Goal: Task Accomplishment & Management: Use online tool/utility

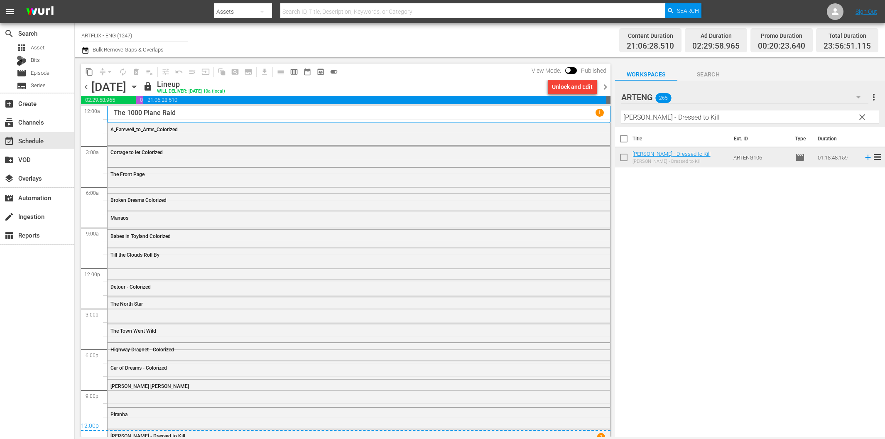
click at [47, 311] on div "search Search apps Asset Bits movie Episode subtitles Series add_box Create sub…" at bounding box center [37, 242] width 75 height 439
click at [44, 213] on div "create Ingestion" at bounding box center [23, 214] width 47 height 7
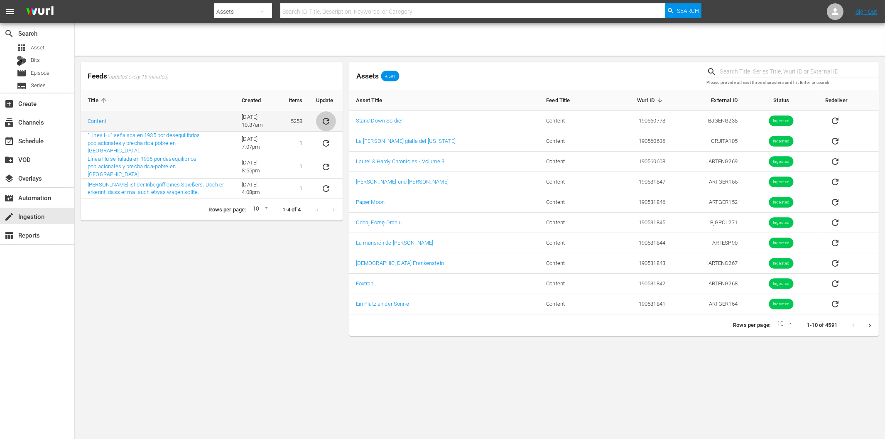
click at [323, 119] on icon "sticky table" at bounding box center [326, 121] width 10 height 10
click at [251, 273] on div "Feeds (updated every 15 minutes) Title Created Items Update Content [DATE] 10:3…" at bounding box center [212, 199] width 268 height 281
click at [185, 242] on div "Feeds (updated every 15 minutes) Title Created Items Update Content [DATE] 10:3…" at bounding box center [212, 199] width 268 height 281
click at [327, 115] on button "sticky table" at bounding box center [326, 121] width 20 height 20
click at [267, 290] on div "Feeds (updated every 15 minutes) Title Created Items Update Content [DATE] 10:3…" at bounding box center [212, 199] width 268 height 281
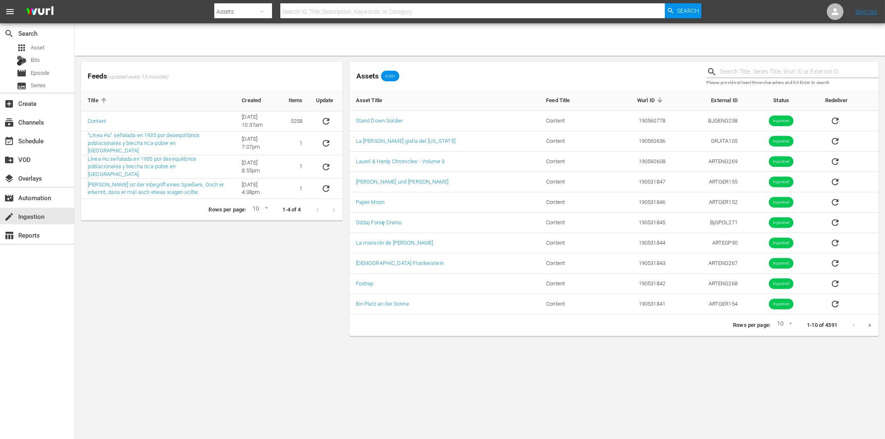
click at [193, 298] on div "Feeds (updated every 15 minutes) Title Created Items Update Content [DATE] 10:3…" at bounding box center [212, 199] width 268 height 281
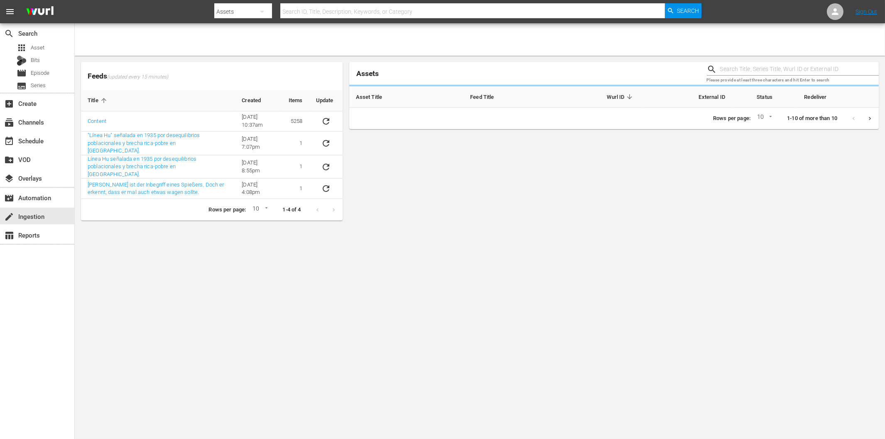
click at [156, 245] on body "menu Search By Assets Search ID, Title, Description, Keywords, or Category Sear…" at bounding box center [442, 219] width 885 height 439
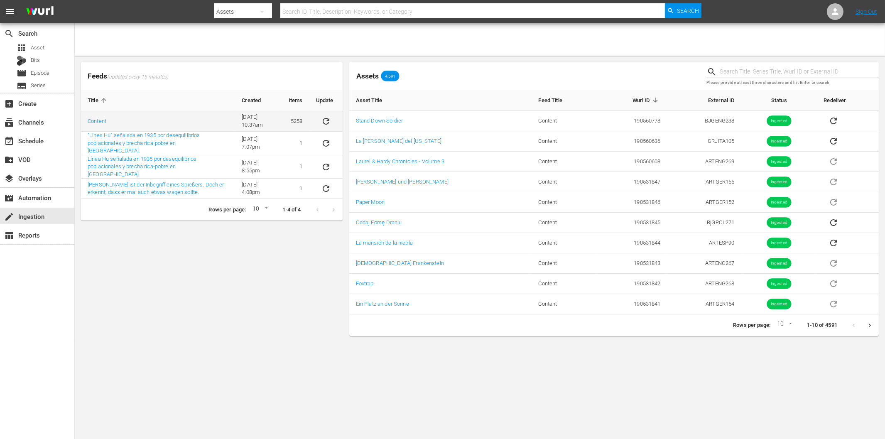
click at [329, 120] on icon "sticky table" at bounding box center [326, 121] width 7 height 7
click at [214, 356] on body "menu Search By Assets Search ID, Title, Description, Keywords, or Category Sear…" at bounding box center [442, 219] width 885 height 439
click at [39, 143] on div "event_available Schedule" at bounding box center [23, 139] width 47 height 7
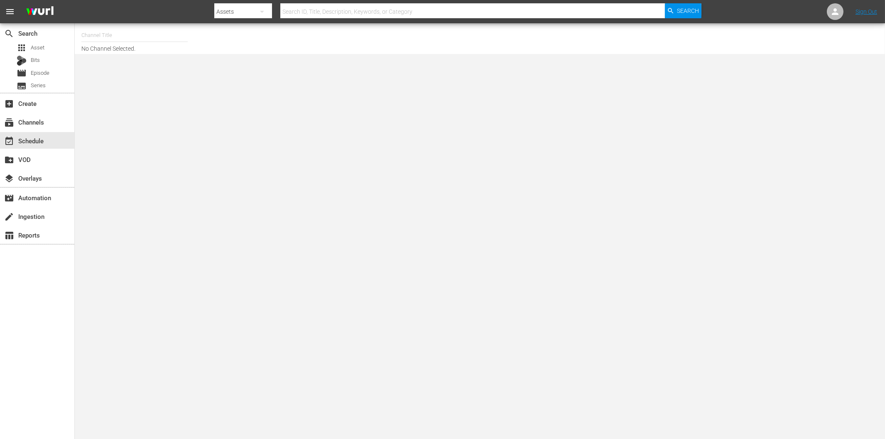
click at [109, 35] on input "text" at bounding box center [134, 35] width 106 height 20
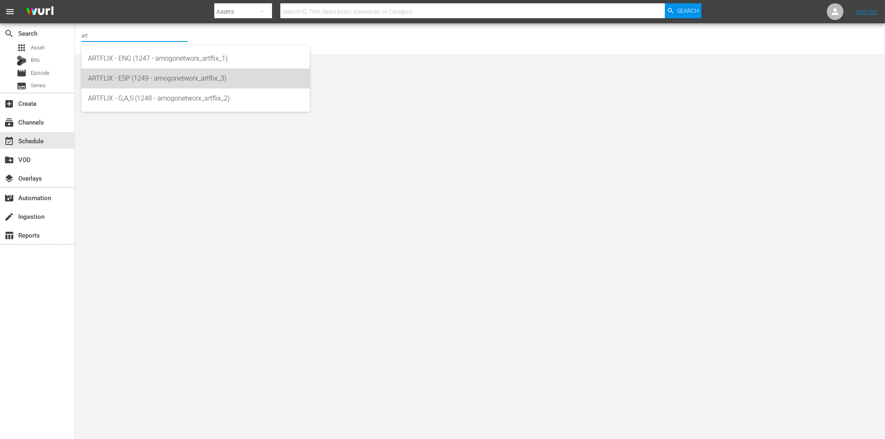
click at [159, 81] on div "ARTFLIX - ESP (1249 - amogonetworx_artflix_3)" at bounding box center [195, 79] width 215 height 20
type input "ARTFLIX - ESP (1249 - amogonetworx_artflix_3)"
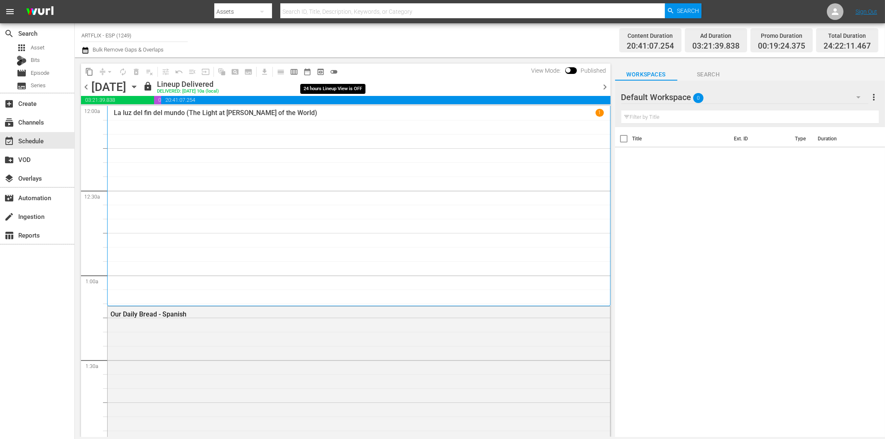
click at [335, 71] on span "toggle_off" at bounding box center [334, 72] width 8 height 8
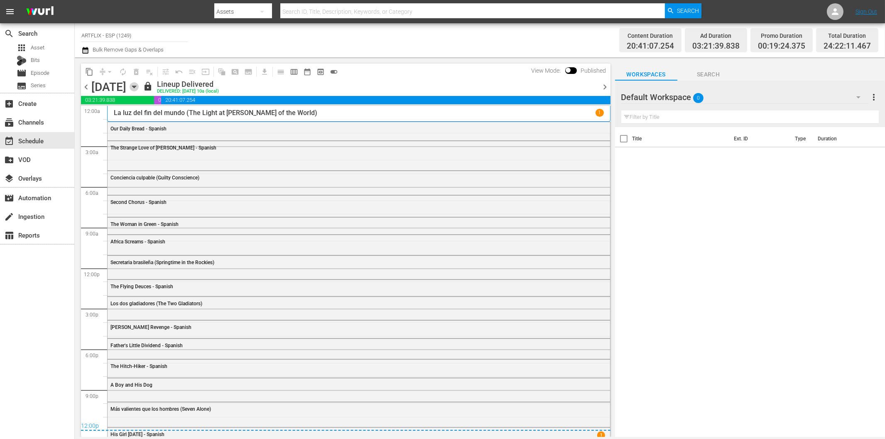
click at [139, 85] on icon "button" at bounding box center [134, 86] width 9 height 9
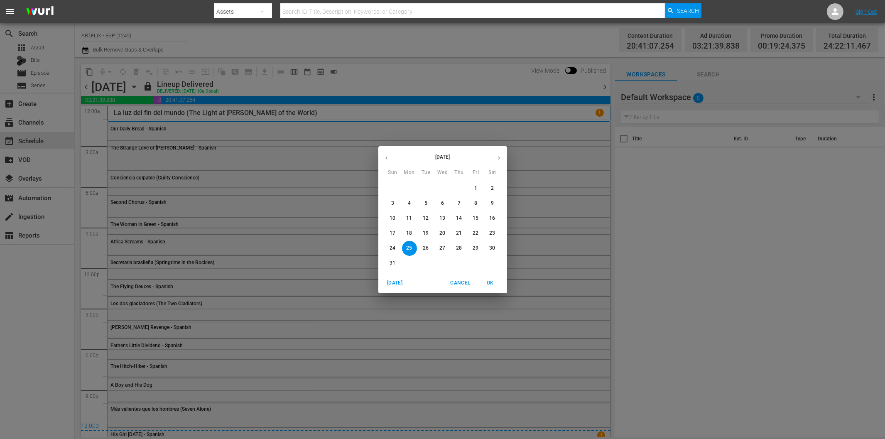
click at [499, 157] on icon "button" at bounding box center [499, 157] width 2 height 3
click at [409, 218] on p "15" at bounding box center [409, 218] width 6 height 7
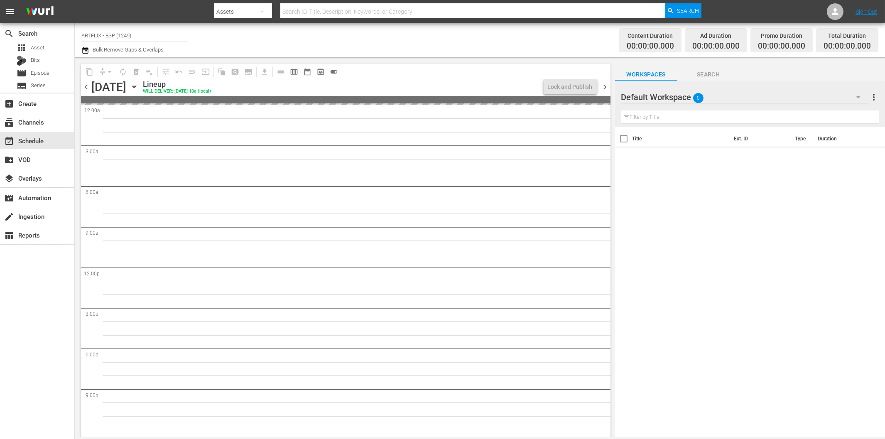
click at [85, 89] on span "chevron_left" at bounding box center [86, 87] width 10 height 10
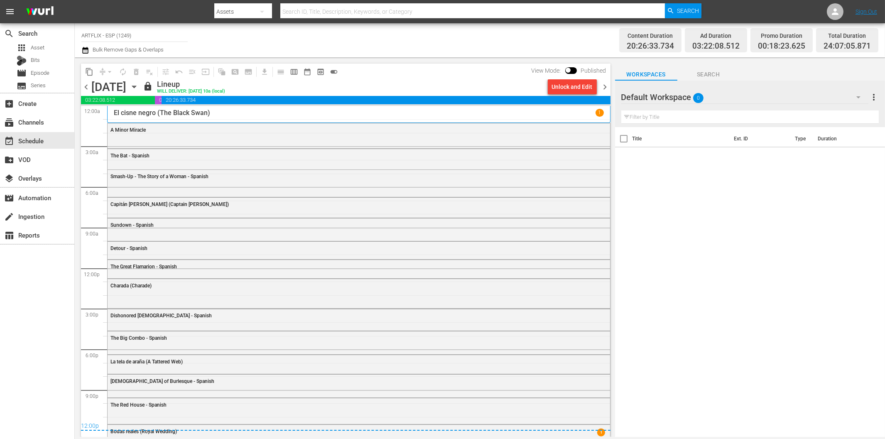
click at [604, 85] on span "chevron_right" at bounding box center [605, 87] width 10 height 10
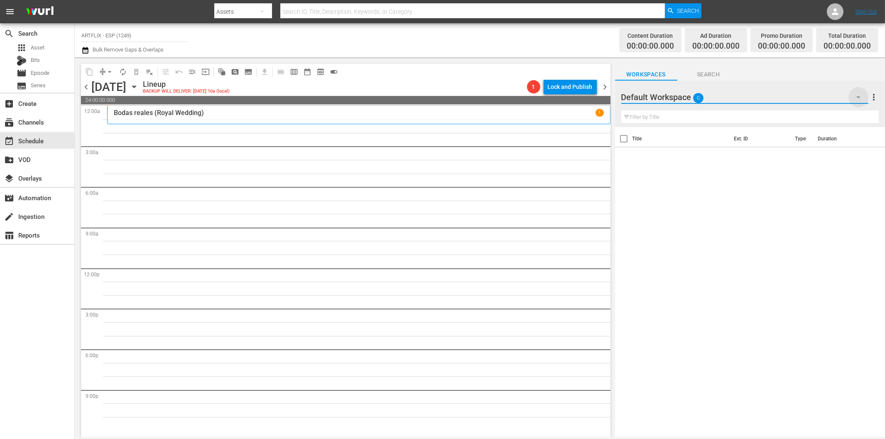
click at [858, 94] on icon "button" at bounding box center [859, 97] width 10 height 10
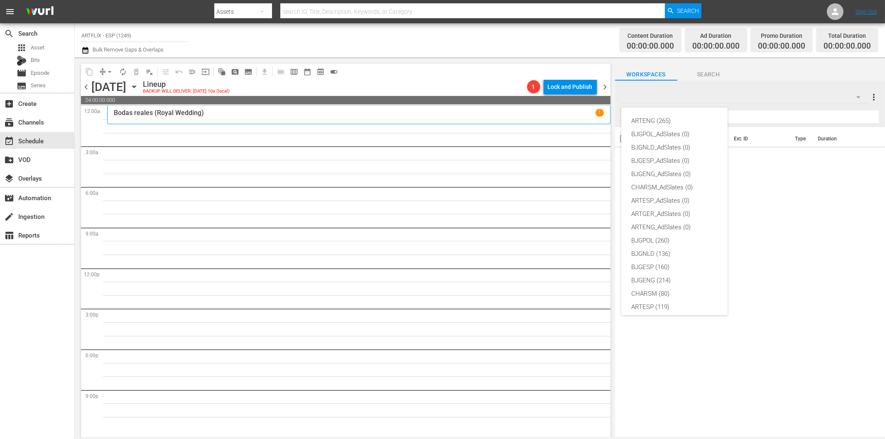
scroll to position [31, 0]
click at [655, 275] on div "ARTESP (119)" at bounding box center [674, 275] width 86 height 13
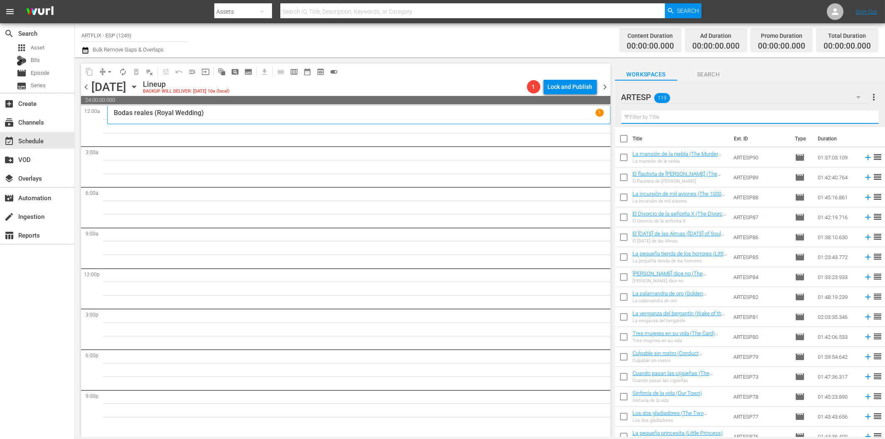
click at [663, 115] on input "text" at bounding box center [750, 117] width 258 height 13
paste input "Second Chorus - Spanish"
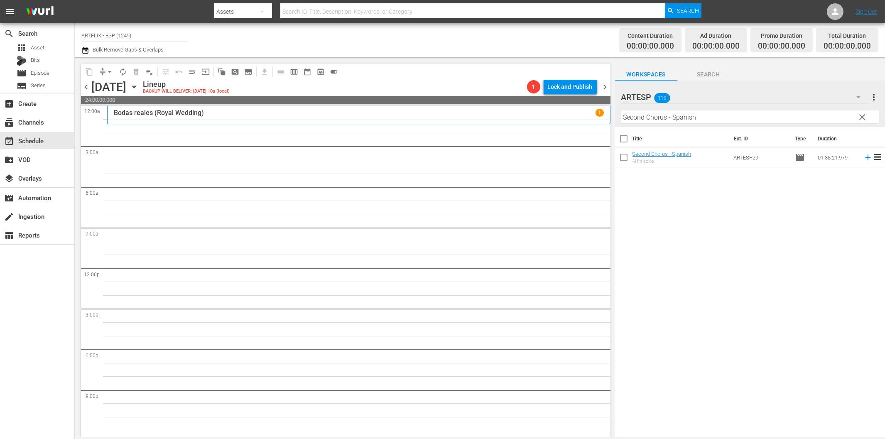
click at [700, 114] on input "Second Chorus - Spanish" at bounding box center [750, 117] width 258 height 13
click at [864, 158] on icon at bounding box center [868, 157] width 9 height 9
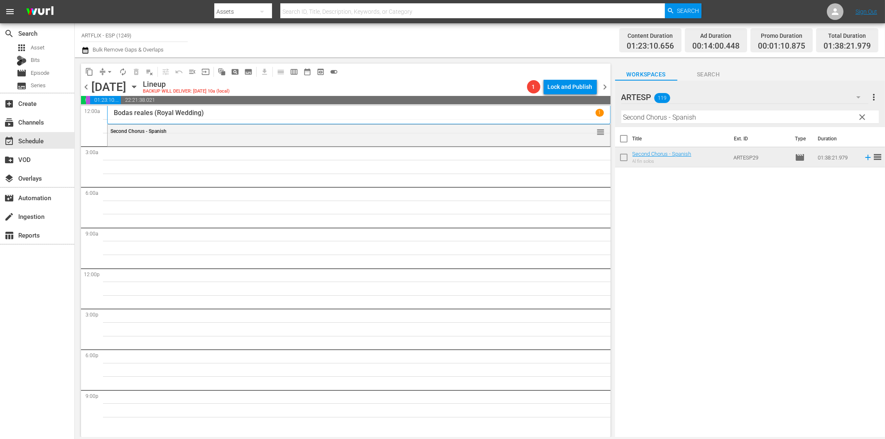
click at [636, 116] on input "Second Chorus - Spanish" at bounding box center [750, 117] width 258 height 13
paste input "Love Laughs at Andy Hardy"
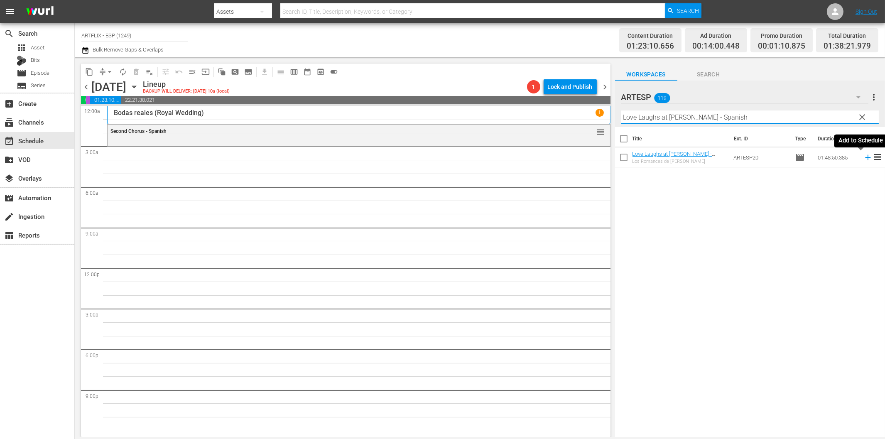
click at [865, 157] on icon at bounding box center [867, 157] width 5 height 5
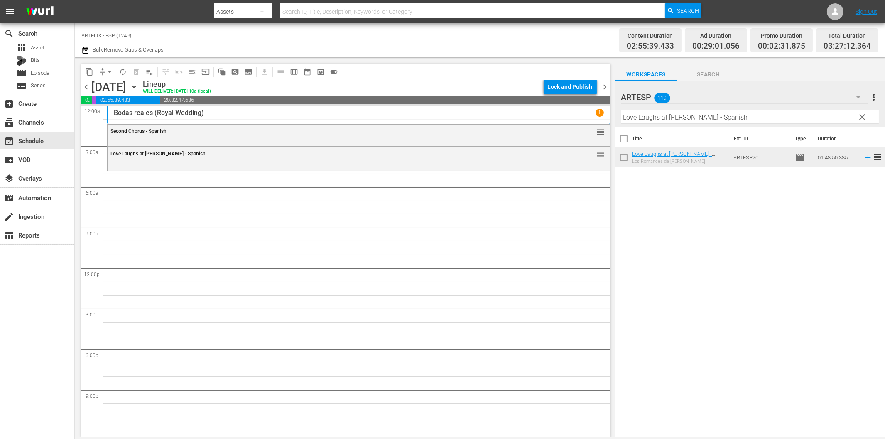
click at [691, 117] on input "Love Laughs at Andy Hardy - Spanish" at bounding box center [750, 117] width 258 height 13
paste input "a salamandra de oro (Golden Salamander) Colorized"
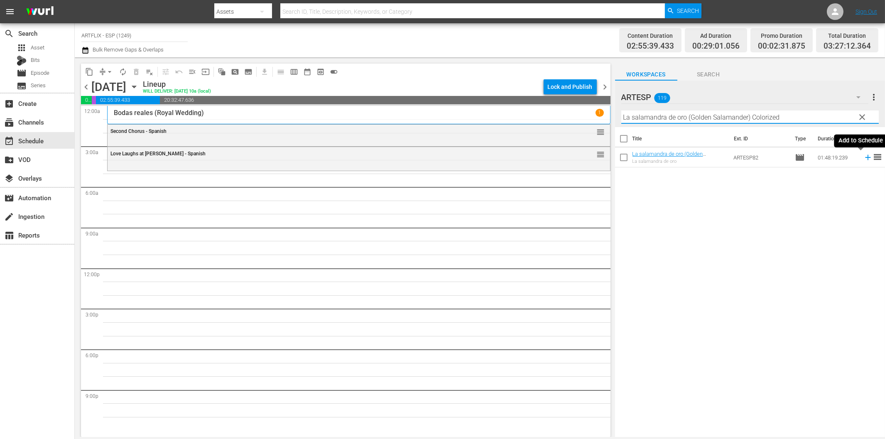
click at [865, 156] on icon at bounding box center [867, 157] width 5 height 5
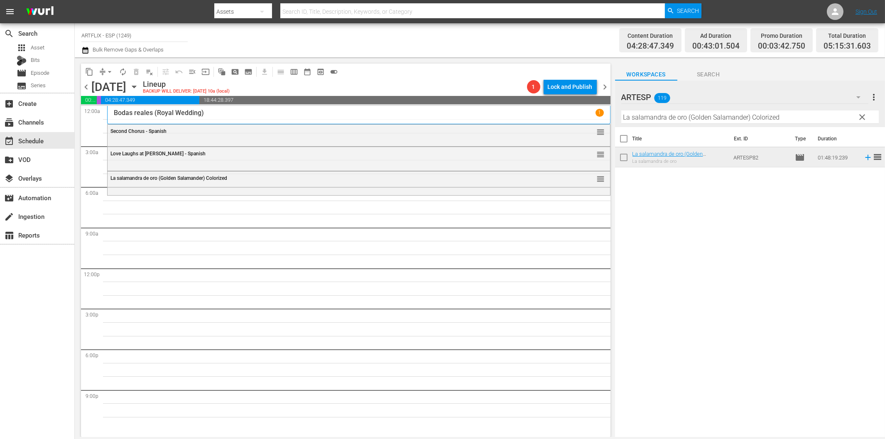
click at [707, 121] on input "La salamandra de oro (Golden Salamander) Colorized" at bounding box center [750, 117] width 258 height 13
paste input "The Hitch-Hiker - Spanish"
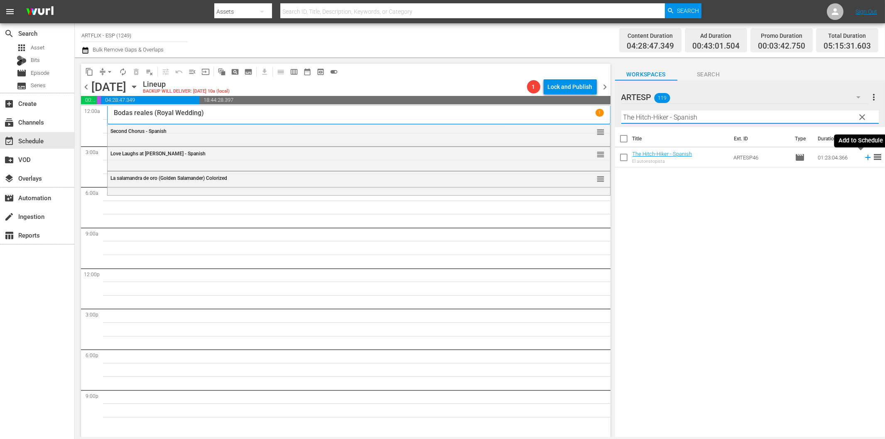
click at [864, 156] on icon at bounding box center [868, 157] width 9 height 9
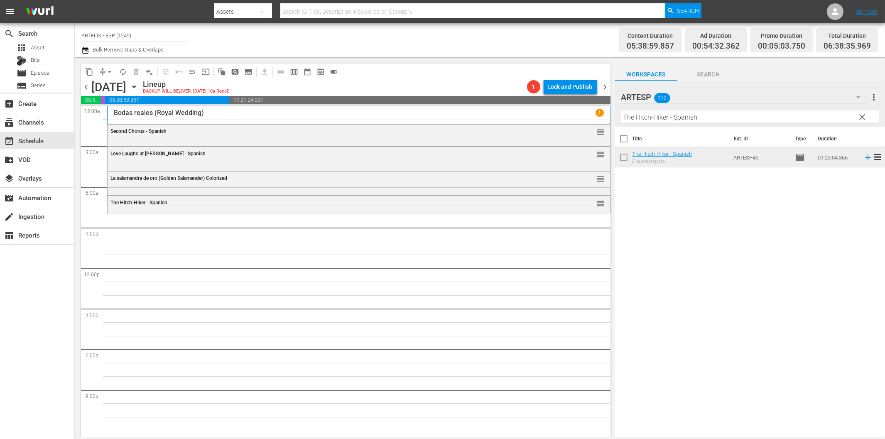
click at [688, 115] on input "The Hitch-Hiker - Spanish" at bounding box center [750, 117] width 258 height 13
paste input "Of Human Bondage"
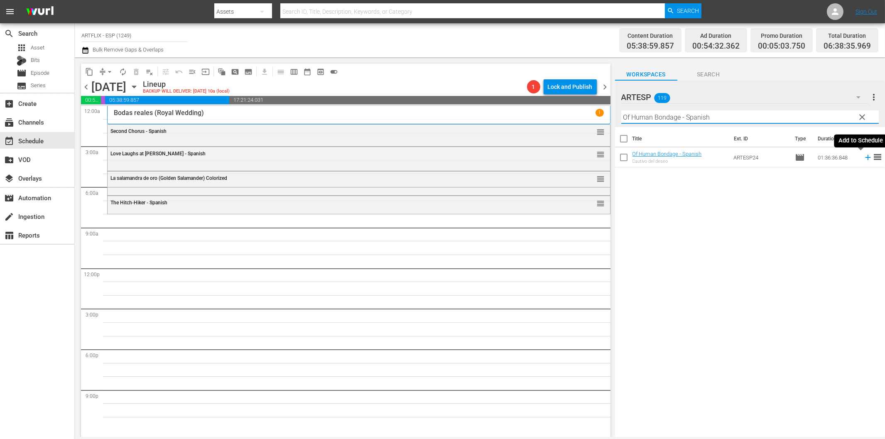
click at [864, 156] on icon at bounding box center [868, 157] width 9 height 9
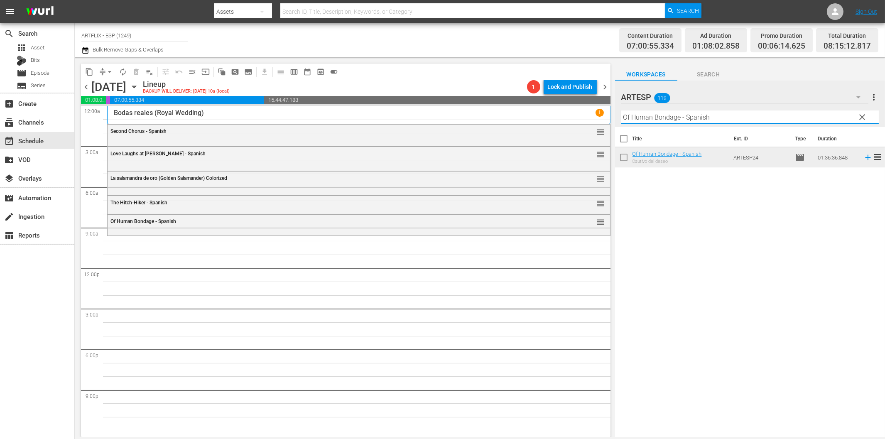
click at [652, 113] on input "Of Human Bondage - Spanish" at bounding box center [750, 117] width 258 height 13
paste input "The Sin of Harold Diddlebock"
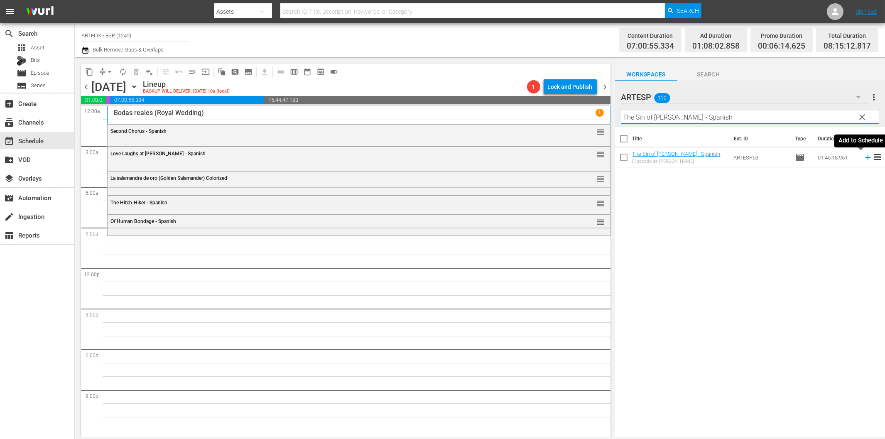
click at [864, 156] on icon at bounding box center [868, 157] width 9 height 9
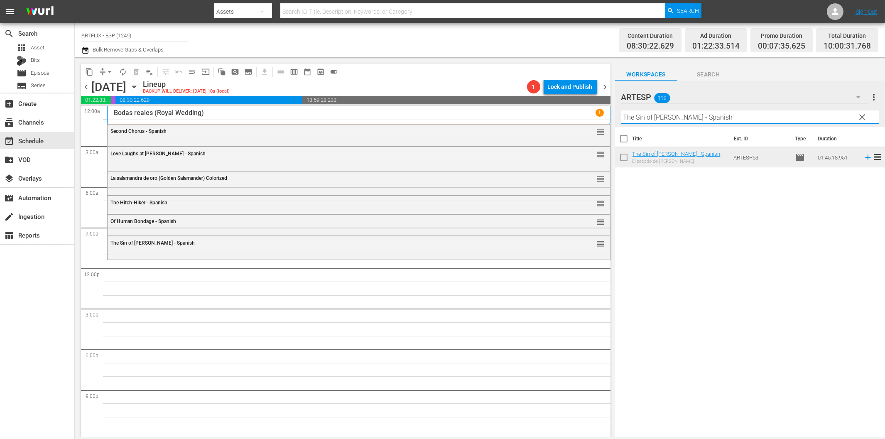
click at [679, 121] on input "The Sin of Harold Diddlebock - Spanish" at bounding box center [750, 117] width 258 height 13
paste input "Cyrano de Bergerac"
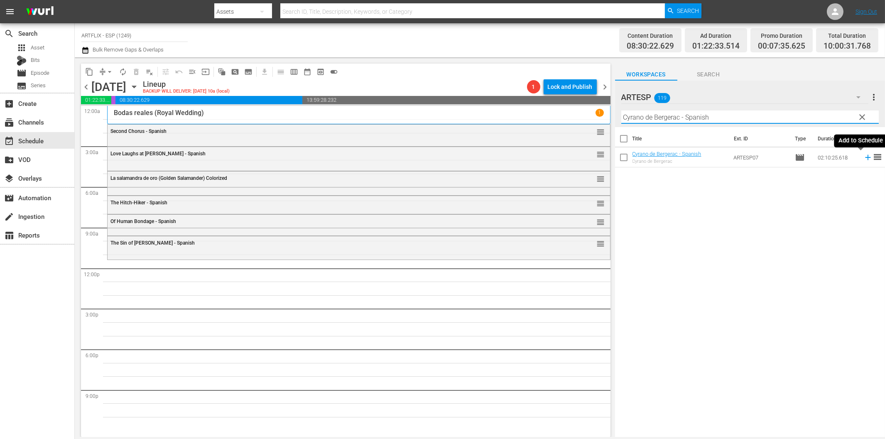
click at [865, 158] on icon at bounding box center [867, 157] width 5 height 5
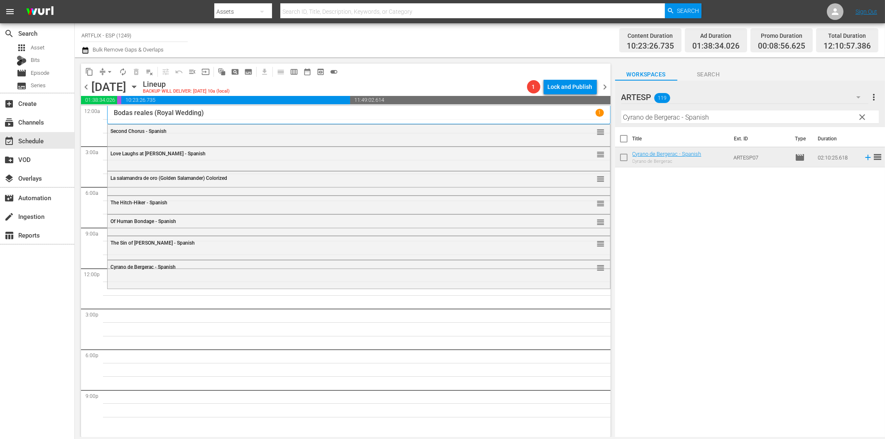
click at [728, 121] on input "Cyrano de Bergerac - Spanish" at bounding box center [750, 117] width 258 height 13
paste input "Salt of the Earth"
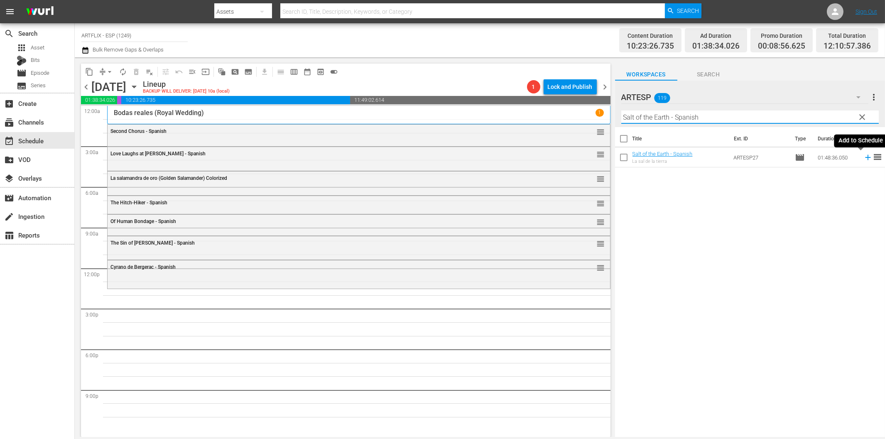
click at [865, 156] on icon at bounding box center [867, 157] width 5 height 5
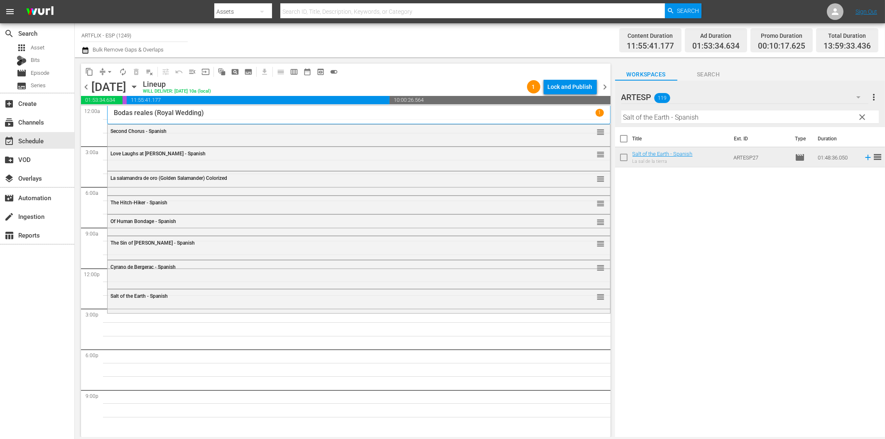
click at [702, 113] on input "Salt of the Earth - Spanish" at bounding box center [750, 117] width 258 height 13
paste input "El Carnaval de las Almas (Carnival of Souls)"
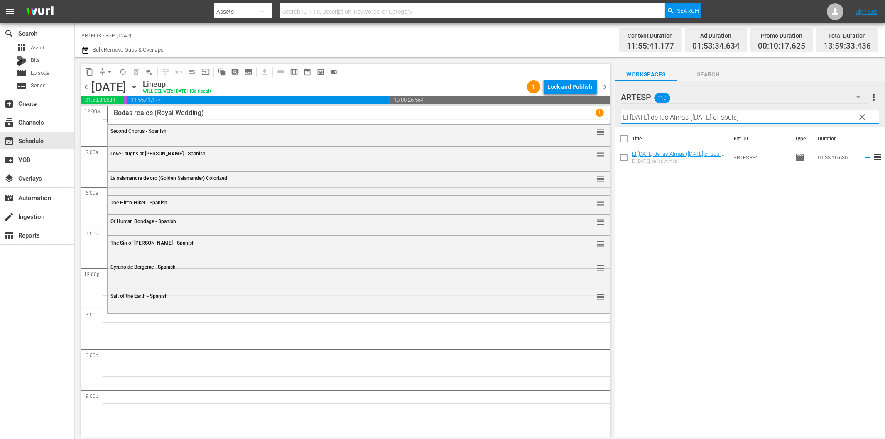
click at [675, 115] on input "El Carnaval de las Almas (Carnival of Souls)" at bounding box center [750, 117] width 258 height 13
paste input "Behind Office Doors - Spanish"
click at [864, 156] on icon at bounding box center [868, 157] width 9 height 9
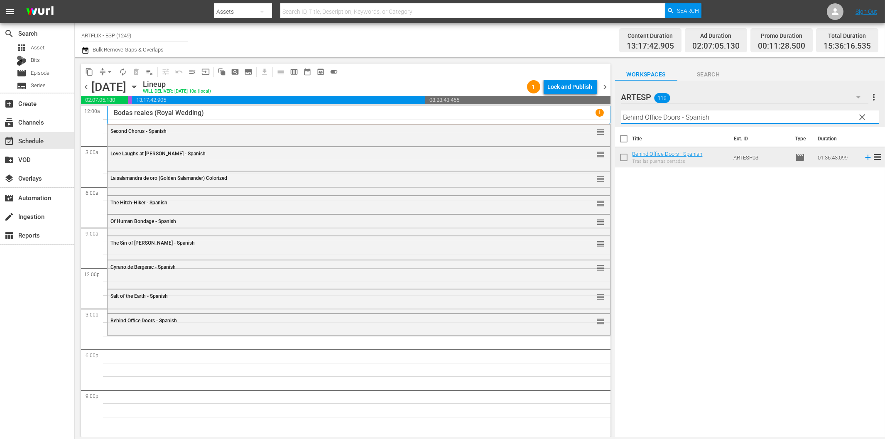
click at [670, 115] on input "Behind Office Doors - Spanish" at bounding box center [750, 117] width 258 height 13
paste input "The Strange Woman"
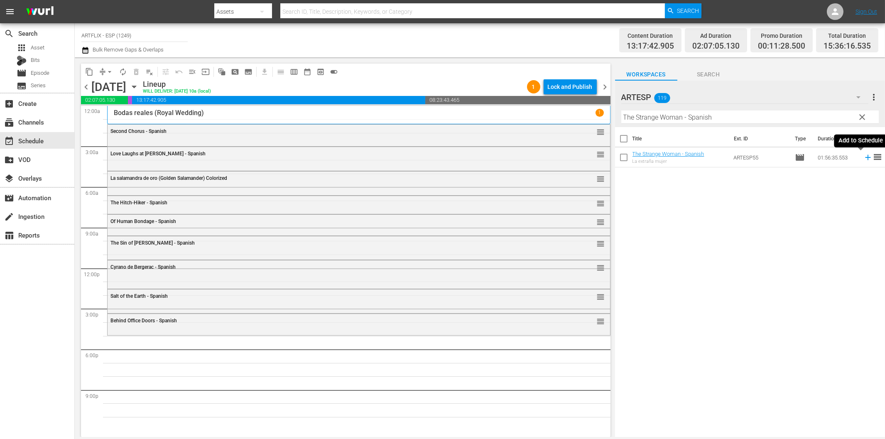
click at [864, 159] on icon at bounding box center [868, 157] width 9 height 9
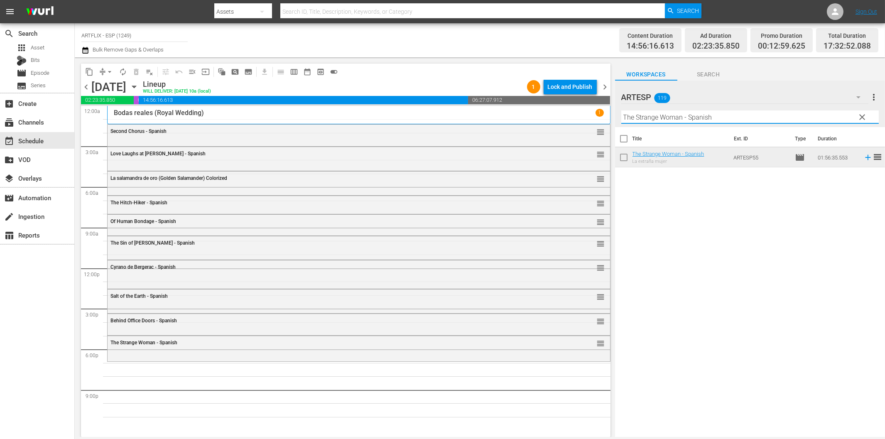
click at [644, 120] on input "The Strange Woman - Spanish" at bounding box center [750, 117] width 258 height 13
paste input "El Carnaval de las Almas (Carnival of Souls)"
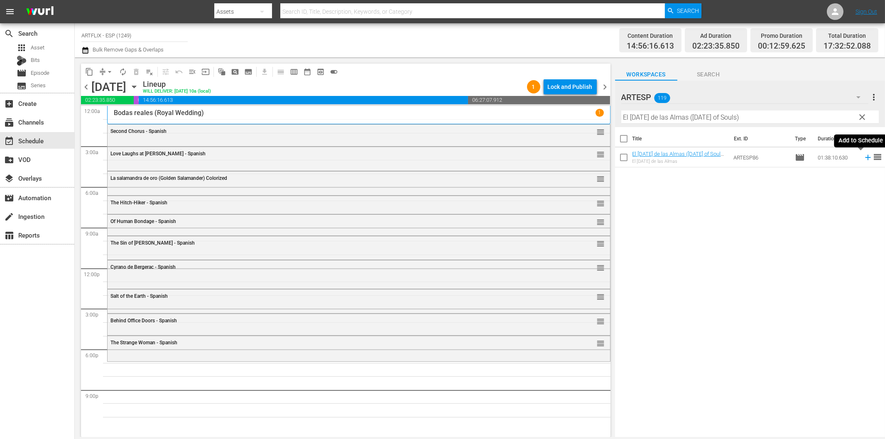
click at [865, 156] on icon at bounding box center [867, 157] width 5 height 5
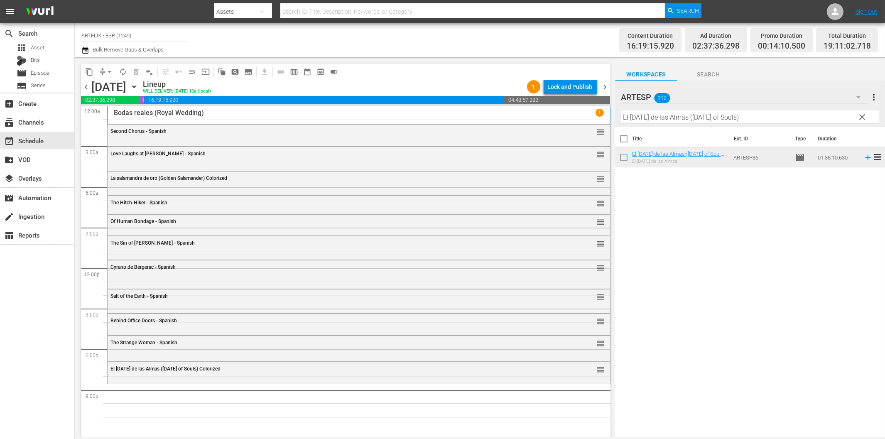
click at [729, 120] on input "El Carnaval de las Almas (Carnival of Souls)" at bounding box center [750, 117] width 258 height 13
paste input "Blood on the Sun - Spanish"
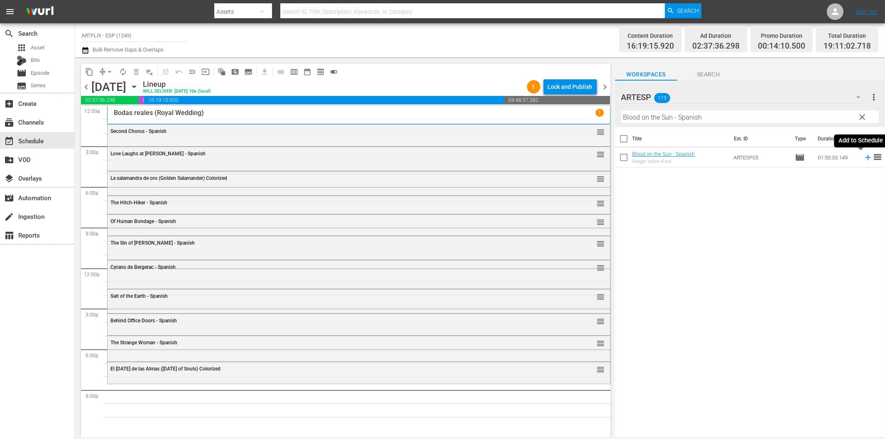
click at [864, 157] on icon at bounding box center [868, 157] width 9 height 9
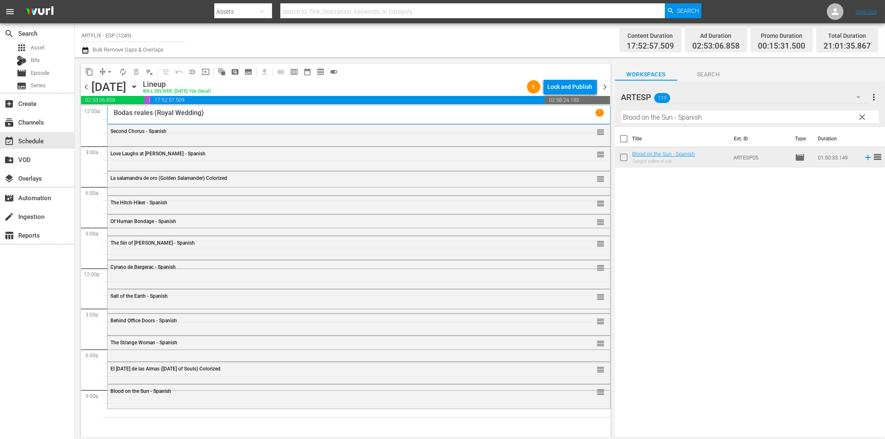
click at [679, 118] on input "Blood on the Sun - Spanish" at bounding box center [750, 117] width 258 height 13
paste input "La incursión de mil aviones (The 1000 Plane Raid)"
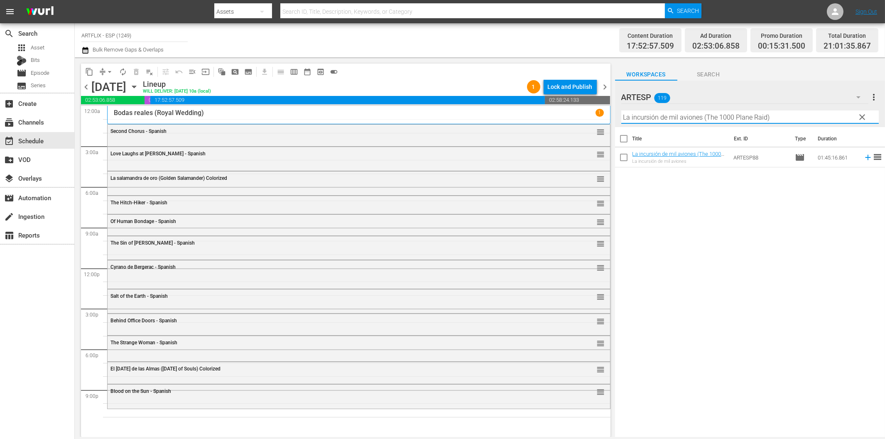
click at [864, 157] on icon at bounding box center [868, 157] width 9 height 9
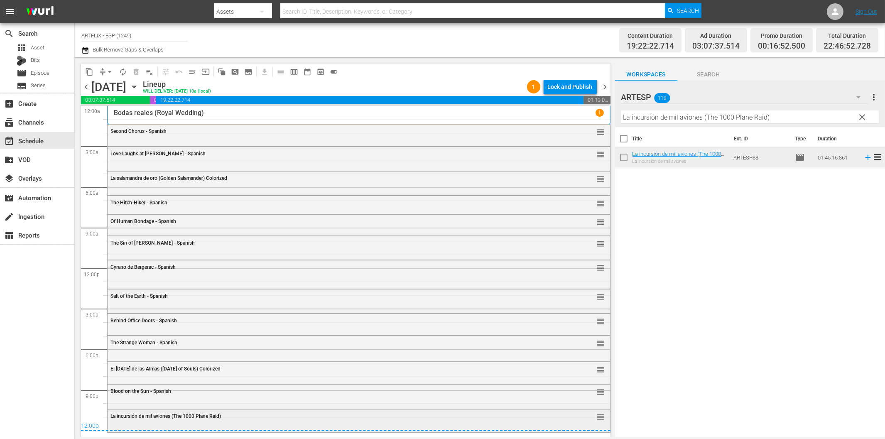
click at [198, 413] on span "La incursión de mil aviones (The 1000 Plane Raid)" at bounding box center [166, 416] width 111 height 6
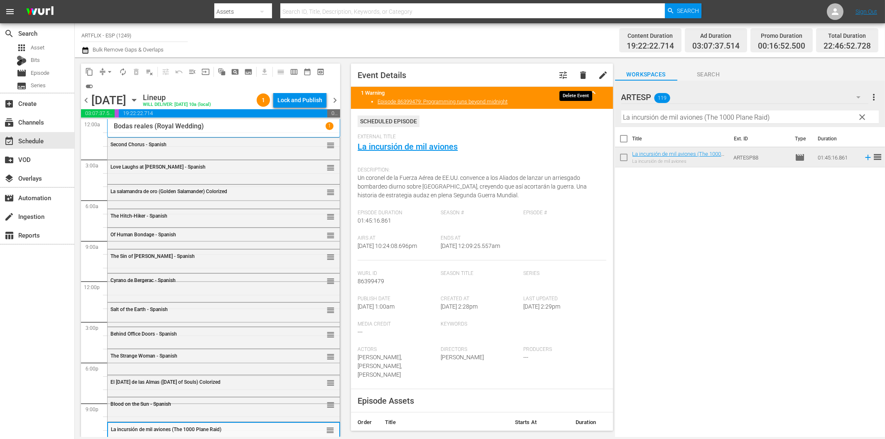
click at [579, 74] on span "delete" at bounding box center [583, 75] width 10 height 10
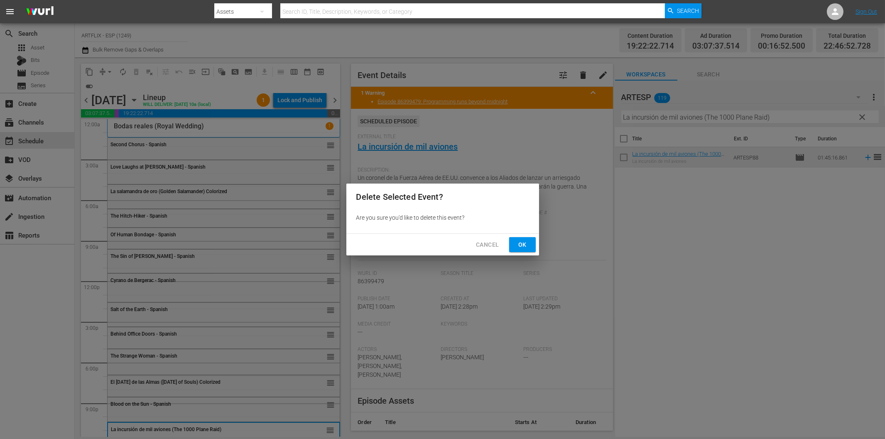
click at [520, 245] on span "Ok" at bounding box center [522, 245] width 13 height 10
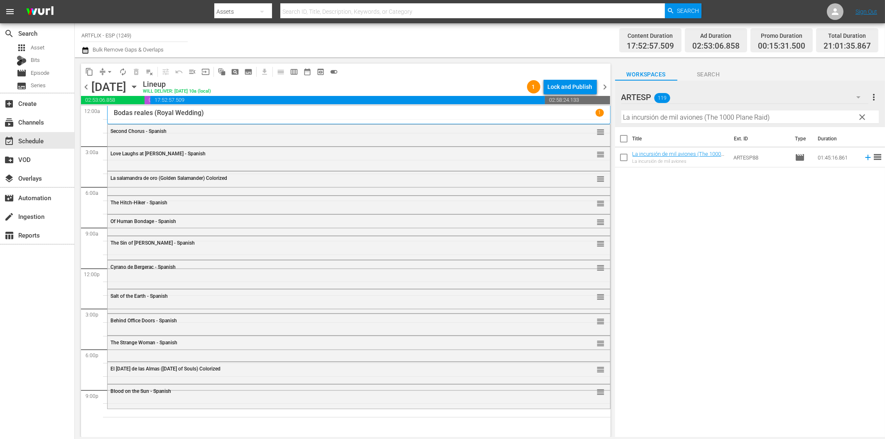
click at [658, 121] on input "La incursión de mil aviones (The 1000 Plane Raid)" at bounding box center [750, 117] width 258 height 13
paste input "mansión de la niebla (The Murder Mansion)"
drag, startPoint x: 695, startPoint y: 115, endPoint x: 813, endPoint y: 115, distance: 118.4
click at [813, 115] on input "La mansión de la niebla (The Murder Mansion)" at bounding box center [750, 117] width 258 height 13
click at [865, 158] on icon at bounding box center [867, 157] width 5 height 5
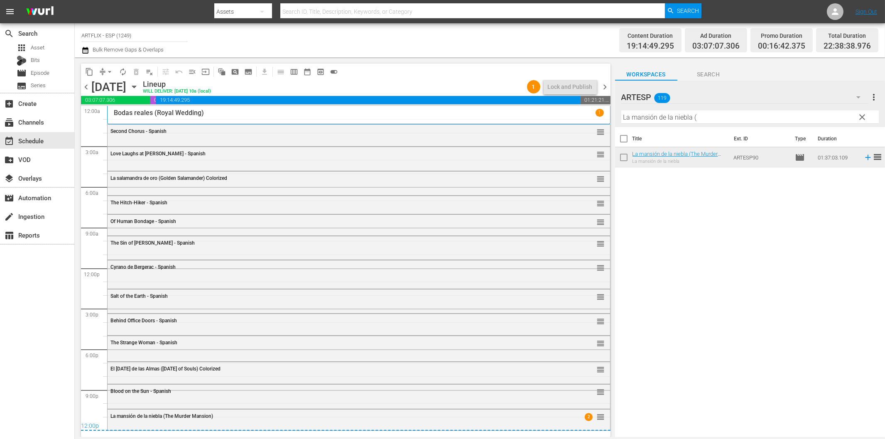
drag, startPoint x: 607, startPoint y: 83, endPoint x: 631, endPoint y: 104, distance: 32.2
click at [607, 83] on span "chevron_right" at bounding box center [605, 87] width 10 height 10
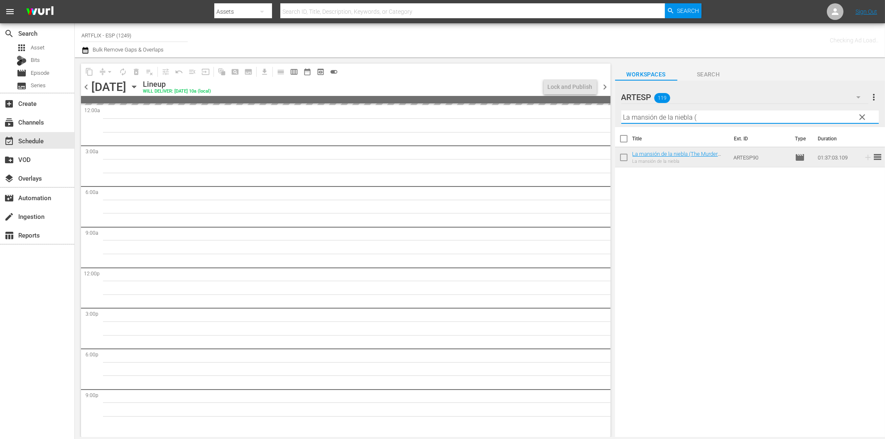
click at [651, 122] on input "La mansión de la niebla (" at bounding box center [750, 117] width 258 height 13
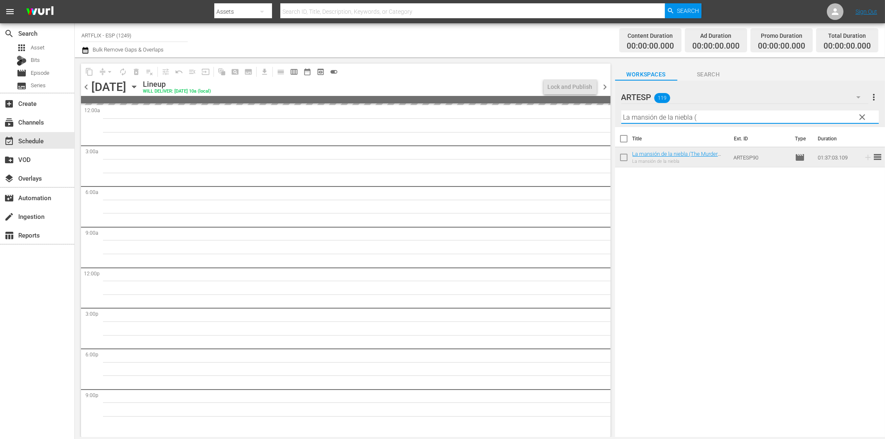
paste input "Sangre en el castillo de Drácula (Blood of Dracula's Castle)"
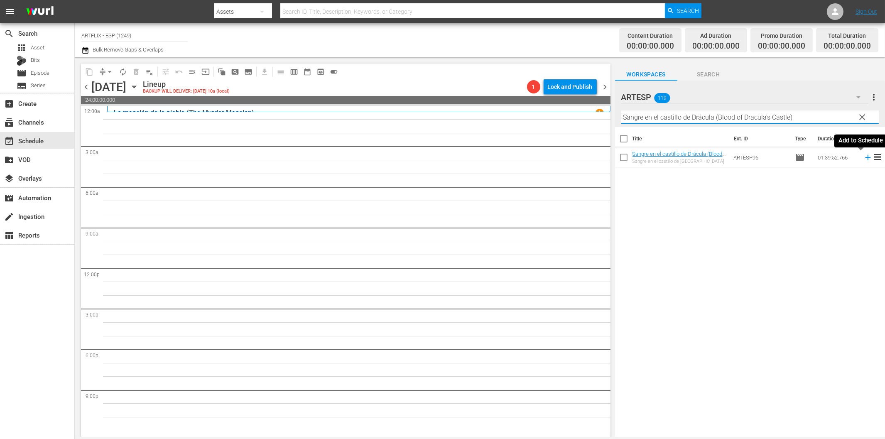
click at [864, 159] on icon at bounding box center [868, 157] width 9 height 9
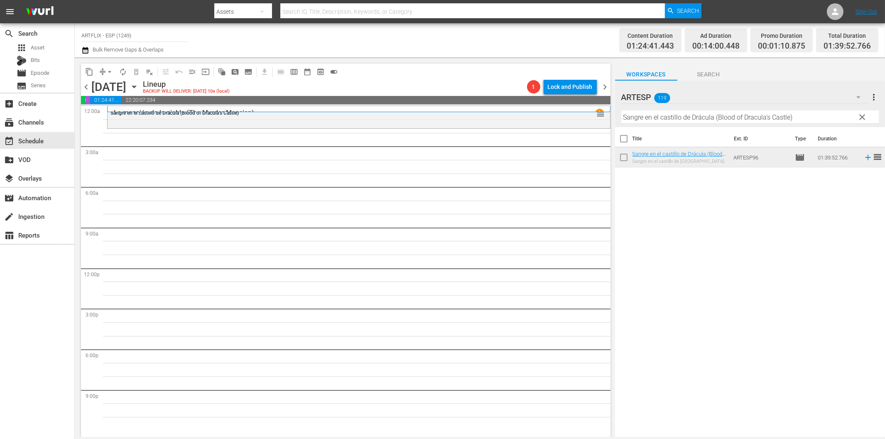
click at [654, 115] on input "Sangre en el castillo de Drácula (Blood of Dracula's Castle)" at bounding box center [750, 117] width 258 height 13
paste input "The Devil Bat - Spanish"
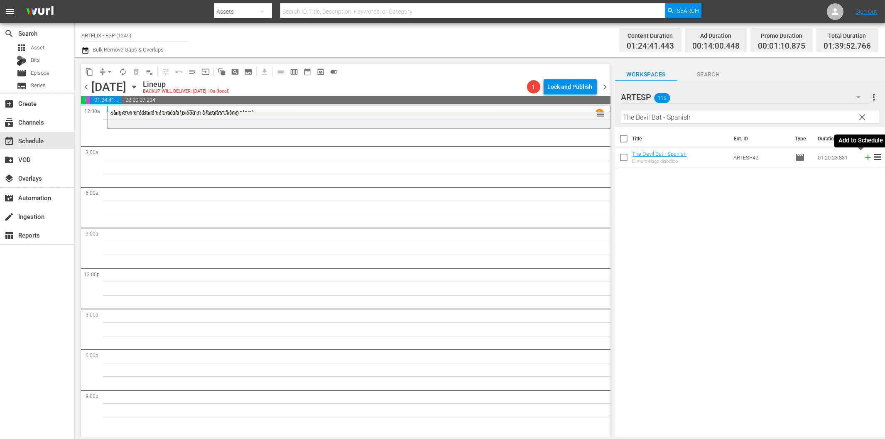
click at [864, 156] on icon at bounding box center [868, 157] width 9 height 9
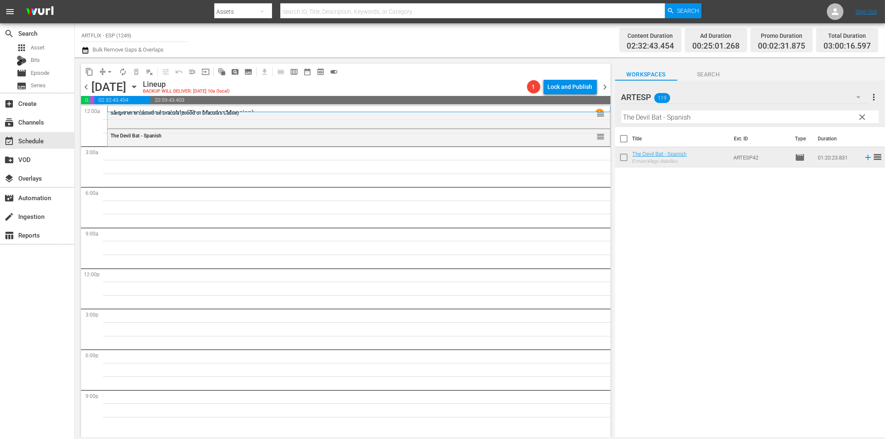
click at [697, 115] on input "The Devil Bat - Spanish" at bounding box center [750, 117] width 258 height 13
paste input "North Star"
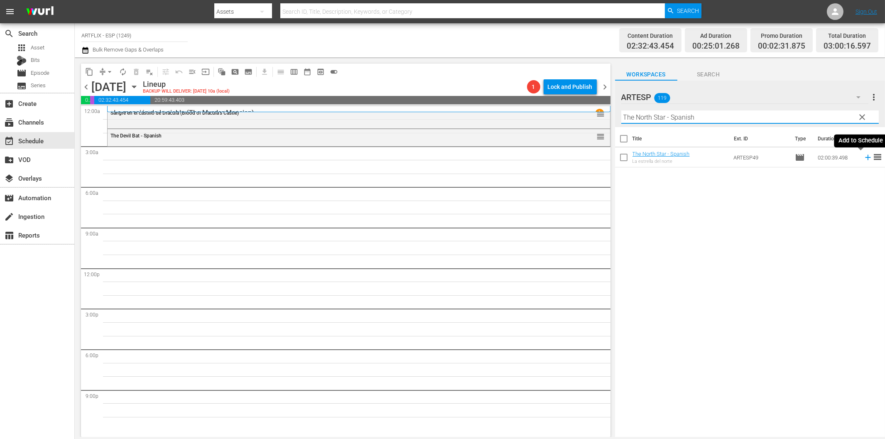
click at [864, 156] on icon at bounding box center [868, 157] width 9 height 9
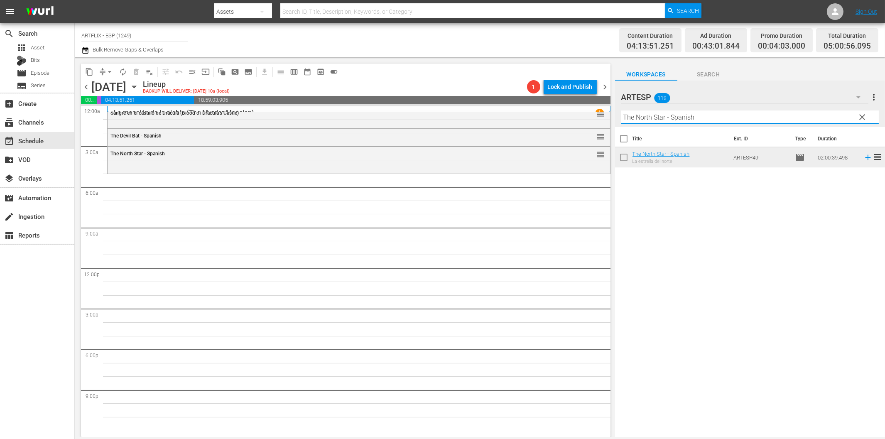
click at [695, 118] on input "The North Star - Spanish" at bounding box center [750, 117] width 258 height 13
paste input "Father's Little Dividend"
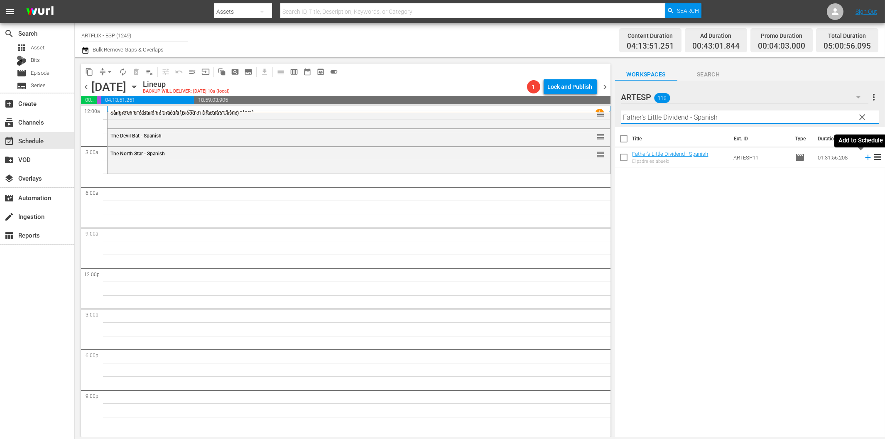
click at [865, 160] on icon at bounding box center [867, 157] width 5 height 5
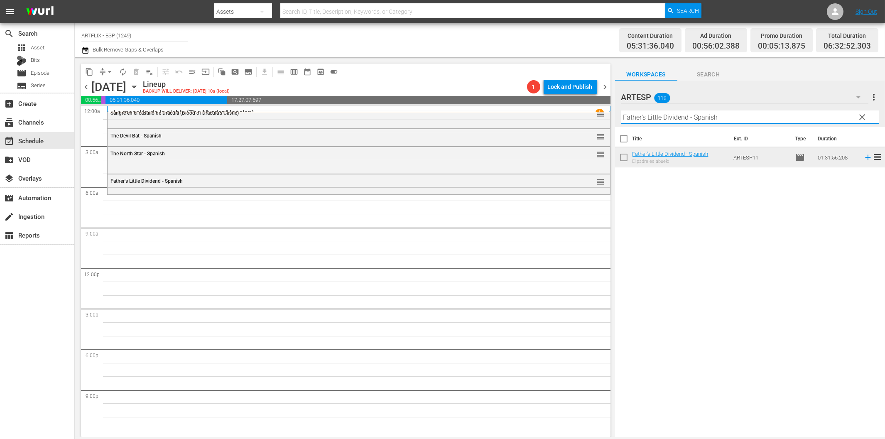
click at [682, 118] on input "Father's Little Dividend - Spanish" at bounding box center [750, 117] width 258 height 13
paste input "The Woman in Green"
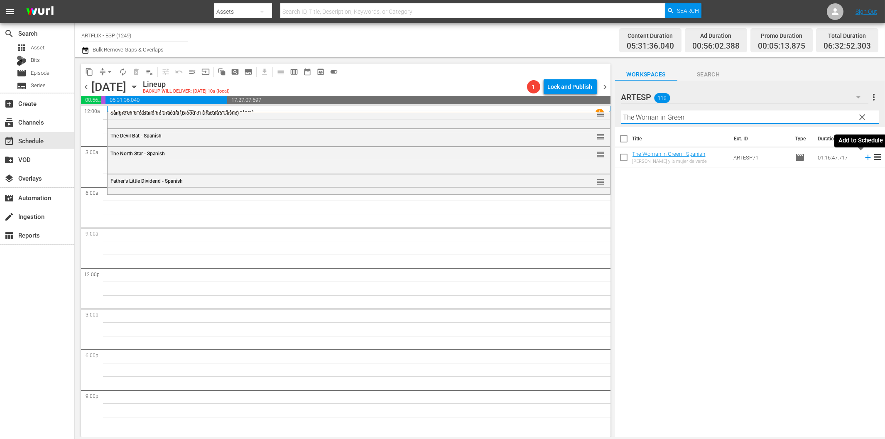
click at [864, 156] on icon at bounding box center [868, 157] width 9 height 9
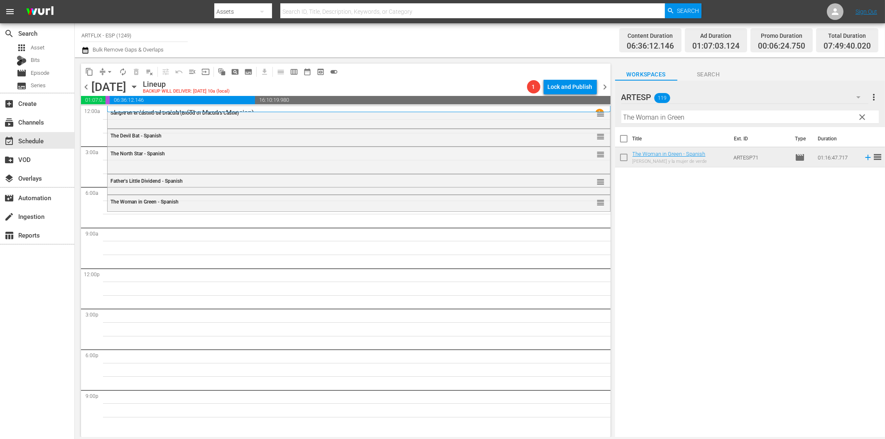
click at [690, 118] on input "The Woman in Green" at bounding box center [750, 117] width 258 height 13
paste input "El flautista de Hamelin (The Pied Piper of Hamelin)"
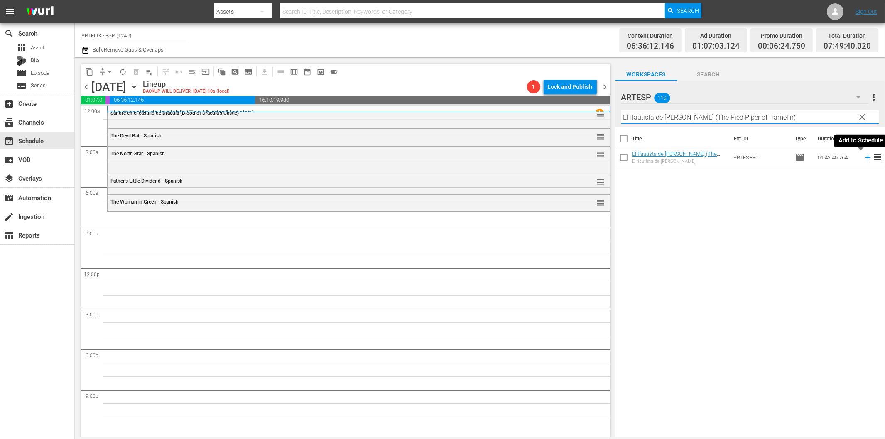
click at [865, 158] on icon at bounding box center [867, 157] width 5 height 5
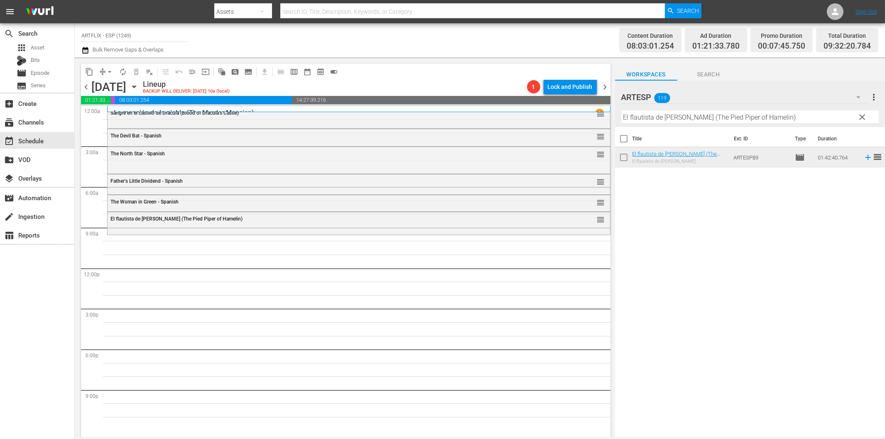
click at [699, 117] on input "El flautista de Hamelin (The Pied Piper of Hamelin)" at bounding box center [750, 117] width 258 height 13
paste input "Lady Cocoa"
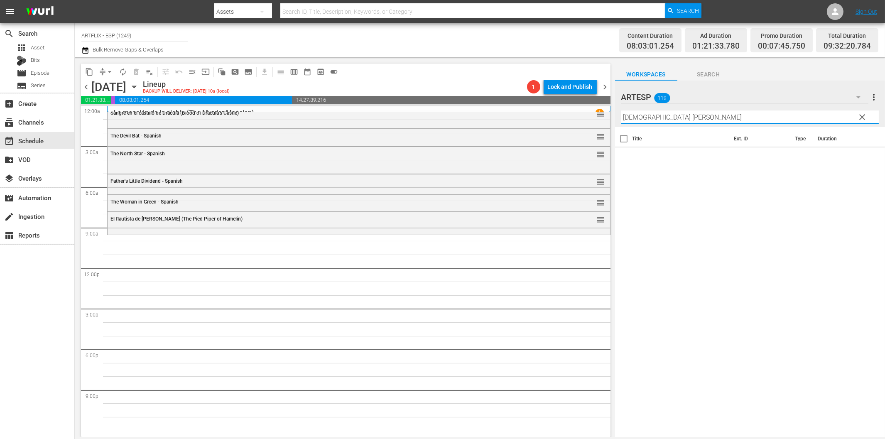
type input "Lady Coc"
drag, startPoint x: 565, startPoint y: 119, endPoint x: 557, endPoint y: 119, distance: 7.5
click at [558, 119] on div "content_copy compress arrow_drop_down autorenew_outlined delete_forever_outline…" at bounding box center [480, 247] width 810 height 380
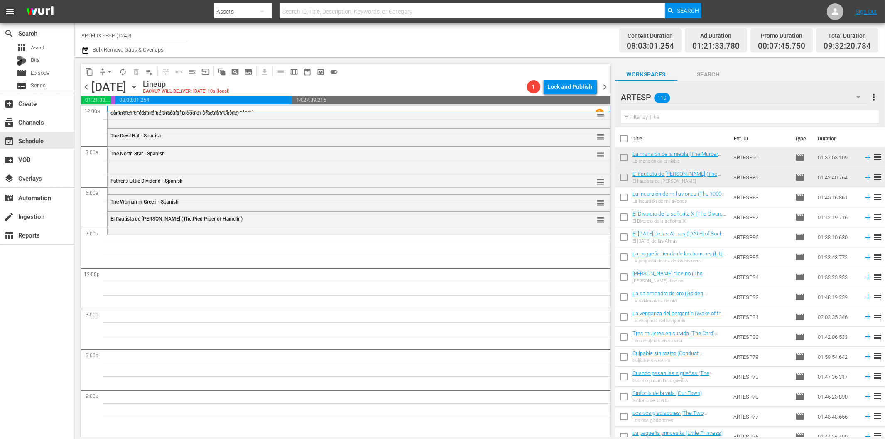
click at [731, 115] on input "text" at bounding box center [750, 117] width 258 height 13
paste input "Tarzan's Revenge - Spanish"
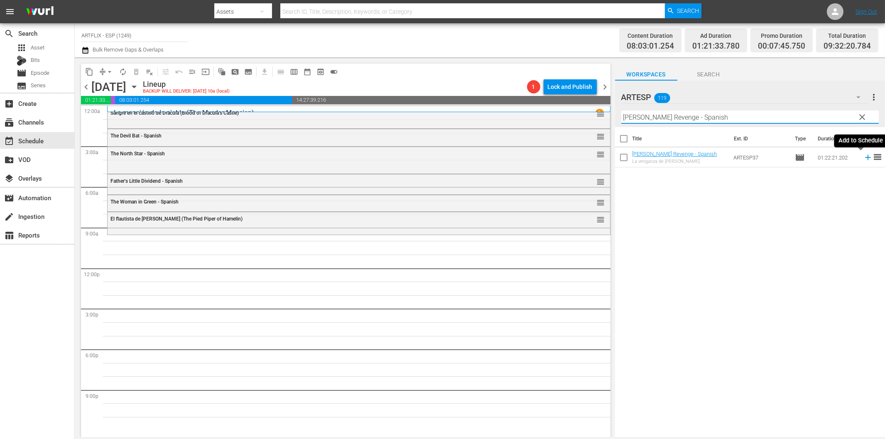
click at [865, 155] on icon at bounding box center [867, 157] width 5 height 5
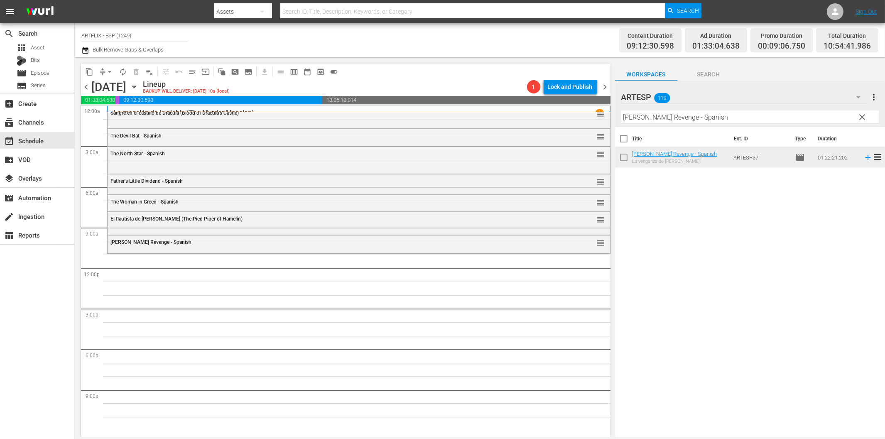
click at [663, 119] on input "Tarzan's Revenge - Spanish" at bounding box center [750, 117] width 258 height 13
paste input "Swing High, Swing Low"
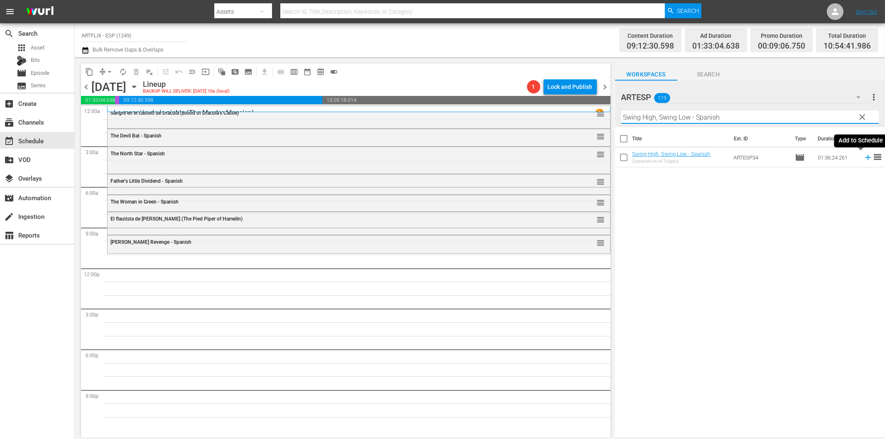
click at [865, 157] on icon at bounding box center [867, 157] width 5 height 5
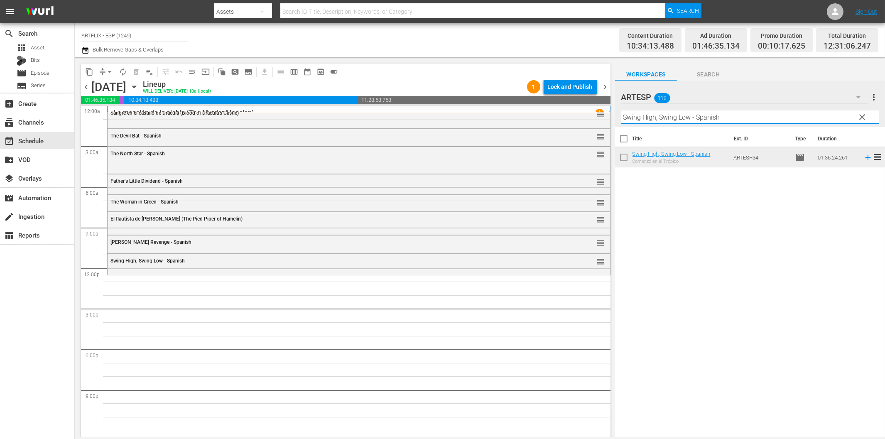
click at [662, 121] on input "Swing High, Swing Low - Spanish" at bounding box center [750, 117] width 258 height 13
paste input "ecretaria brasileña (Springtime in the Rockies)"
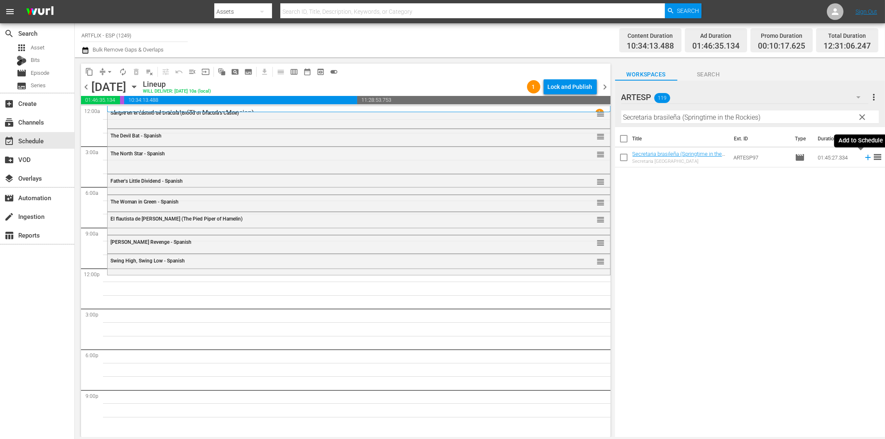
click at [864, 158] on icon at bounding box center [868, 157] width 9 height 9
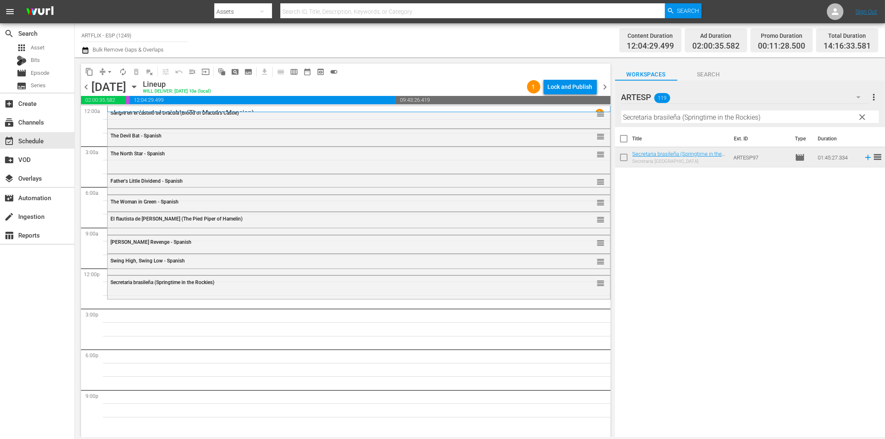
click at [706, 122] on input "Secretaria brasileña (Springtime in the Rockies)" at bounding box center [750, 117] width 258 height 13
paste input "Outpost in Morocco - Spanish"
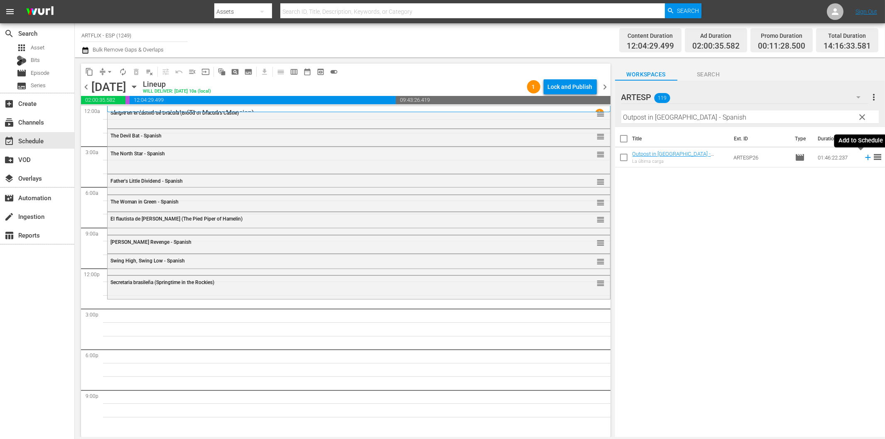
click at [864, 156] on icon at bounding box center [868, 157] width 9 height 9
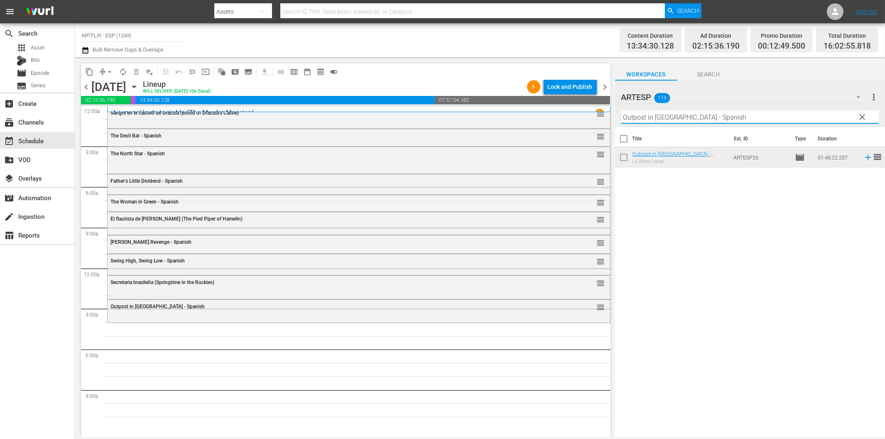
click at [716, 115] on input "Outpost in Morocco - Spanish" at bounding box center [750, 117] width 258 height 13
paste input "The Wasp Woman"
click at [666, 118] on input "The Wasp Woman - Spanish" at bounding box center [750, 117] width 258 height 13
paste input "Hasta que las nubes pasen (Till the Clouds Roll By)"
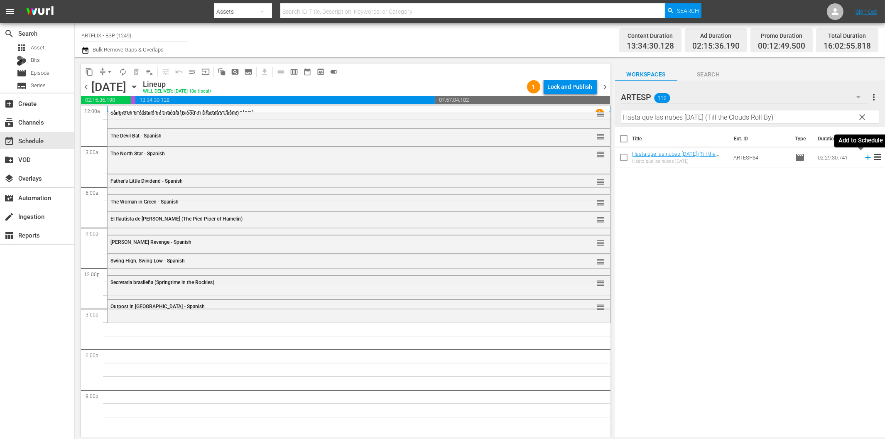
click at [864, 156] on icon at bounding box center [868, 157] width 9 height 9
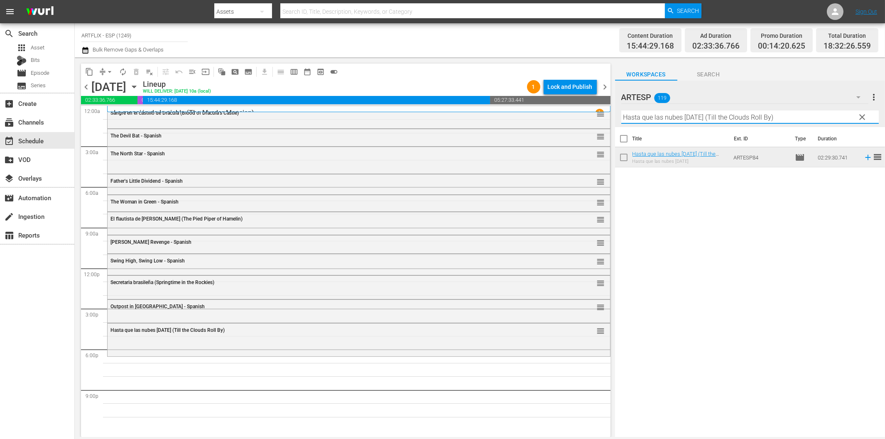
click at [693, 117] on input "Hasta que las nubes pasen (Till the Clouds Roll By)" at bounding box center [750, 117] width 258 height 13
paste input "The Wasp Woman - Spanish"
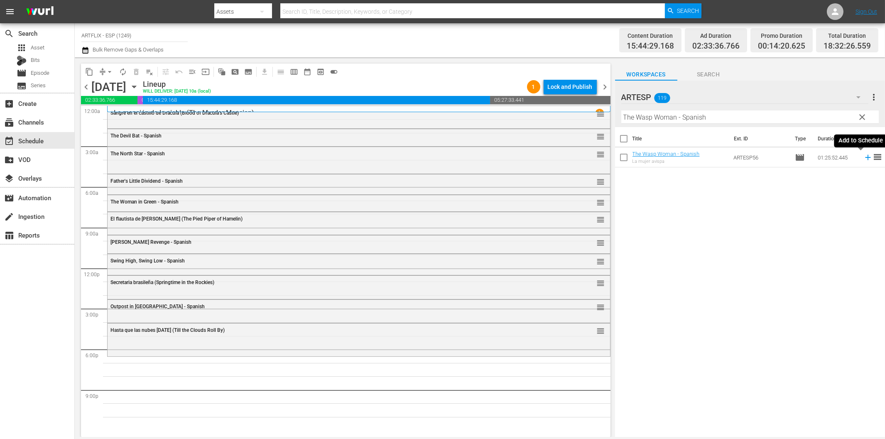
click at [864, 155] on icon at bounding box center [868, 157] width 9 height 9
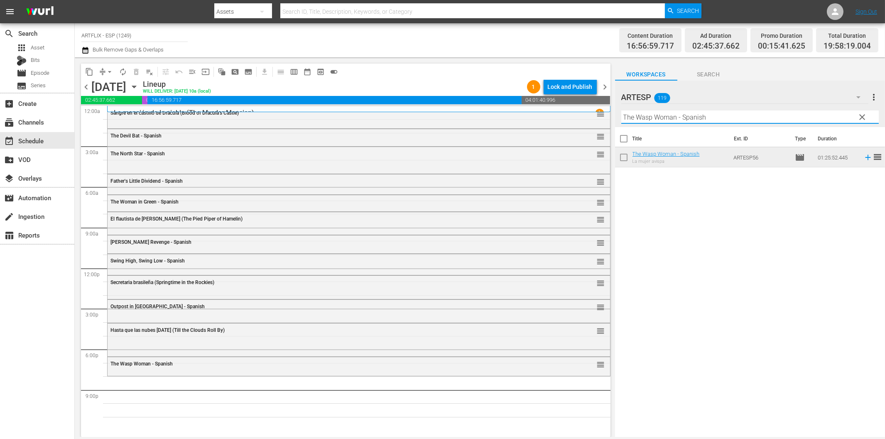
click at [638, 118] on input "The Wasp Woman - Spanish" at bounding box center [750, 117] width 258 height 13
paste input "at Uncertain Feeling"
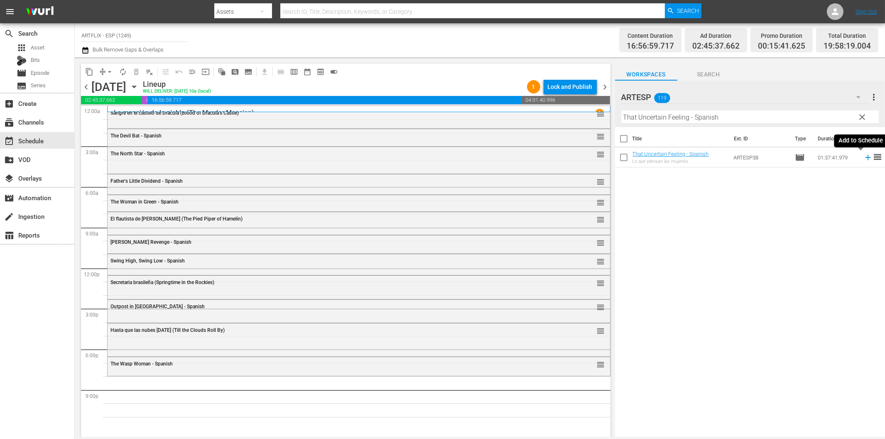
click at [865, 158] on icon at bounding box center [867, 157] width 5 height 5
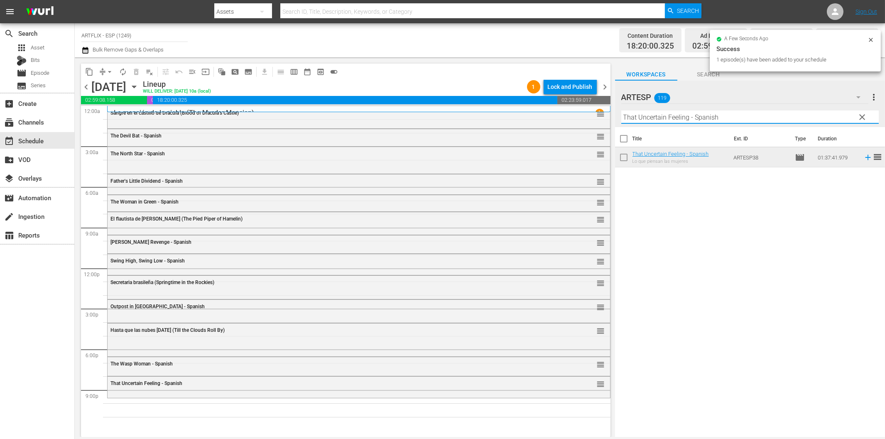
click at [670, 118] on input "That Uncertain Feeling - Spanish" at bounding box center [750, 117] width 258 height 13
paste input "La incursión de mil aviones (The 1000 Plane Raid)"
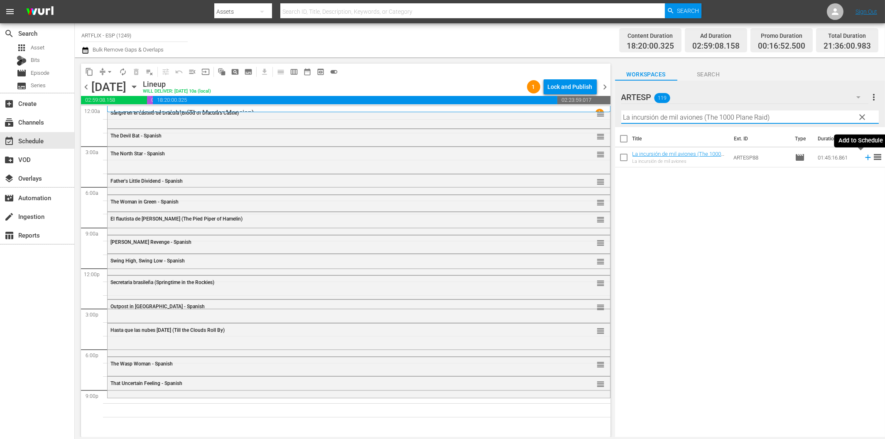
click at [864, 156] on icon at bounding box center [868, 157] width 9 height 9
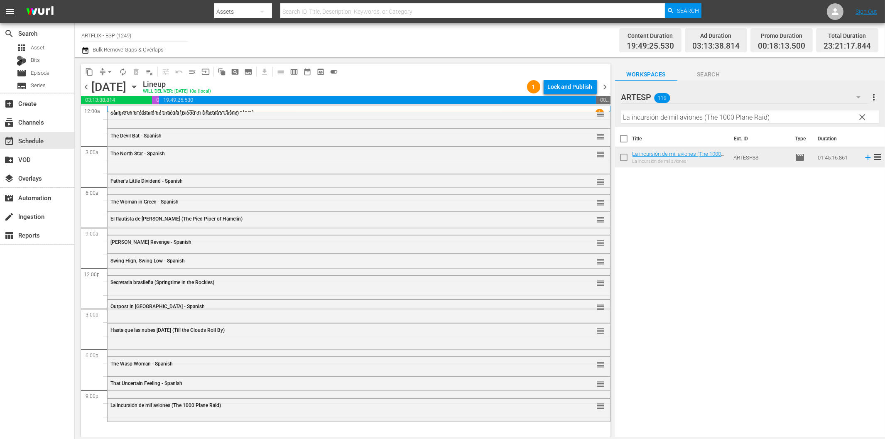
click at [780, 118] on input "La incursión de mil aviones (The 1000 Plane Raid)" at bounding box center [750, 117] width 258 height 13
paste input "The Front Page - Spanish"
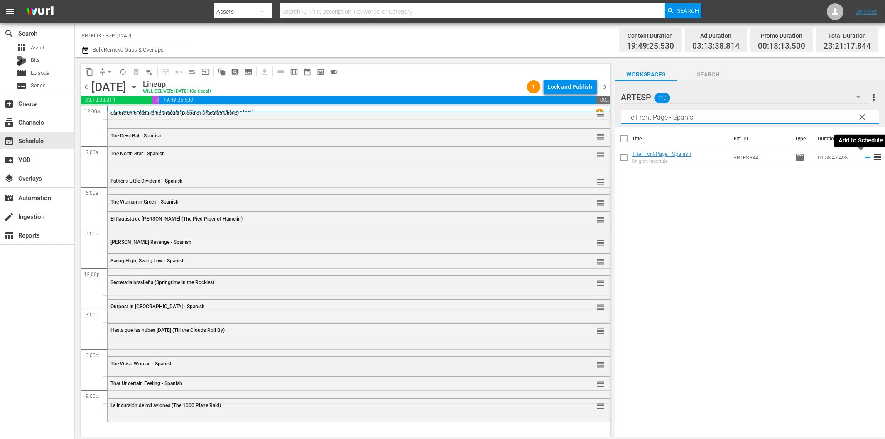
click at [864, 158] on icon at bounding box center [868, 157] width 9 height 9
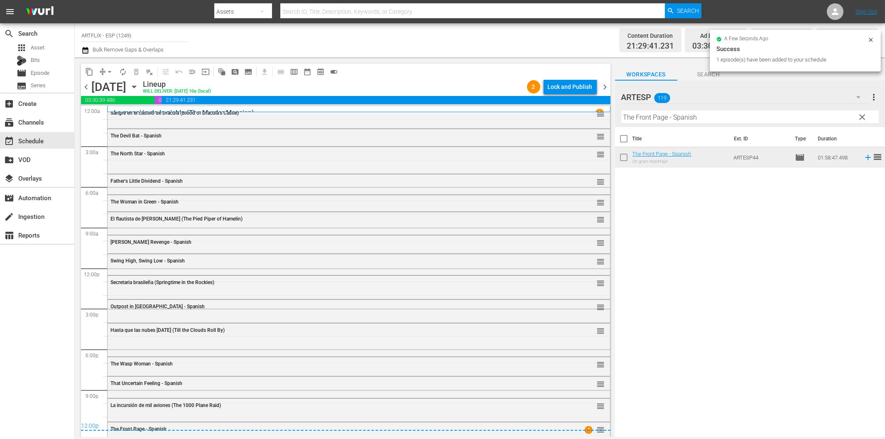
click at [562, 89] on div "Lock and Publish" at bounding box center [570, 86] width 45 height 15
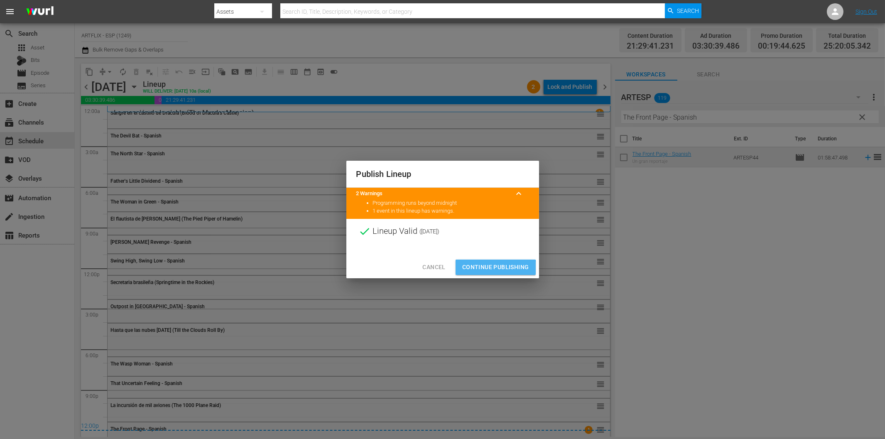
click at [492, 271] on span "Continue Publishing" at bounding box center [495, 267] width 67 height 10
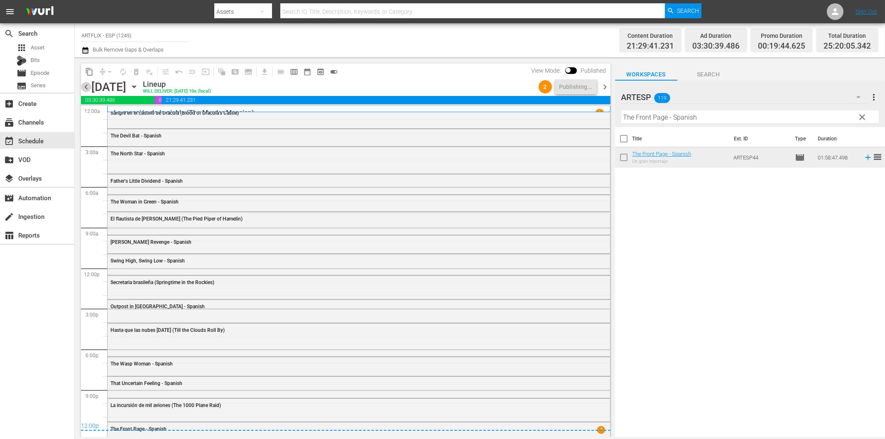
click at [86, 86] on span "chevron_left" at bounding box center [86, 87] width 10 height 10
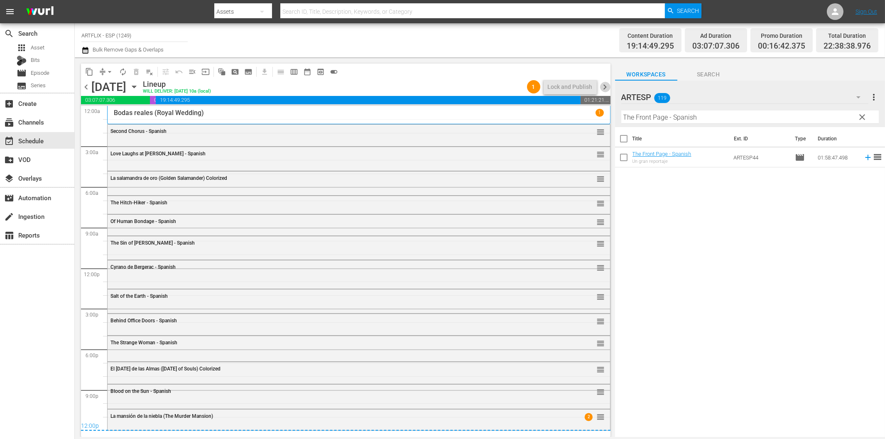
click at [607, 88] on span "chevron_right" at bounding box center [605, 87] width 10 height 10
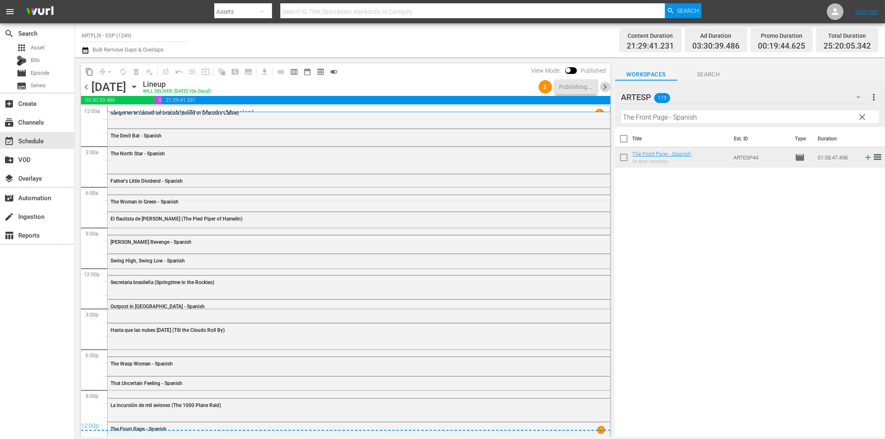
click at [607, 88] on span "chevron_right" at bounding box center [605, 87] width 10 height 10
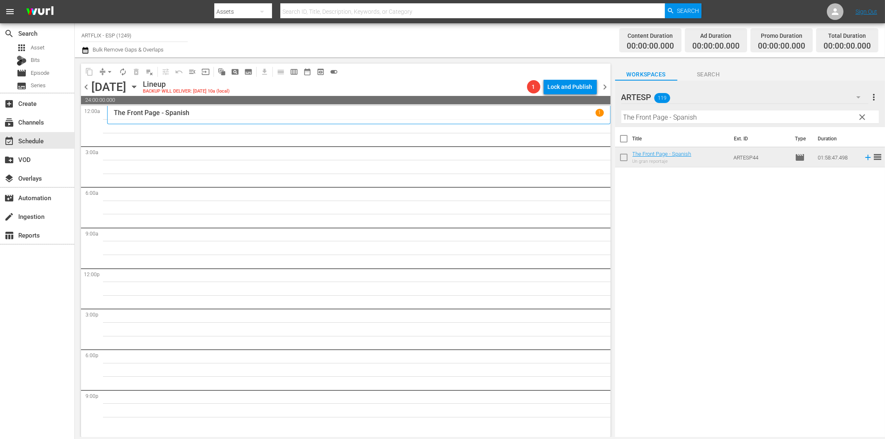
click at [659, 119] on input "The Front Page - Spanish" at bounding box center [750, 117] width 258 height 13
paste input "La espada mágica (The Magic Sword)"
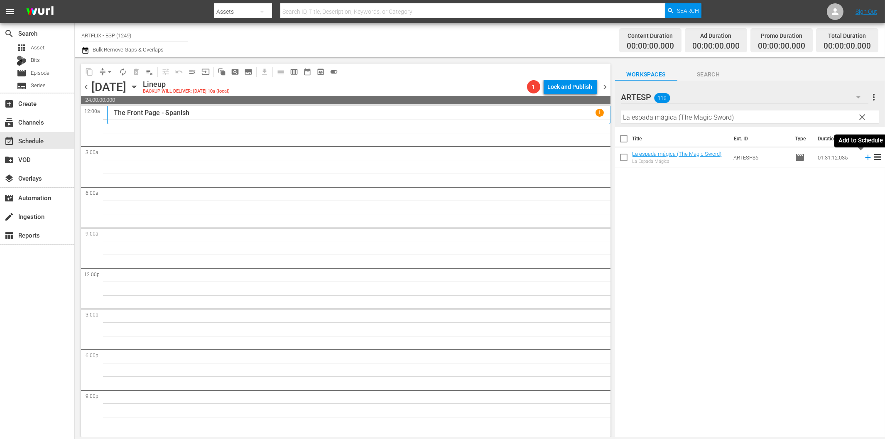
click at [864, 156] on icon at bounding box center [868, 157] width 9 height 9
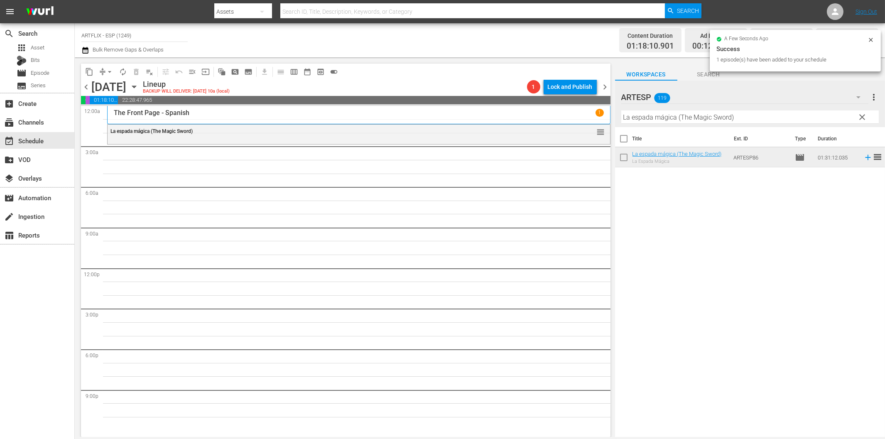
click at [668, 117] on input "La espada mágica (The Magic Sword)" at bounding box center [750, 117] width 258 height 13
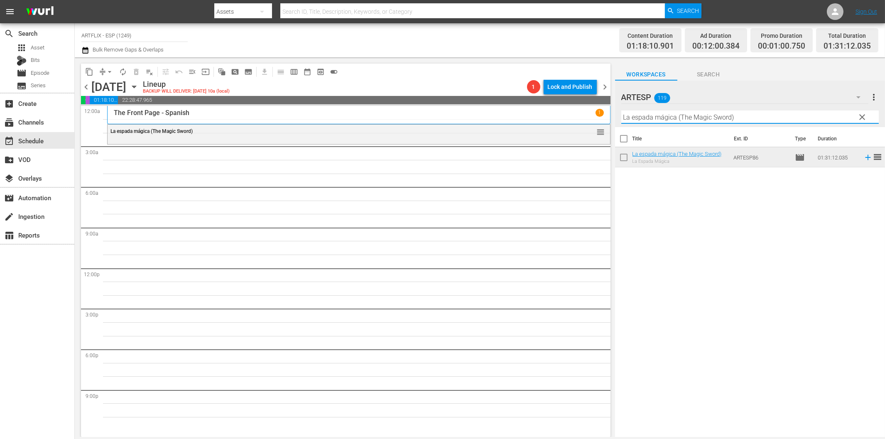
paste input "Mi querida secretaria (My Dear Secretary"
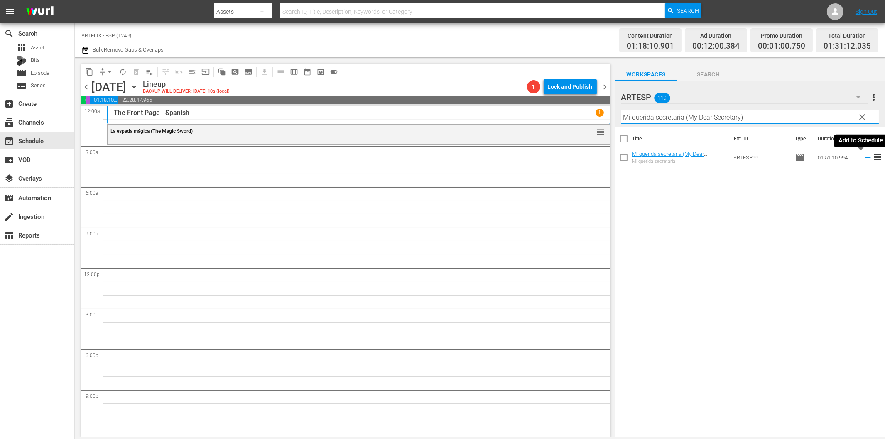
click at [864, 156] on icon at bounding box center [868, 157] width 9 height 9
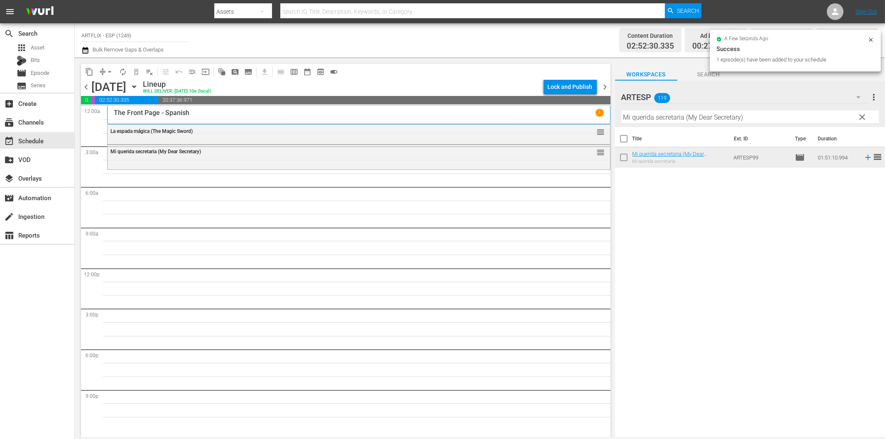
click at [640, 117] on input "Mi querida secretaria (My Dear Secretary)" at bounding box center [750, 117] width 258 height 13
paste input "Culpable sin rostro (Conduct Unbecoming"
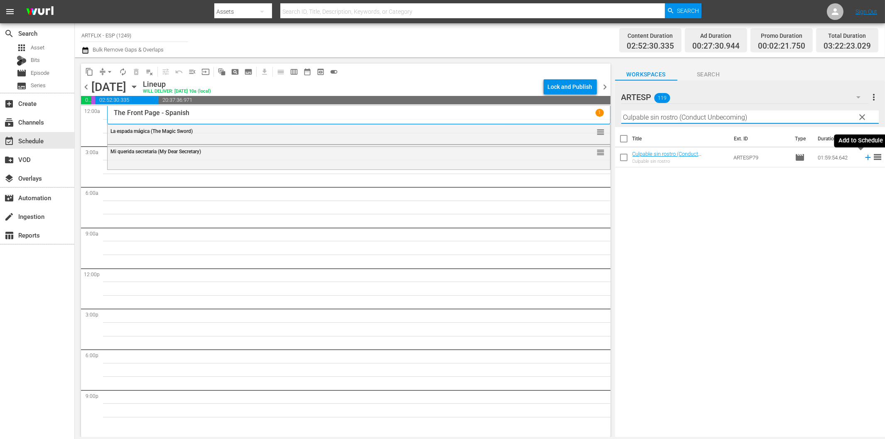
click at [864, 158] on icon at bounding box center [868, 157] width 9 height 9
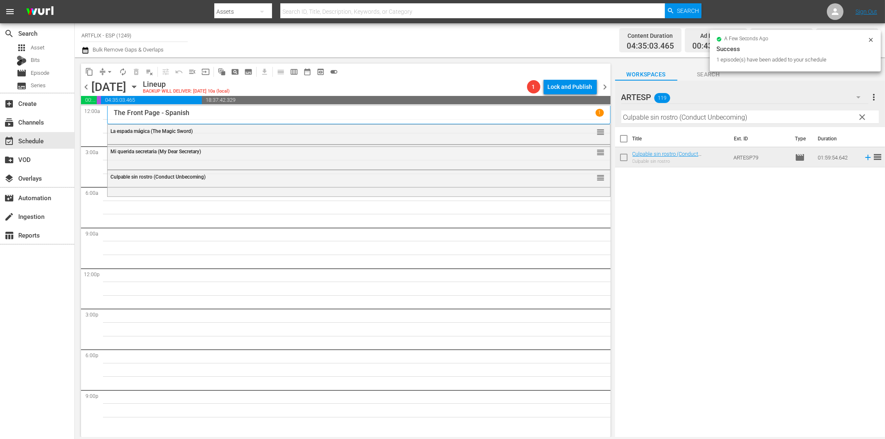
click at [678, 120] on input "Culpable sin rostro (Conduct Unbecoming)" at bounding box center [750, 117] width 258 height 13
paste input "His Girl Friday - Spanish"
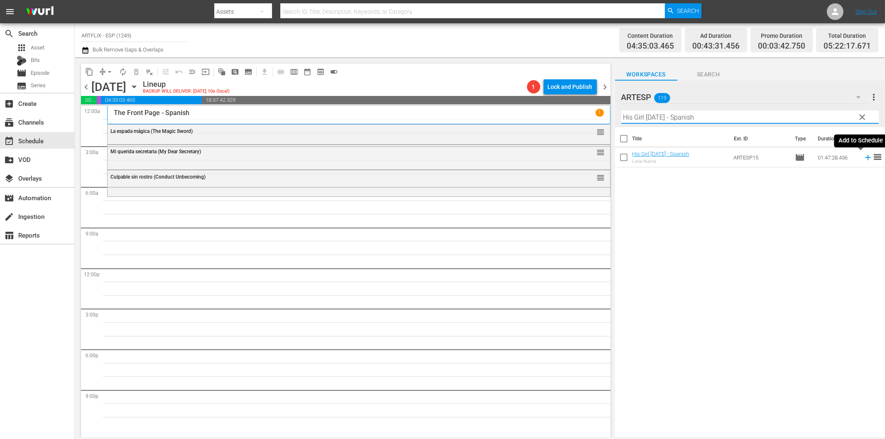
click at [864, 160] on icon at bounding box center [868, 157] width 9 height 9
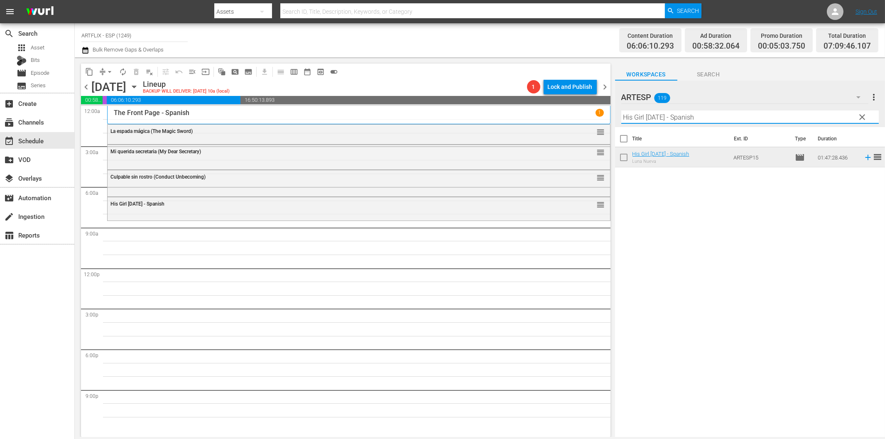
click at [705, 118] on input "His Girl Friday - Spanish" at bounding box center [750, 117] width 258 height 13
paste input "Africa Screams"
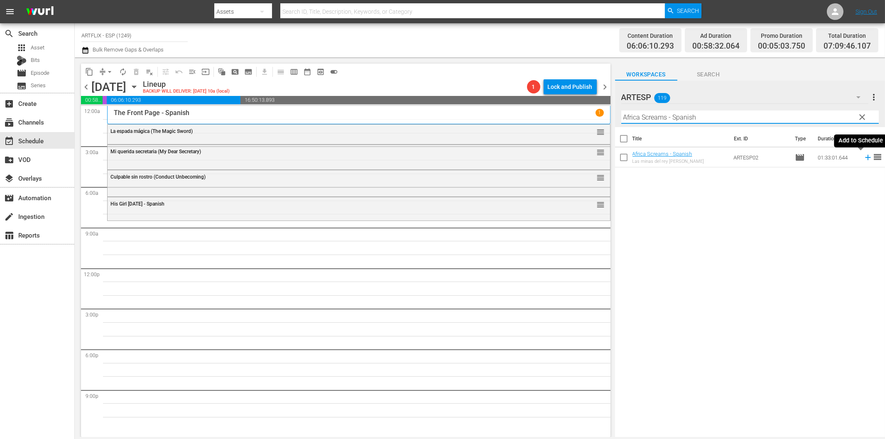
click at [864, 159] on icon at bounding box center [868, 157] width 9 height 9
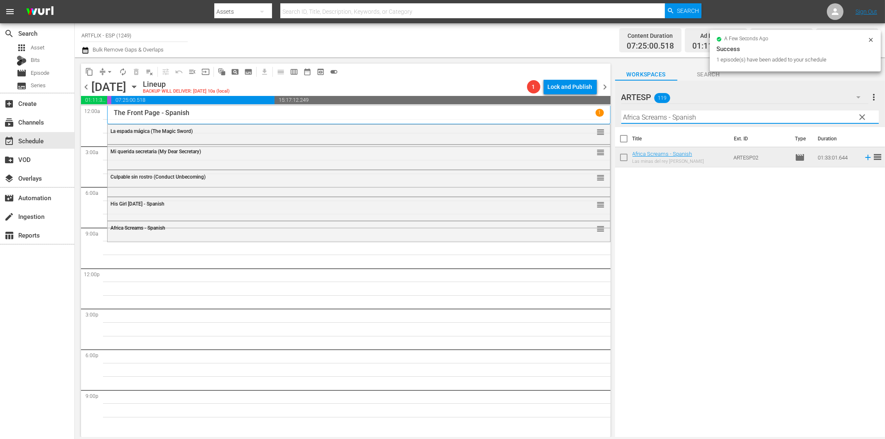
click at [688, 120] on input "Africa Screams - Spanish" at bounding box center [750, 117] width 258 height 13
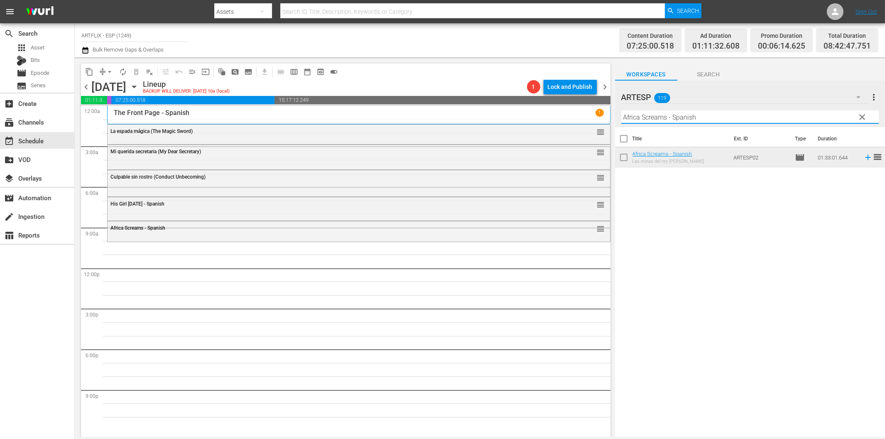
paste input "La pequeña princesita (Little Princess)"
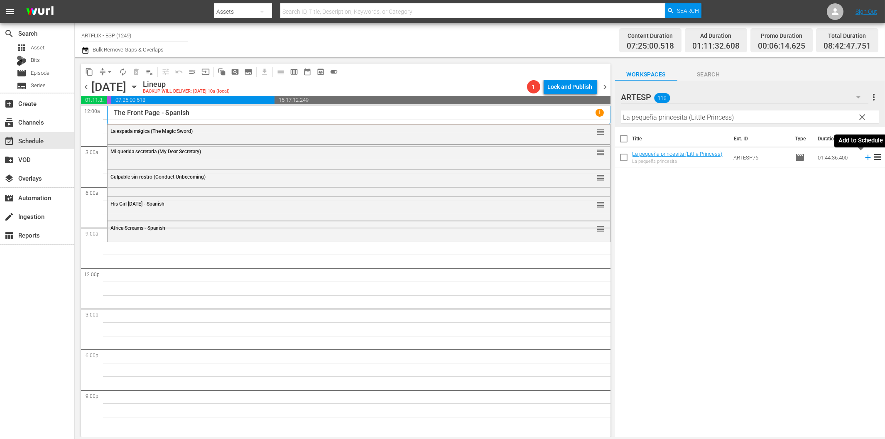
click at [865, 158] on icon at bounding box center [867, 157] width 5 height 5
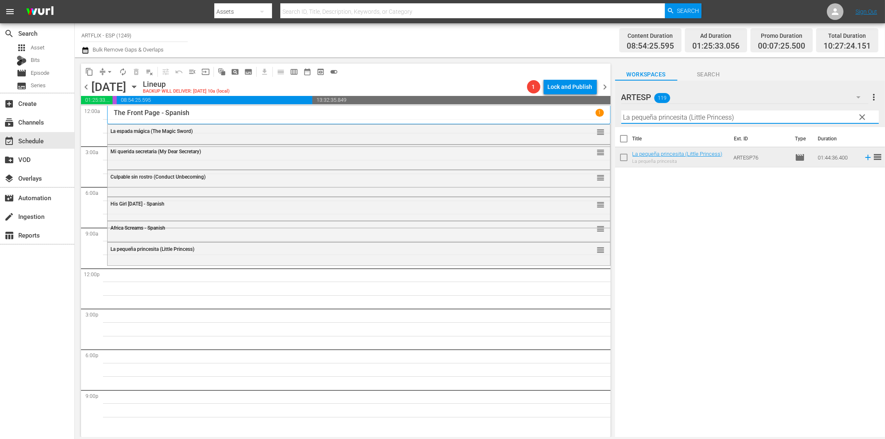
click at [651, 123] on input "La pequeña princesita (Little Princess)" at bounding box center [750, 117] width 258 height 13
paste input "El niño y el potro (Más allá de río Miño"
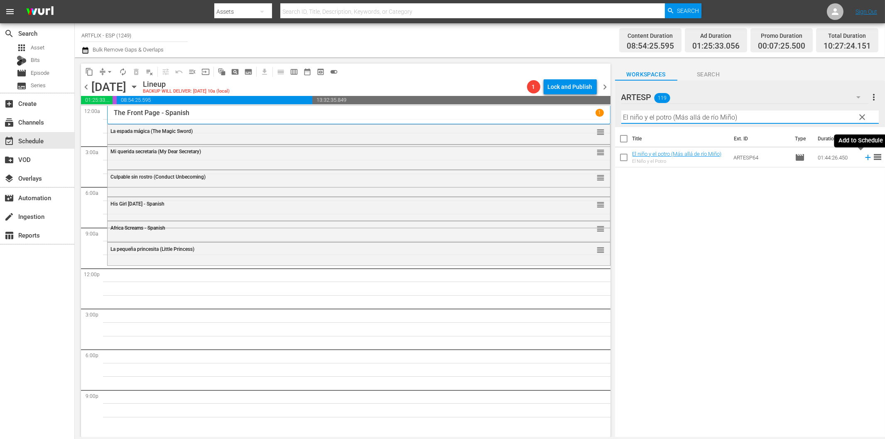
click at [865, 159] on icon at bounding box center [867, 157] width 5 height 5
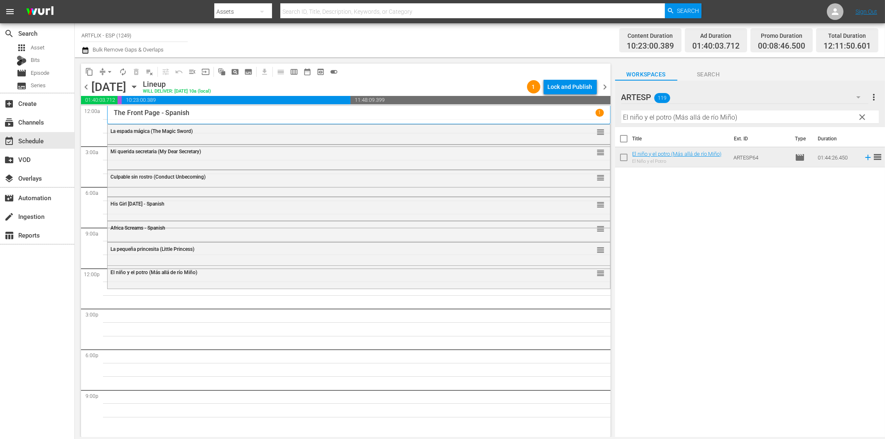
click at [652, 119] on input "El niño y el potro (Más allá de río Miño)" at bounding box center [750, 117] width 258 height 13
paste input "Los tres invencibles (Goliath and the Sins of Babylon"
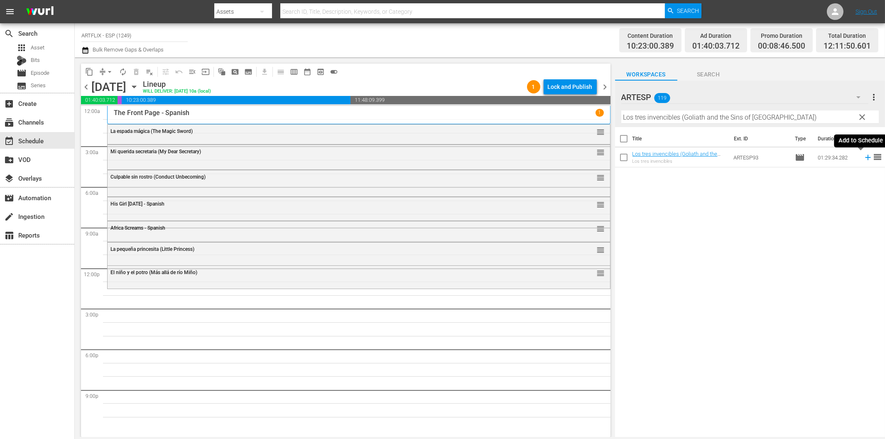
drag, startPoint x: 862, startPoint y: 156, endPoint x: 816, endPoint y: 165, distance: 46.9
click at [864, 156] on icon at bounding box center [868, 157] width 9 height 9
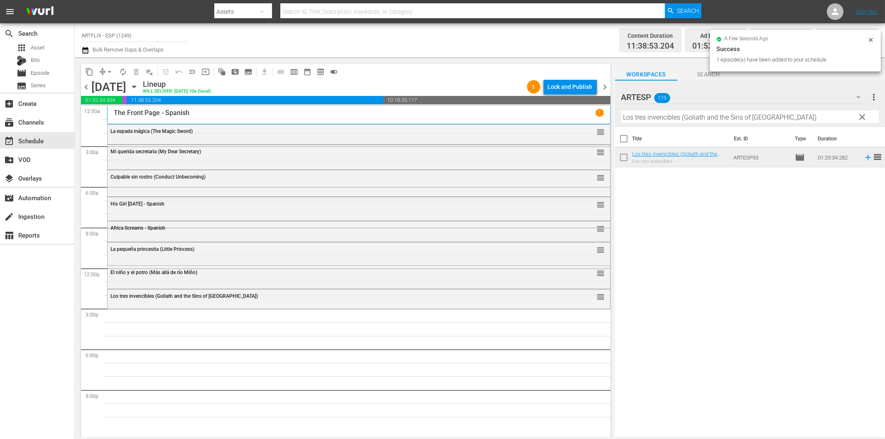
click at [665, 118] on input "Los tres invencibles (Goliath and the Sins of Babylon)" at bounding box center [750, 117] width 258 height 13
paste input "13 Frightened Girls"
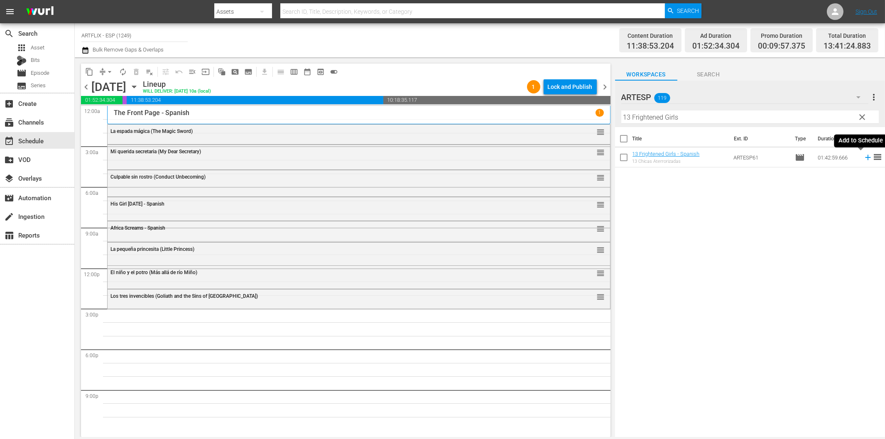
click at [864, 157] on icon at bounding box center [868, 157] width 9 height 9
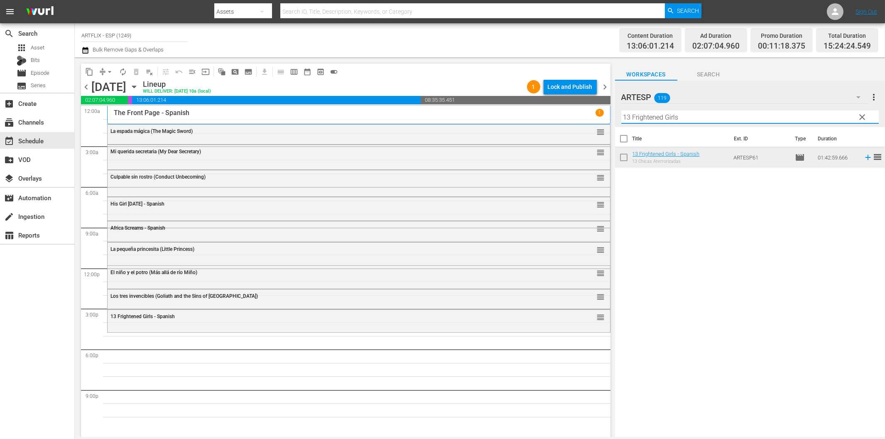
click at [661, 118] on input "13 Frightened Girls" at bounding box center [750, 117] width 258 height 13
paste input "El_fantasma_de_la_opera_(The_Phantom_of_the_Opera)_Colorized"
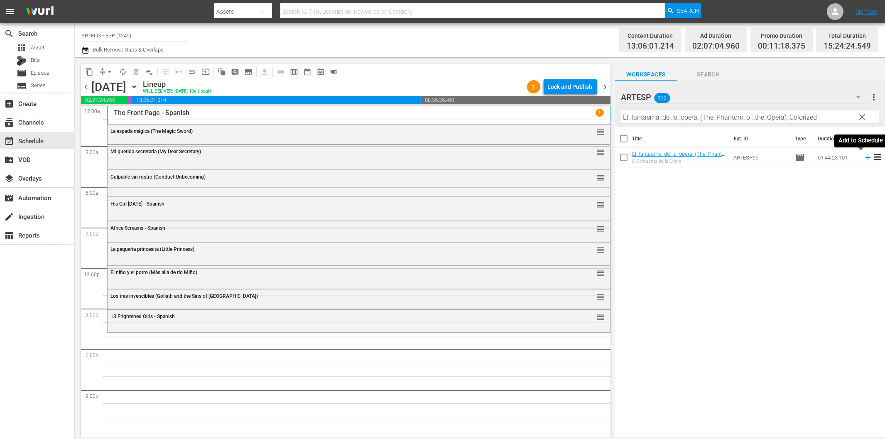
click at [864, 158] on icon at bounding box center [868, 157] width 9 height 9
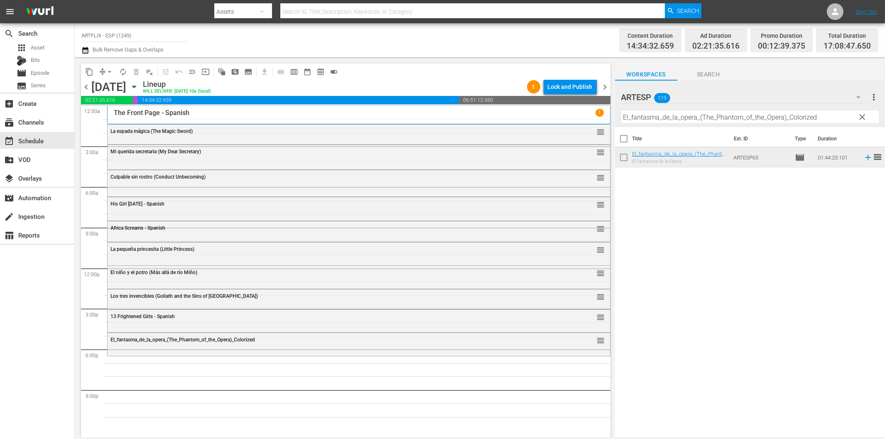
click at [659, 124] on div "Filter by Title El_fantasma_de_la_opera_(The_Phantom_of_the_Opera)_Colorized" at bounding box center [750, 117] width 258 height 20
click at [668, 122] on input "El_fantasma_de_la_opera_(The_Phantom_of_the_Opera)_Colorized" at bounding box center [750, 117] width 258 height 13
paste input "La luz del fin del mundo (The Light at the Edge of the World)"
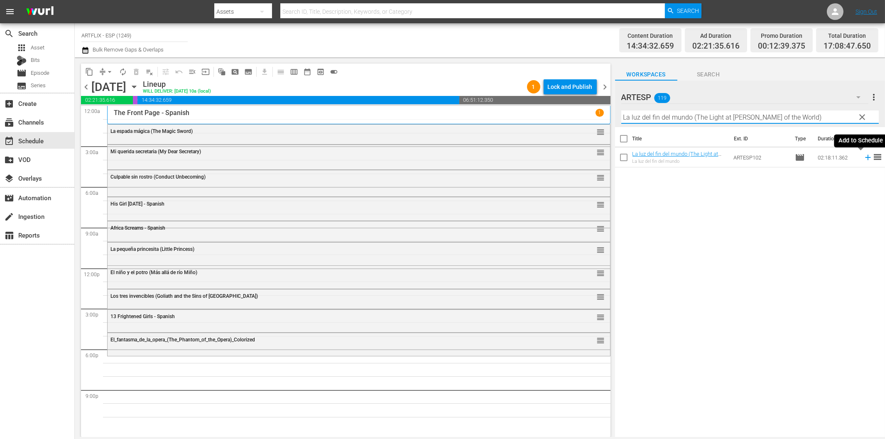
click at [864, 160] on icon at bounding box center [868, 157] width 9 height 9
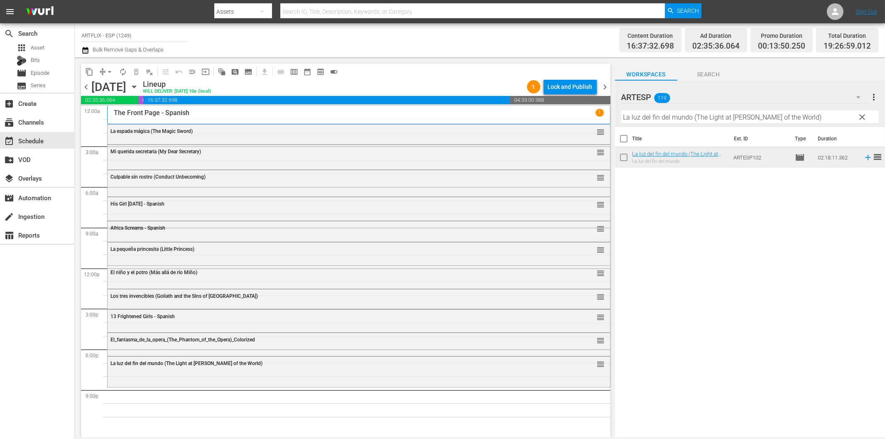
click at [829, 113] on input "La luz del fin del mundo (The Light at the Edge of the World)" at bounding box center [750, 117] width 258 height 13
paste input "El Divorcio de la señorita X (The Divorce of Lady X"
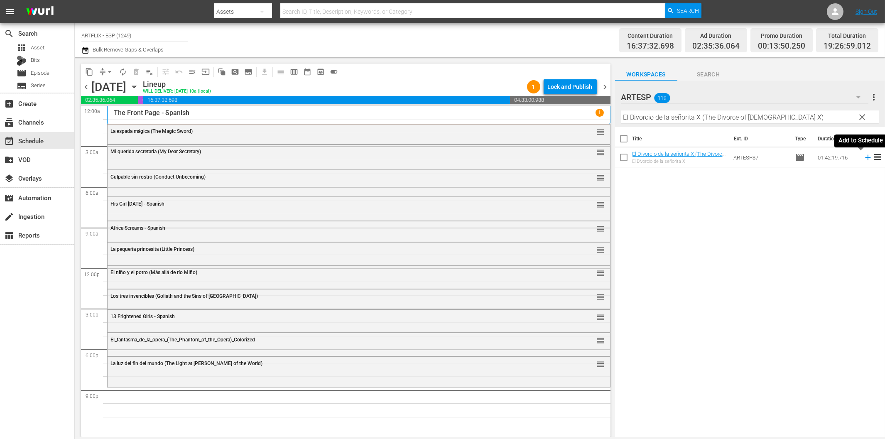
click at [864, 153] on icon at bounding box center [868, 157] width 9 height 9
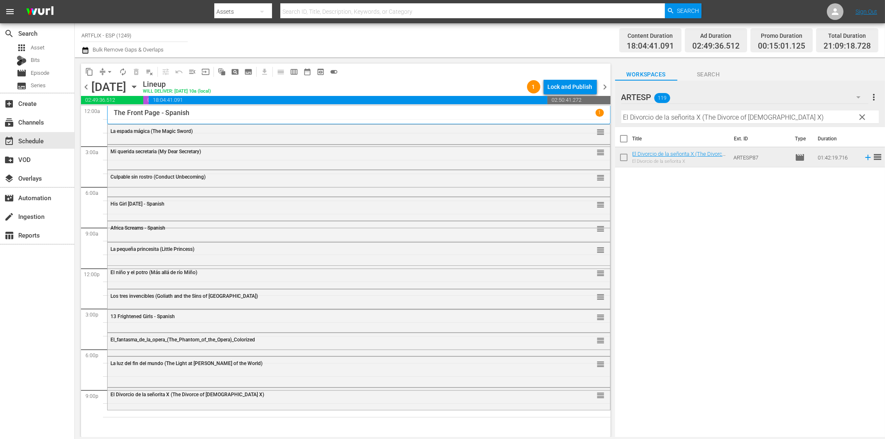
click at [692, 117] on input "El Divorcio de la señorita X (The Divorce of Lady X)" at bounding box center [750, 117] width 258 height 13
paste input "Shock - Spanish"
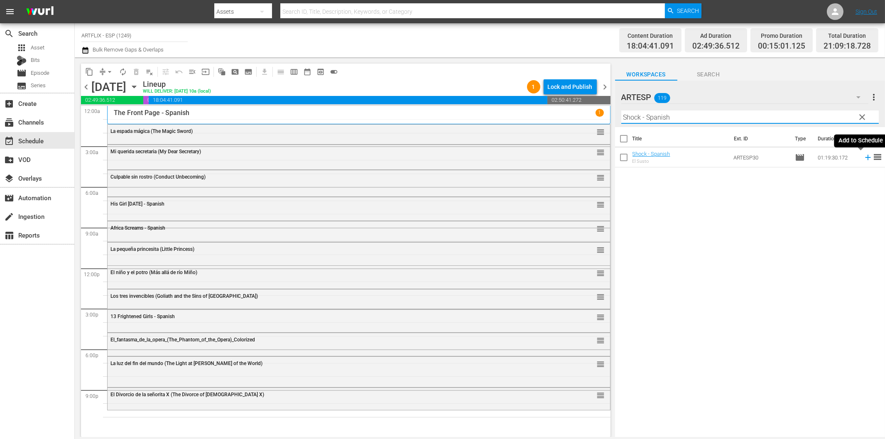
click at [864, 155] on icon at bounding box center [868, 157] width 9 height 9
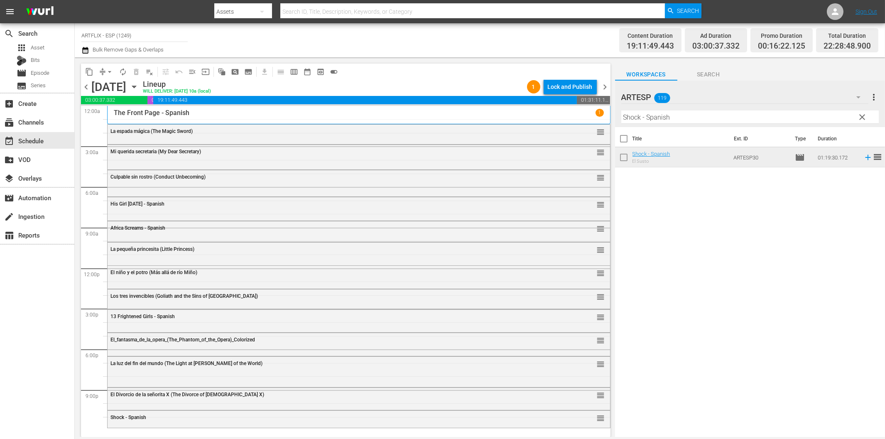
click at [696, 118] on input "Shock - Spanish" at bounding box center [750, 117] width 258 height 13
paste input "erlock Holmes - Terror by Night"
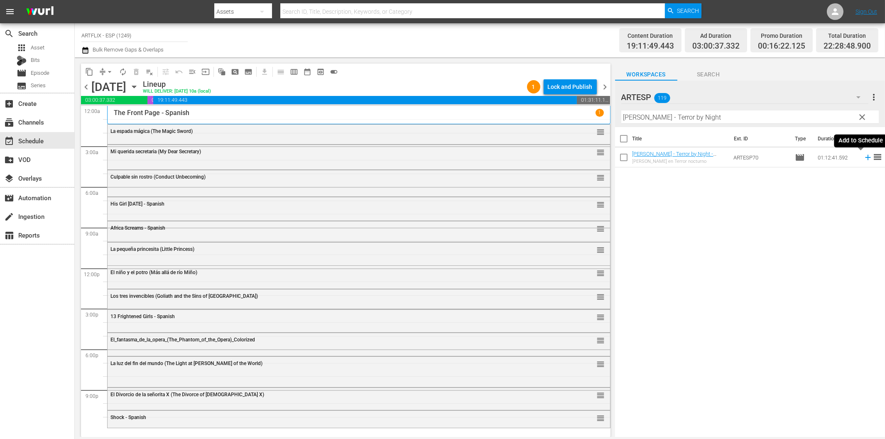
click at [865, 158] on icon at bounding box center [867, 157] width 5 height 5
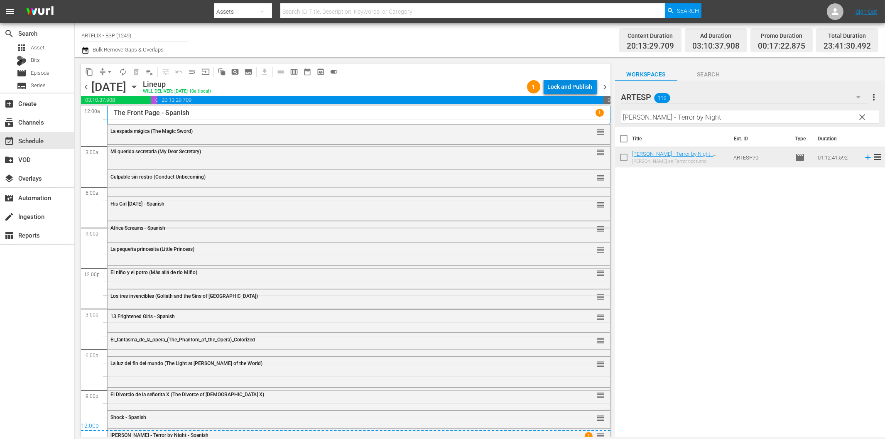
click at [575, 89] on div "Lock and Publish" at bounding box center [570, 86] width 45 height 15
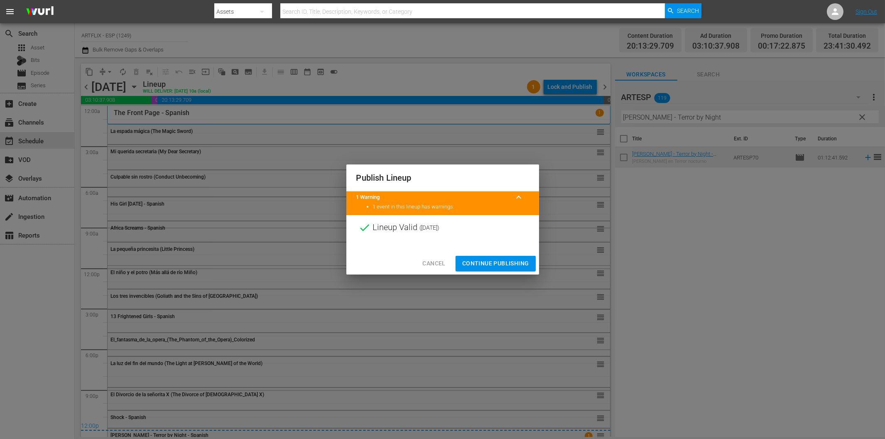
click at [511, 262] on span "Continue Publishing" at bounding box center [495, 263] width 67 height 10
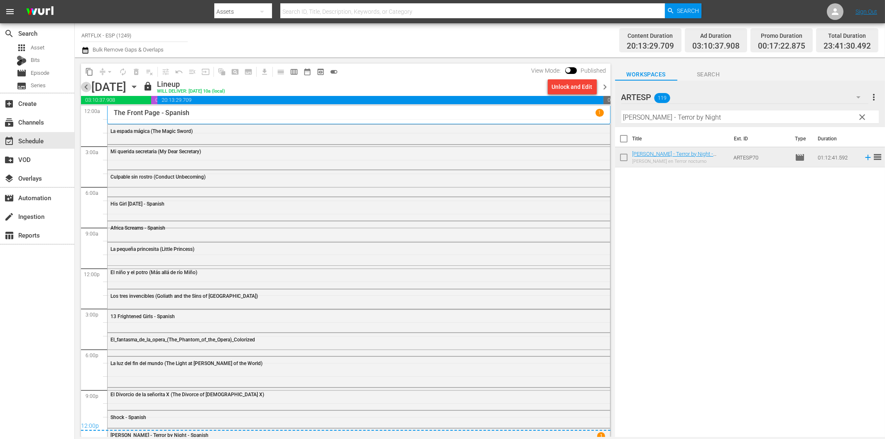
click at [84, 86] on span "chevron_left" at bounding box center [86, 87] width 10 height 10
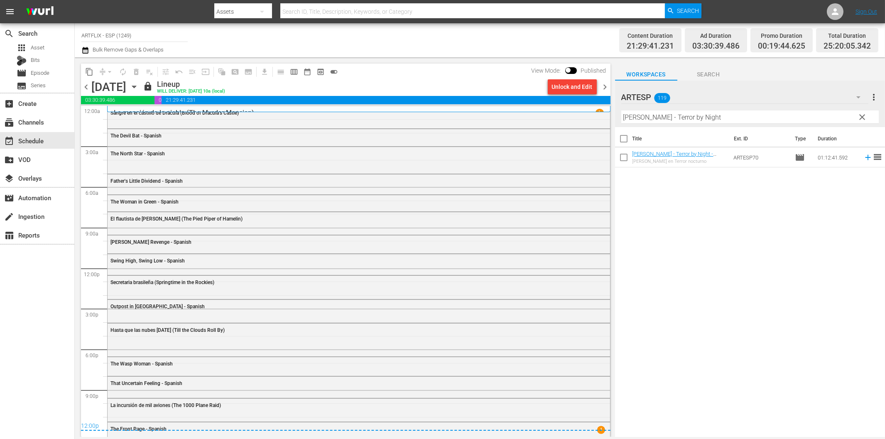
click at [86, 86] on span "chevron_left" at bounding box center [86, 87] width 10 height 10
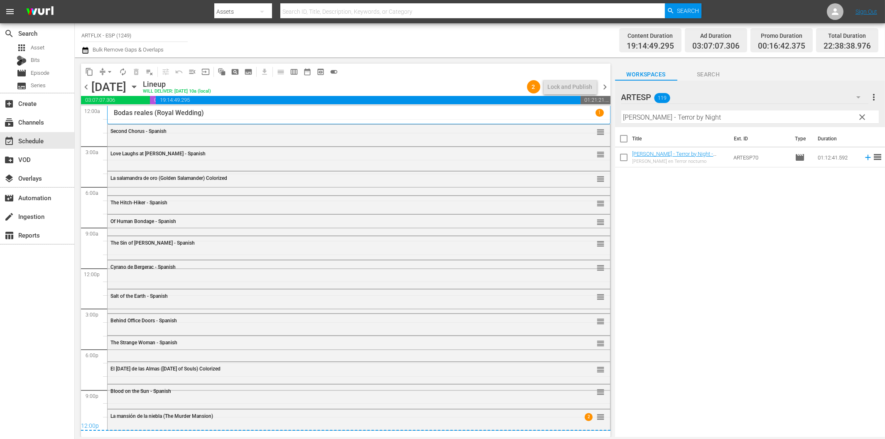
click at [86, 88] on span "chevron_left" at bounding box center [86, 87] width 10 height 10
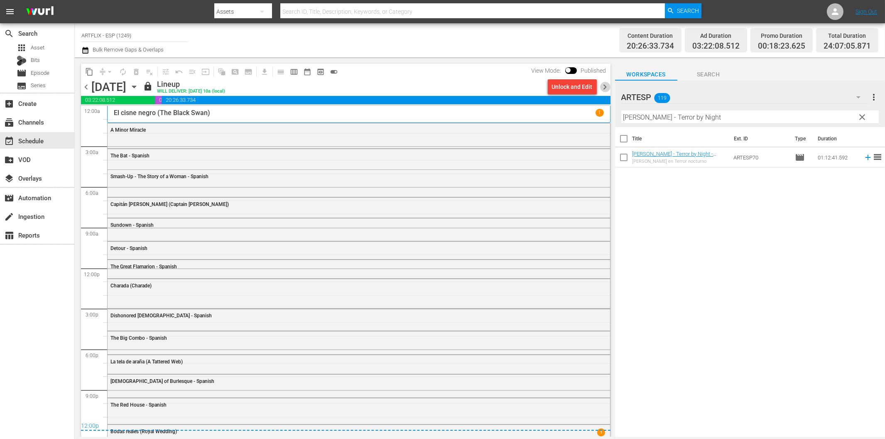
click at [605, 86] on span "chevron_right" at bounding box center [605, 87] width 10 height 10
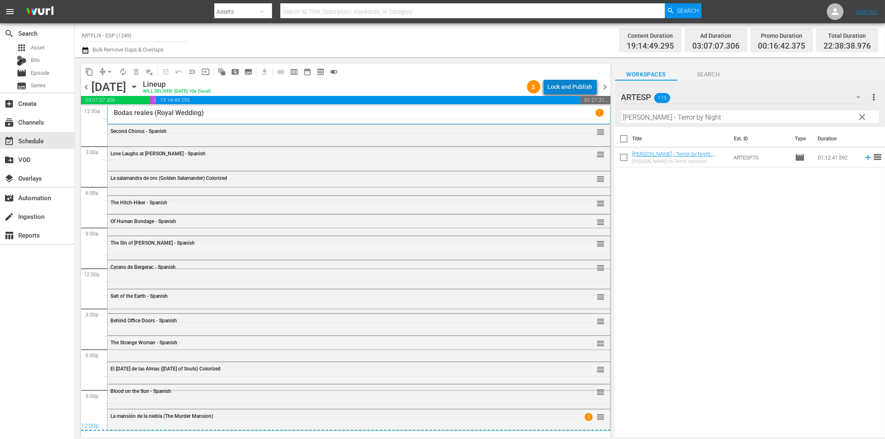
click at [579, 88] on div "Lock and Publish" at bounding box center [570, 86] width 45 height 15
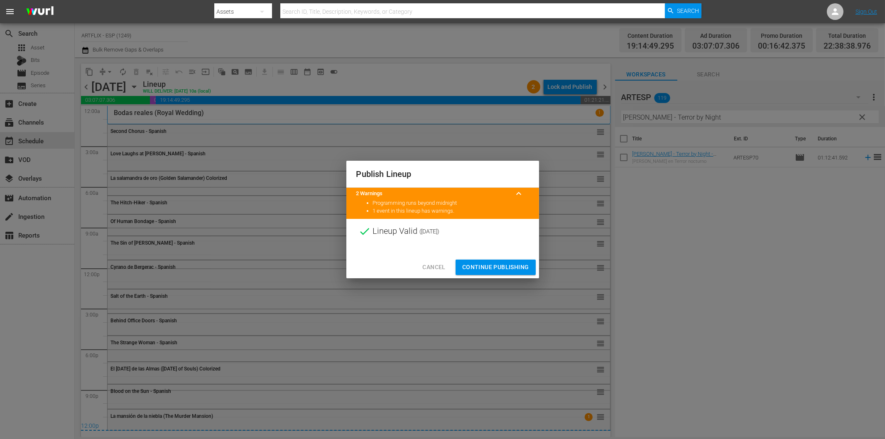
click at [491, 265] on span "Continue Publishing" at bounding box center [495, 267] width 67 height 10
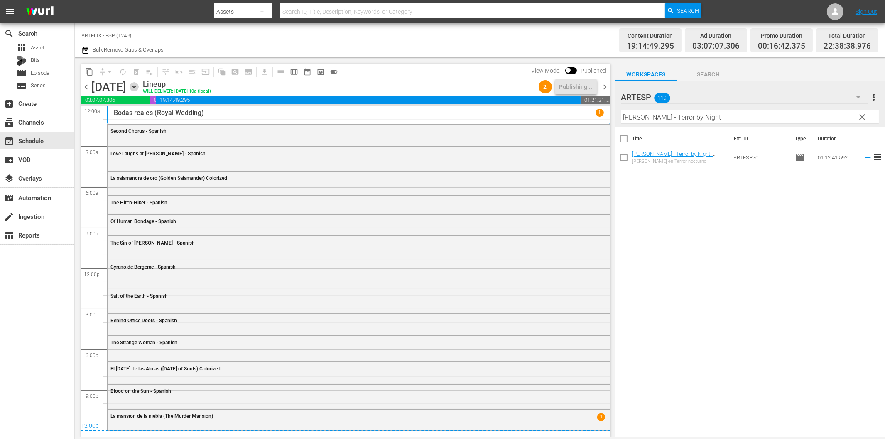
click at [136, 88] on icon "button" at bounding box center [134, 87] width 4 height 2
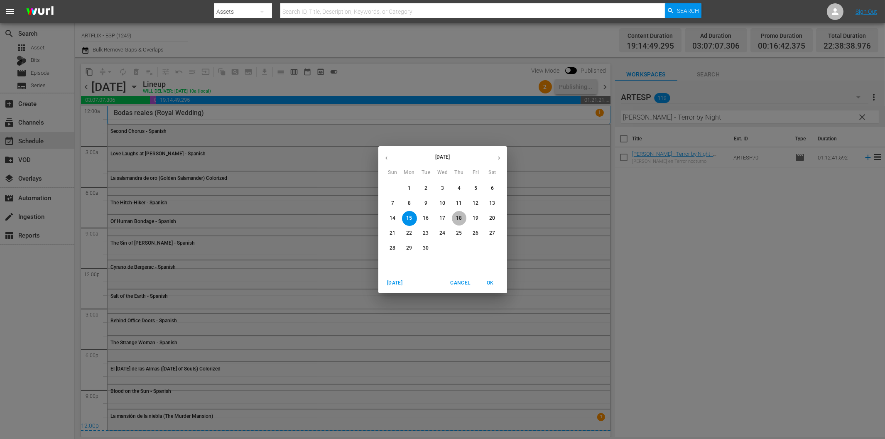
click at [457, 214] on button "18" at bounding box center [459, 218] width 15 height 15
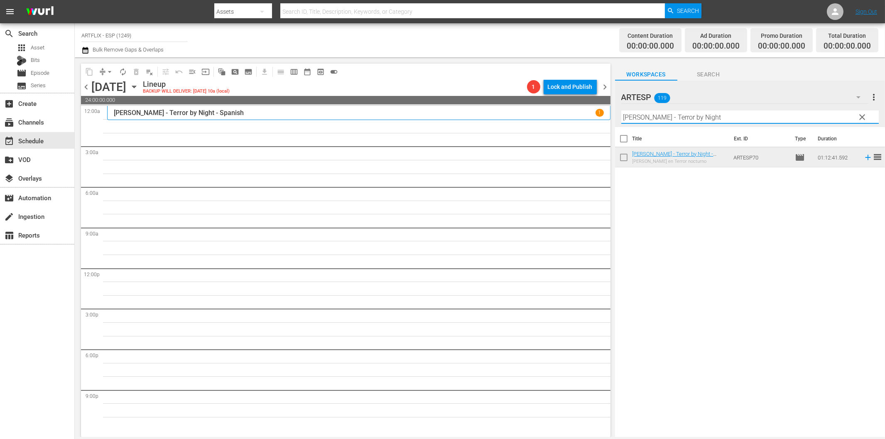
click at [669, 119] on input "Sherlock Holmes - Terror by Night" at bounding box center [750, 117] width 258 height 13
paste input "El buque maldito (The Ghost Galleon)"
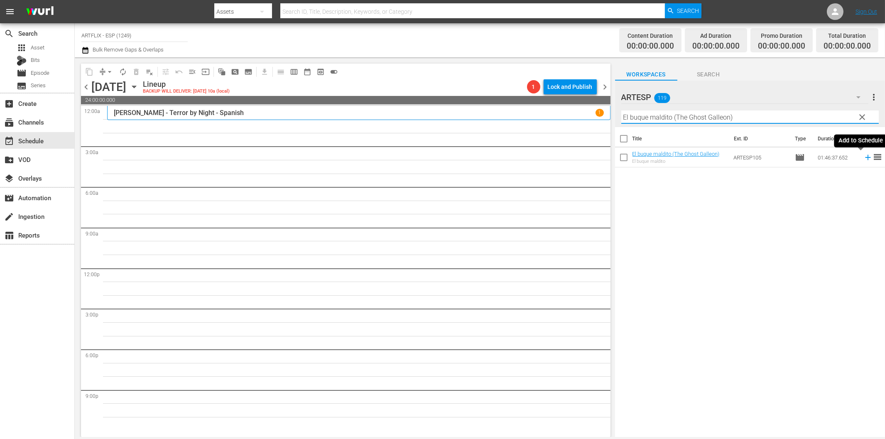
drag, startPoint x: 858, startPoint y: 156, endPoint x: 838, endPoint y: 158, distance: 20.4
click at [864, 156] on icon at bounding box center [868, 157] width 9 height 9
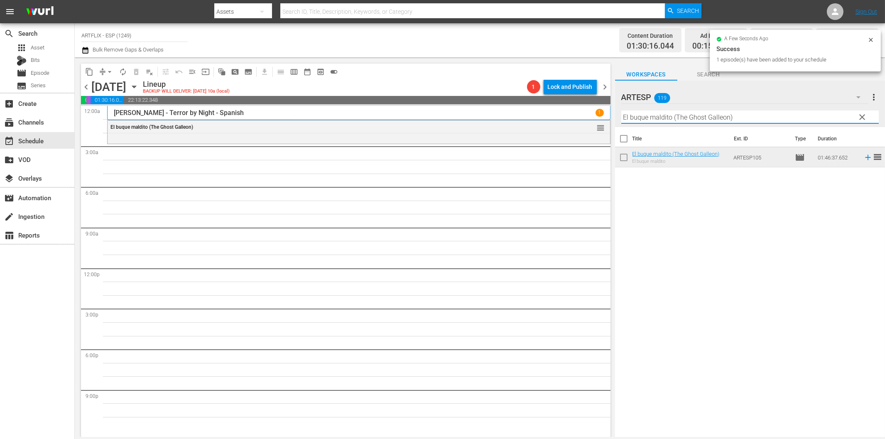
click at [659, 115] on input "El buque maldito (The Ghost Galleon)" at bounding box center [750, 117] width 258 height 13
paste input "The Hunchback of Notre Dame - Spanish"
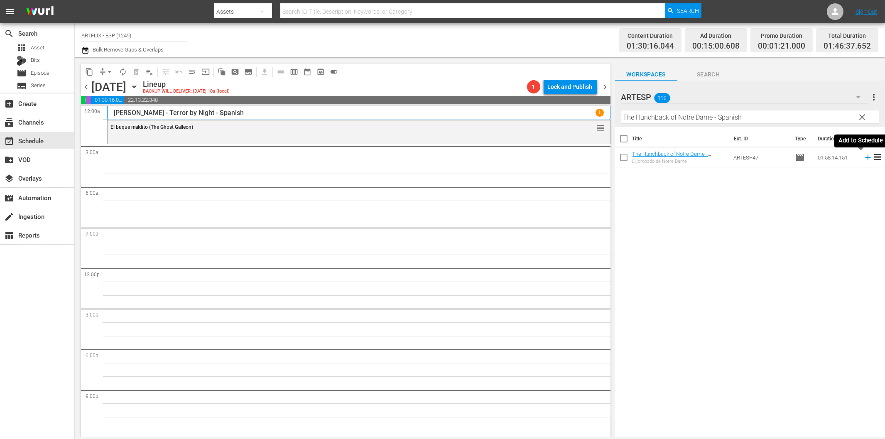
click at [864, 159] on icon at bounding box center [868, 157] width 9 height 9
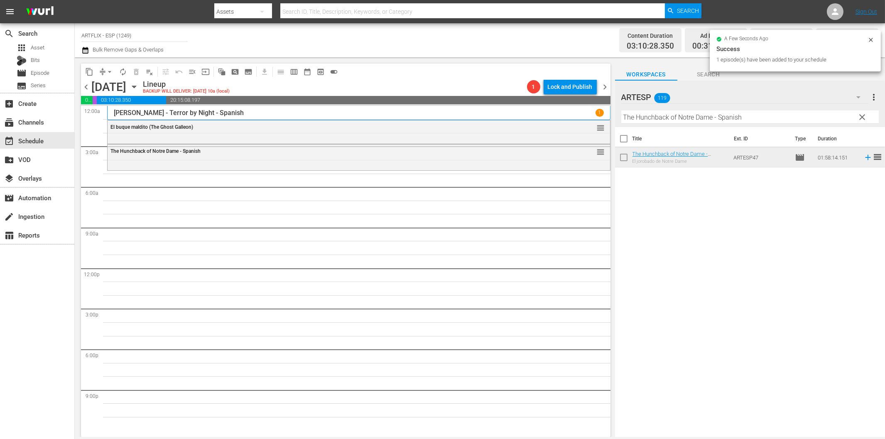
click at [719, 116] on input "The Hunchback of Notre Dame - Spanish" at bounding box center [750, 117] width 258 height 13
paste input "Black Book"
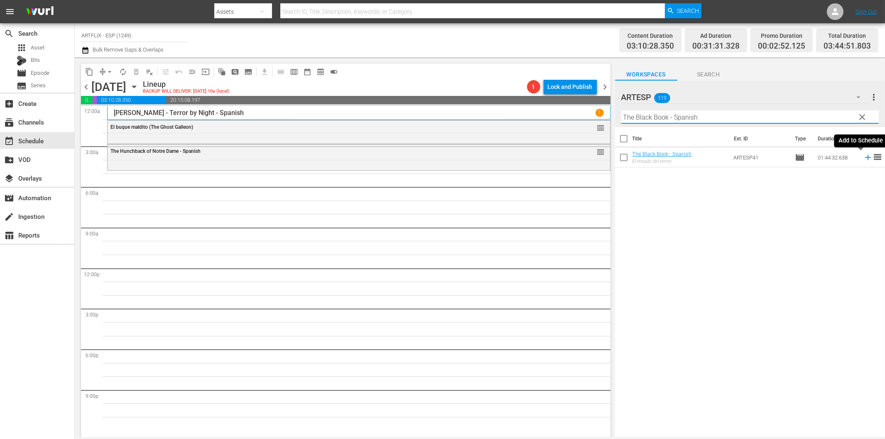
click at [865, 158] on icon at bounding box center [868, 157] width 9 height 9
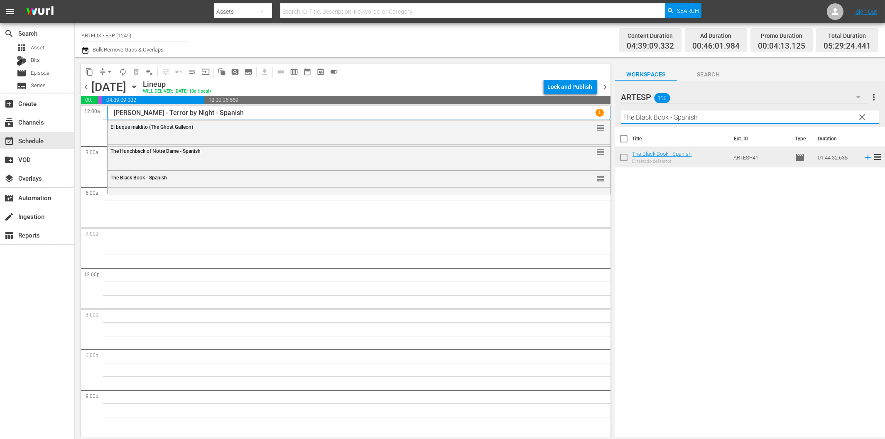
click at [649, 117] on input "The Black Book - Spanish" at bounding box center [750, 117] width 258 height 13
paste input "My Favorite Brunette"
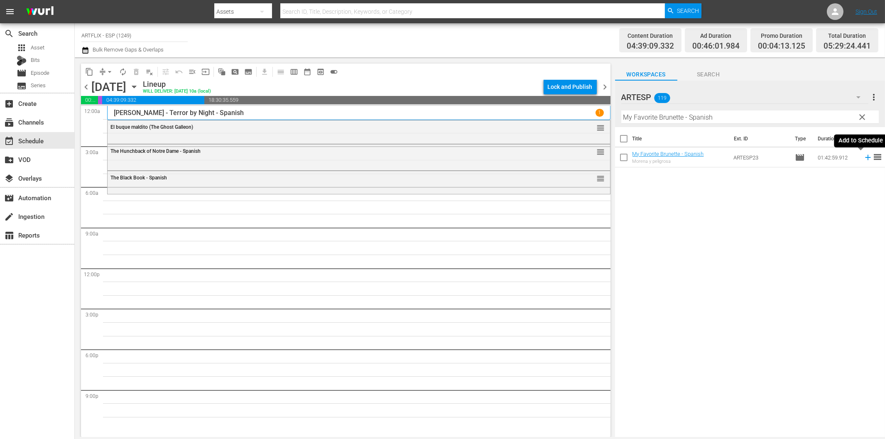
click at [864, 159] on icon at bounding box center [868, 157] width 9 height 9
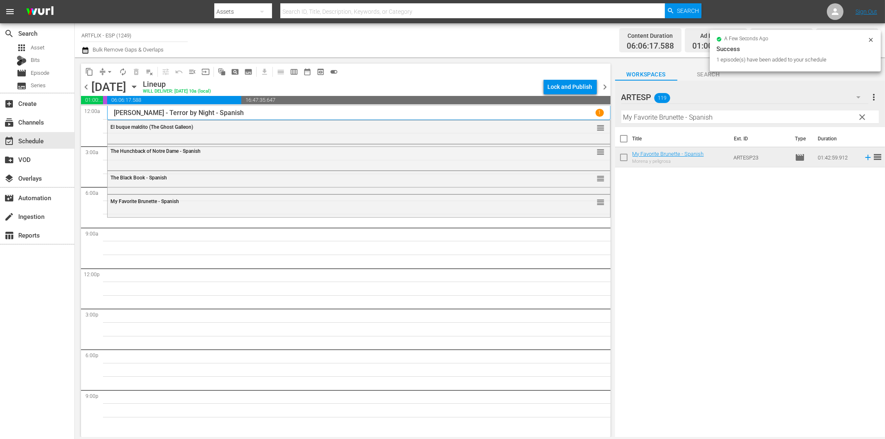
click at [675, 117] on input "My Favorite Brunette - Spanish" at bounding box center [750, 117] width 258 height 13
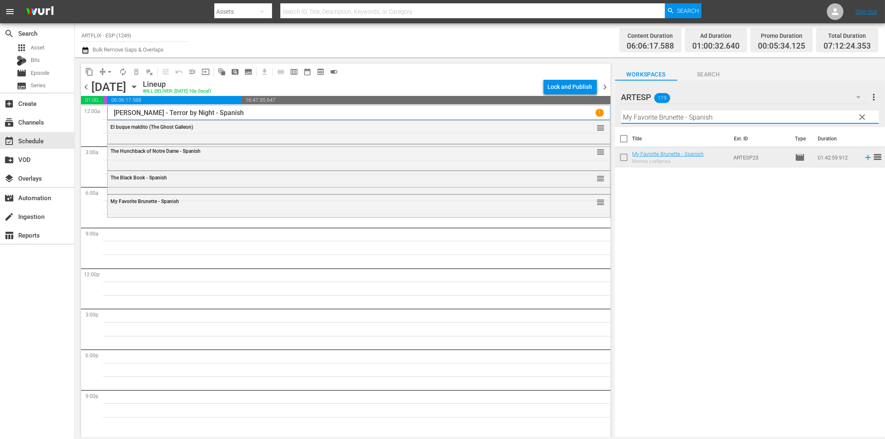
paste input "Takes a Holiday"
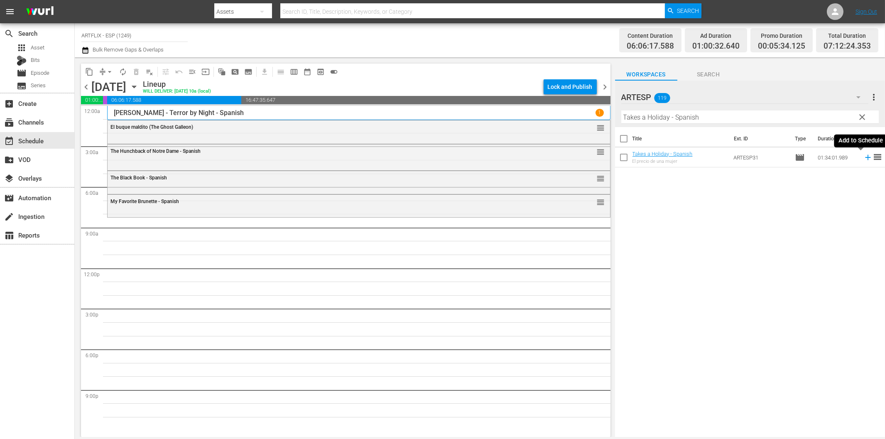
click at [865, 157] on icon at bounding box center [867, 157] width 5 height 5
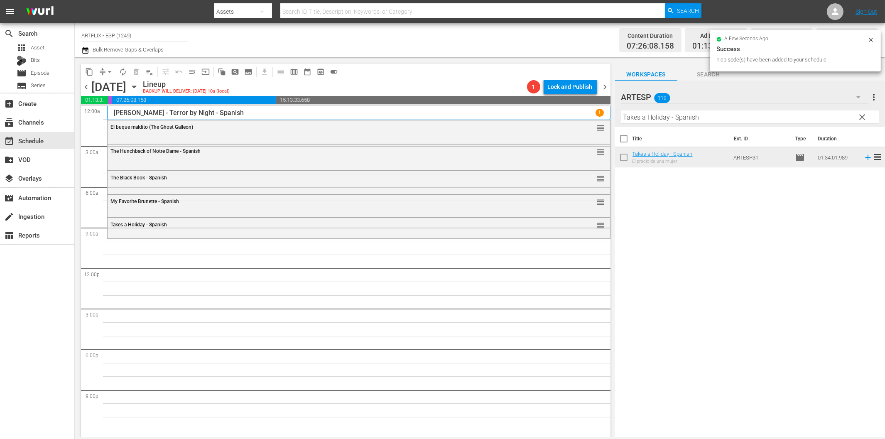
click at [687, 119] on input "Takes a Holiday - Spanish" at bounding box center [750, 117] width 258 height 13
paste input "A Star Is Born"
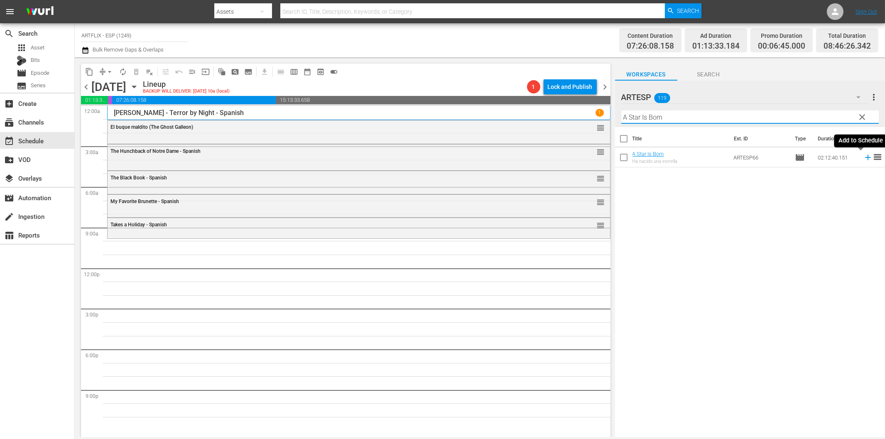
click at [864, 155] on icon at bounding box center [868, 157] width 9 height 9
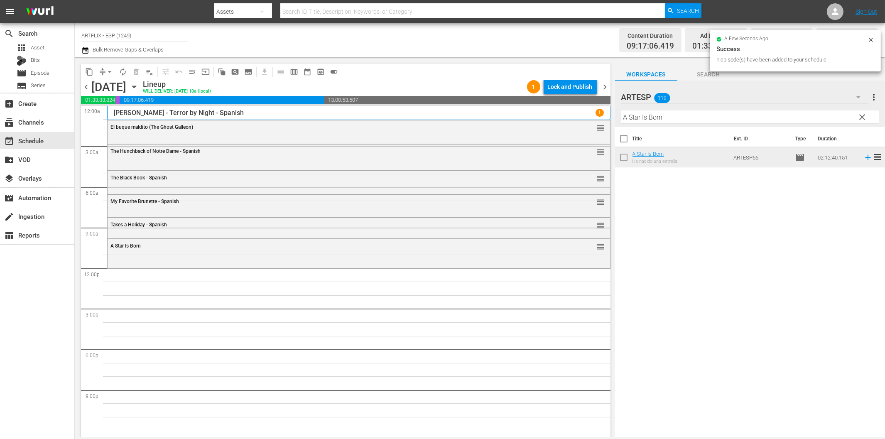
click at [654, 113] on input "A Star Is Born" at bounding box center [750, 117] width 258 height 13
paste input "El oro de Acapulco (Acapulco Gold)"
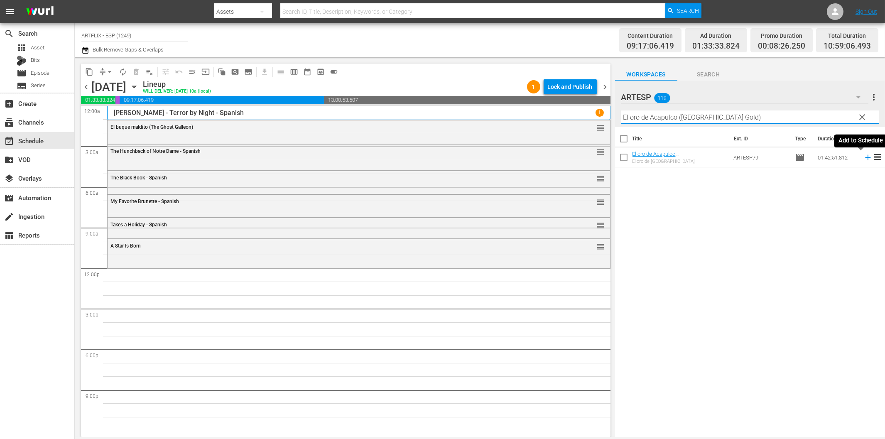
click at [864, 159] on icon at bounding box center [868, 157] width 9 height 9
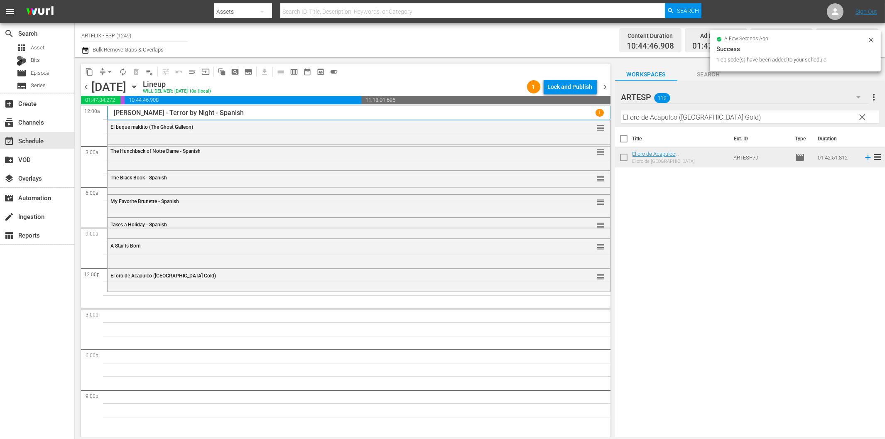
click at [695, 118] on input "El oro de Acapulco (Acapulco Gold)" at bounding box center [750, 117] width 258 height 13
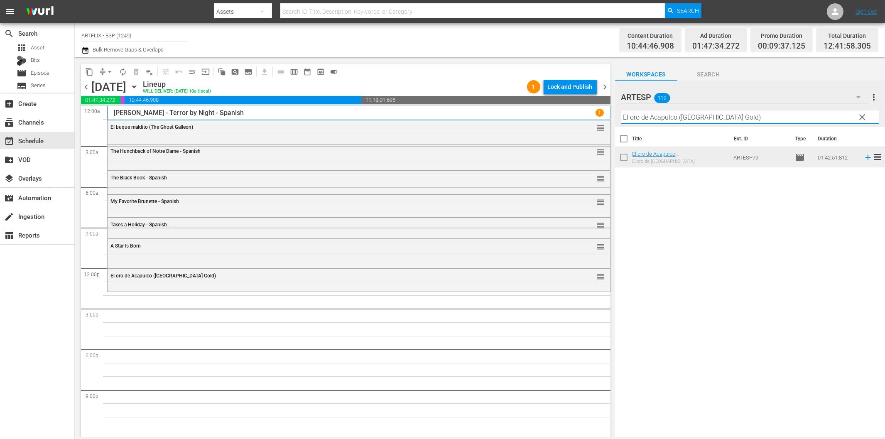
paste input "libro de la selva (Jungle Book 1942"
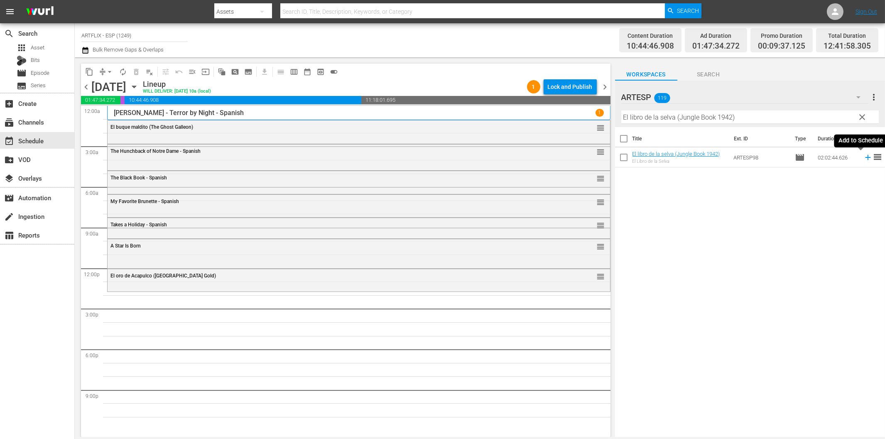
click at [865, 159] on icon at bounding box center [867, 157] width 5 height 5
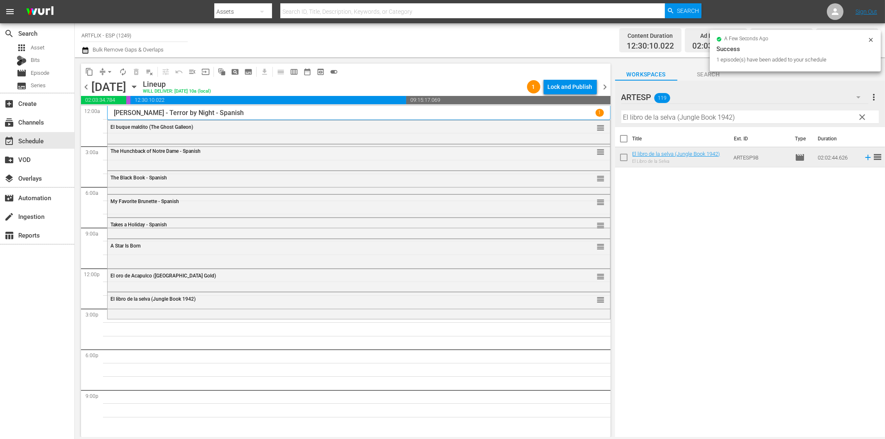
click at [646, 117] on input "El libro de la selva (Jungle Book 1942)" at bounding box center [750, 117] width 258 height 13
paste input "Meet John Doe - Spanish"
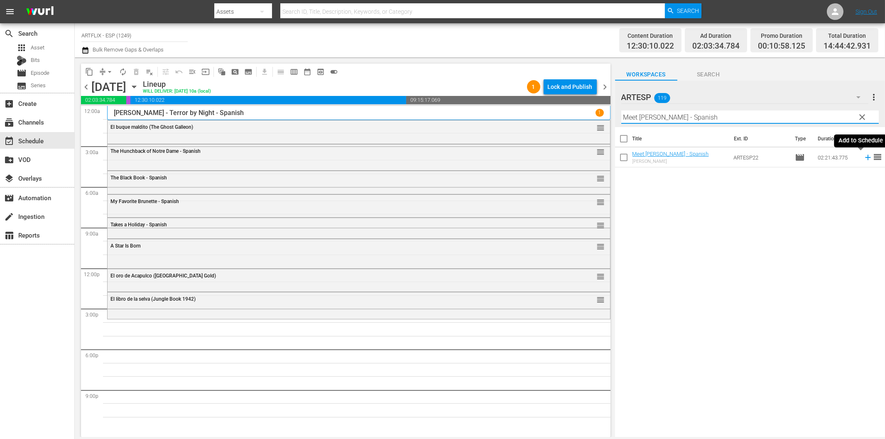
click at [864, 156] on icon at bounding box center [868, 157] width 9 height 9
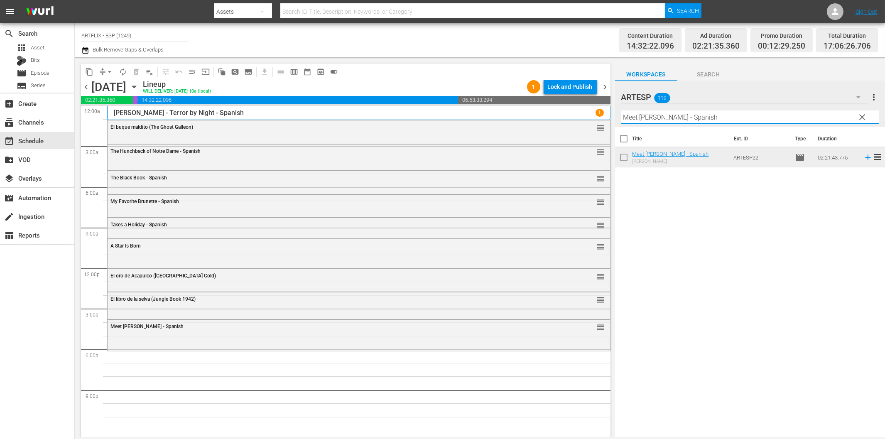
click at [694, 115] on input "Meet John Doe - Spanish" at bounding box center [750, 117] width 258 height 13
paste input "Sinfonía de la vida (Our Town)"
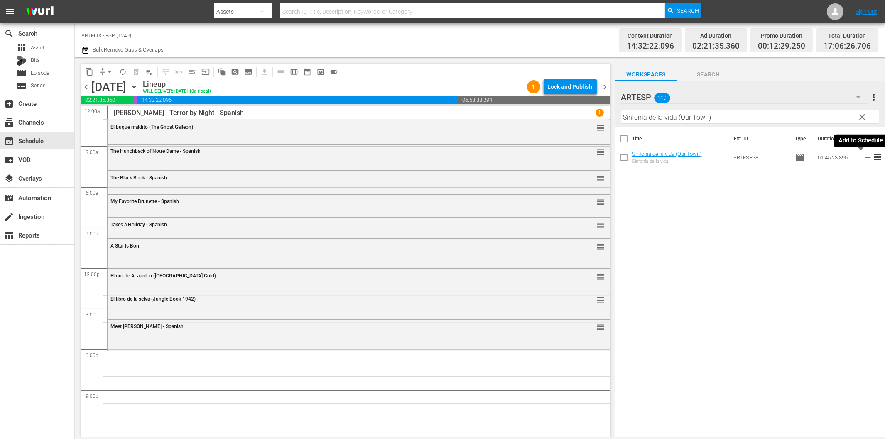
click at [865, 158] on icon at bounding box center [867, 157] width 5 height 5
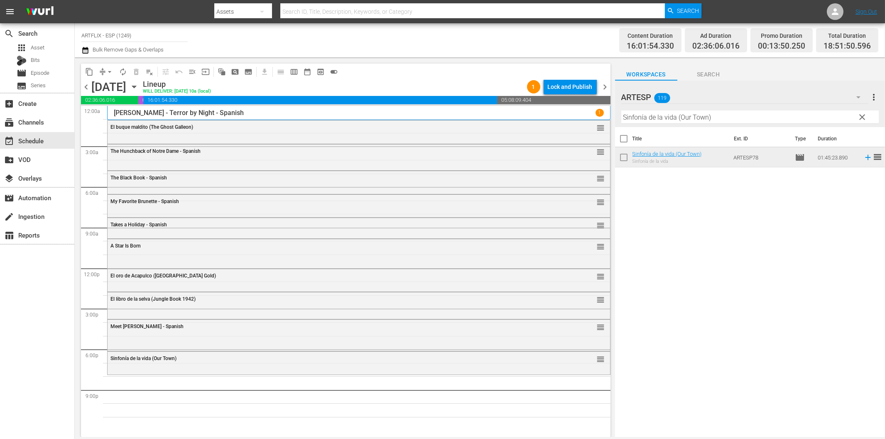
click at [742, 113] on input "Sinfonía de la vida (Our Town)" at bounding box center [750, 117] width 258 height 13
paste input "Conciencia culpable (Guilty Conscience"
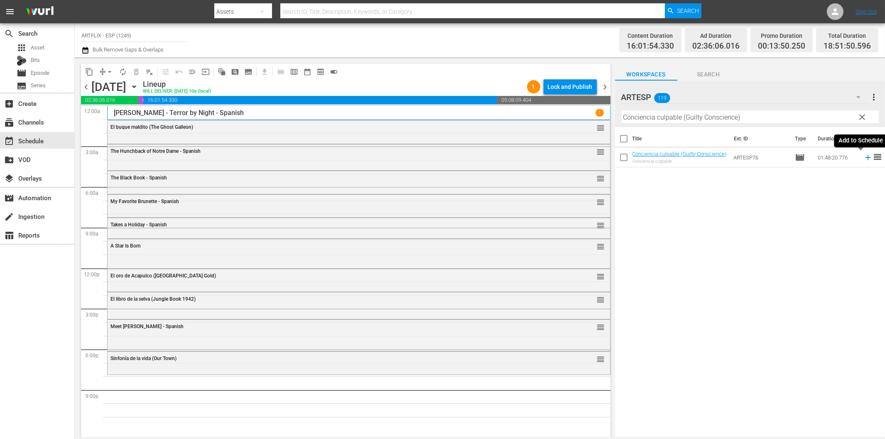
click at [865, 158] on icon at bounding box center [867, 157] width 5 height 5
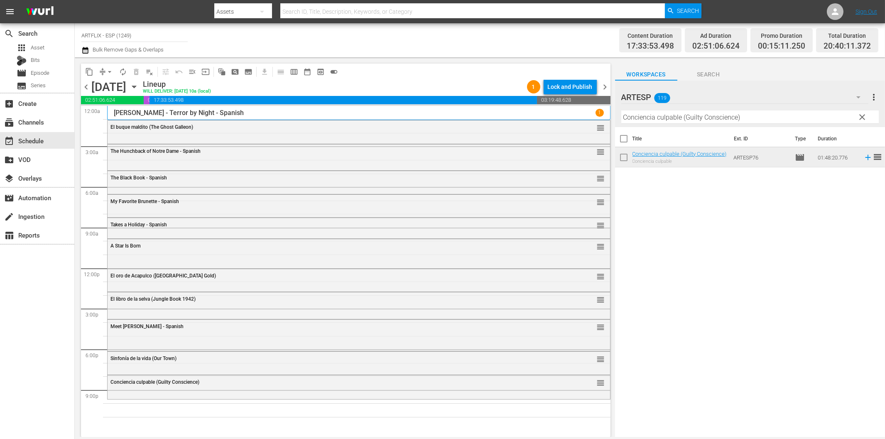
click at [696, 118] on input "Conciencia culpable (Guilty Conscience)" at bounding box center [750, 117] width 258 height 13
paste input "Jack London - Spanish"
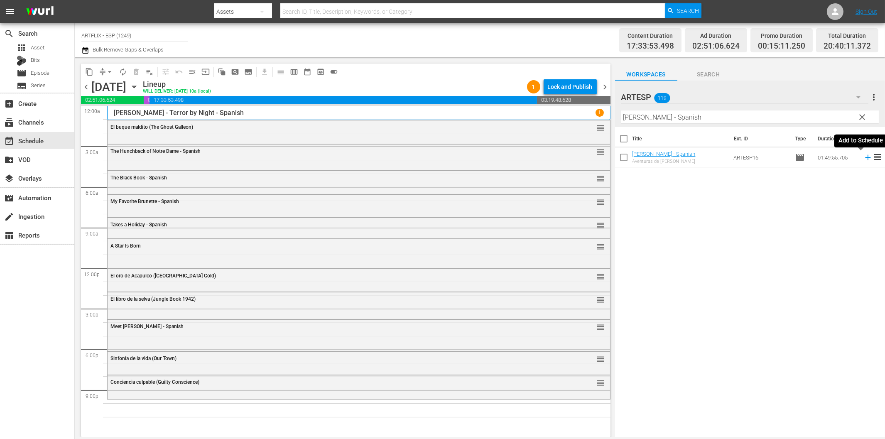
click at [865, 156] on icon at bounding box center [867, 157] width 5 height 5
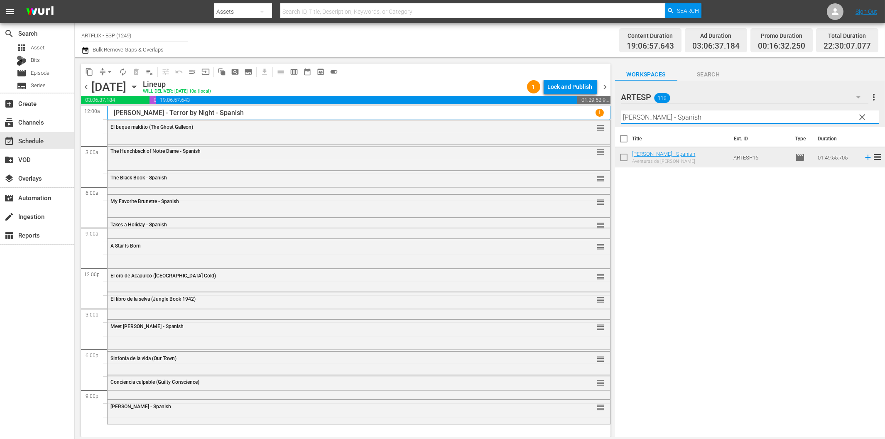
click at [706, 118] on input "Jack London - Spanish" at bounding box center [750, 117] width 258 height 13
paste input "Dead on Arrival"
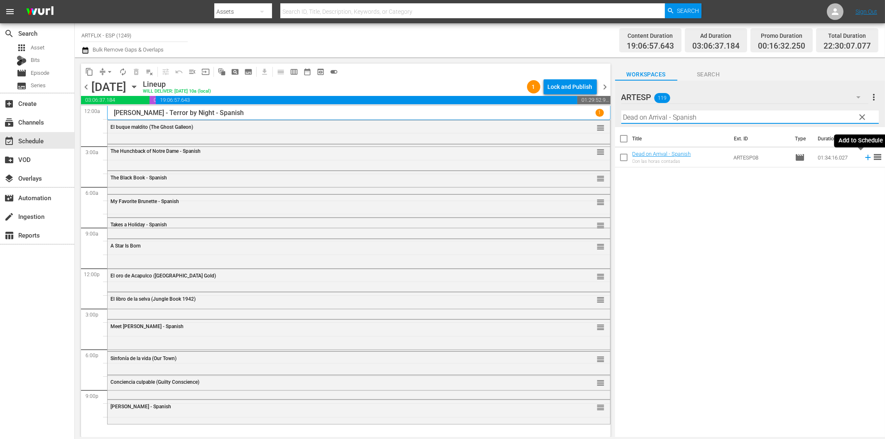
type input "Dead on Arrival - Spanish"
click at [865, 158] on icon at bounding box center [867, 157] width 5 height 5
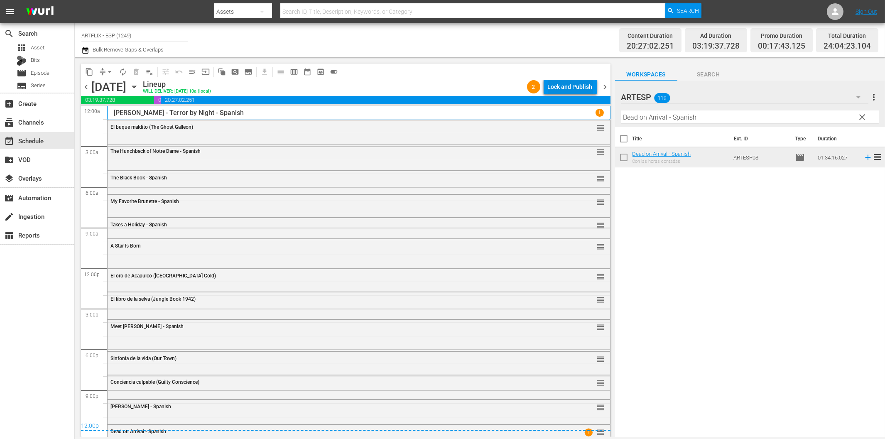
click at [577, 89] on div "Lock and Publish" at bounding box center [570, 86] width 45 height 15
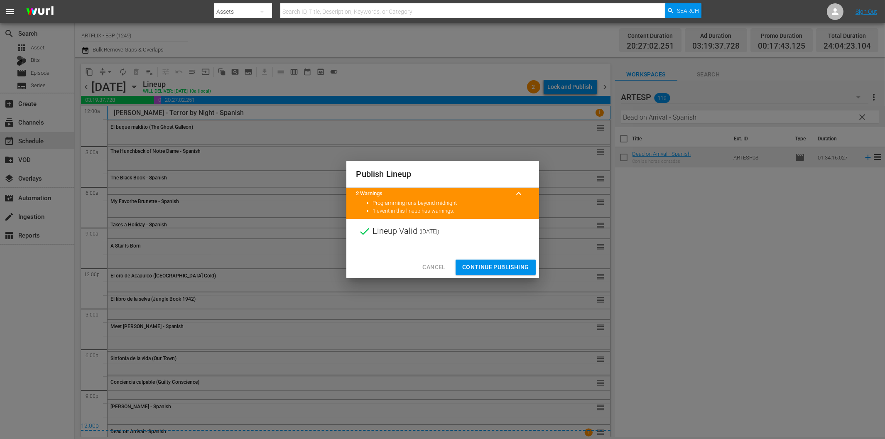
click at [520, 267] on span "Continue Publishing" at bounding box center [495, 267] width 67 height 10
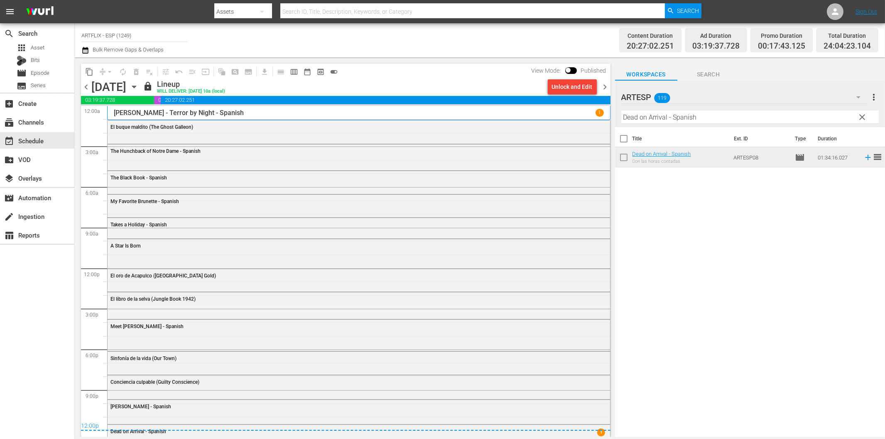
drag, startPoint x: 608, startPoint y: 84, endPoint x: 610, endPoint y: 92, distance: 8.2
click at [608, 84] on span "chevron_right" at bounding box center [605, 87] width 10 height 10
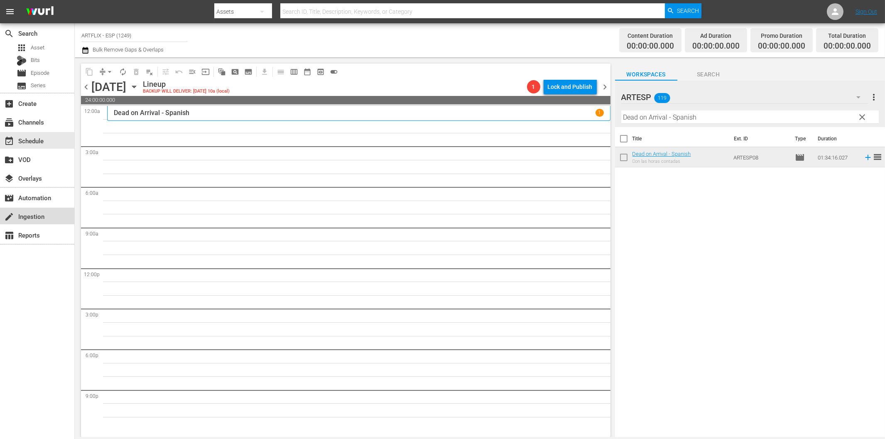
click at [19, 219] on div "create Ingestion" at bounding box center [23, 214] width 47 height 7
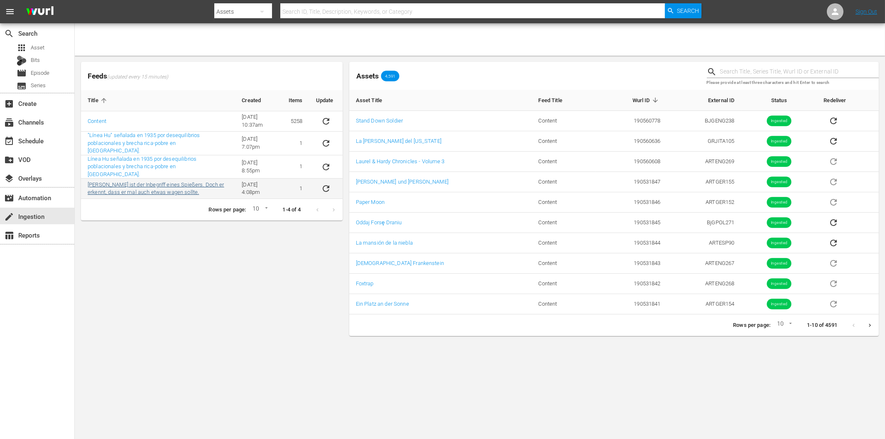
drag, startPoint x: 158, startPoint y: 251, endPoint x: 147, endPoint y: 186, distance: 66.6
click at [156, 250] on div "Feeds (updated every 15 minutes) Title Created Items Update Content [DATE] 10:3…" at bounding box center [212, 199] width 268 height 281
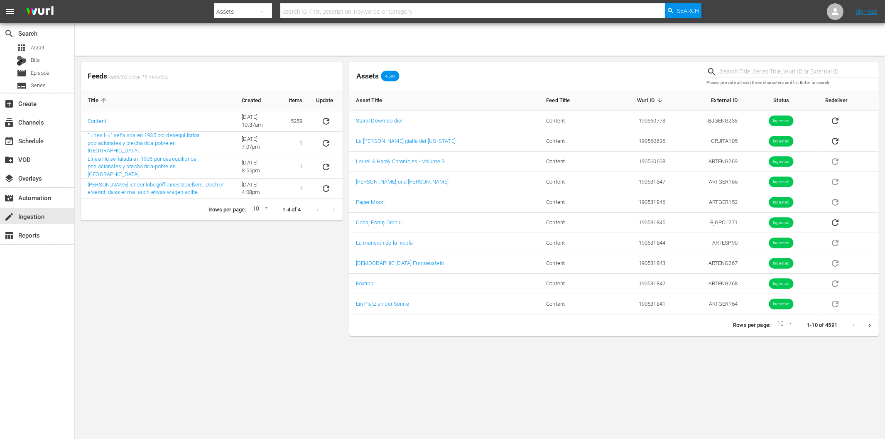
drag, startPoint x: 243, startPoint y: 260, endPoint x: 249, endPoint y: 250, distance: 12.3
click at [242, 260] on div "Feeds (updated every 15 minutes) Title Created Items Update Content [DATE] 10:3…" at bounding box center [212, 199] width 268 height 281
click at [323, 123] on icon "sticky table" at bounding box center [326, 121] width 7 height 7
click at [252, 256] on div "Feeds (updated every 15 minutes) Title Created Items Update Content [DATE] 10:3…" at bounding box center [212, 199] width 268 height 281
click at [32, 121] on div "subscriptions Channels" at bounding box center [23, 120] width 47 height 7
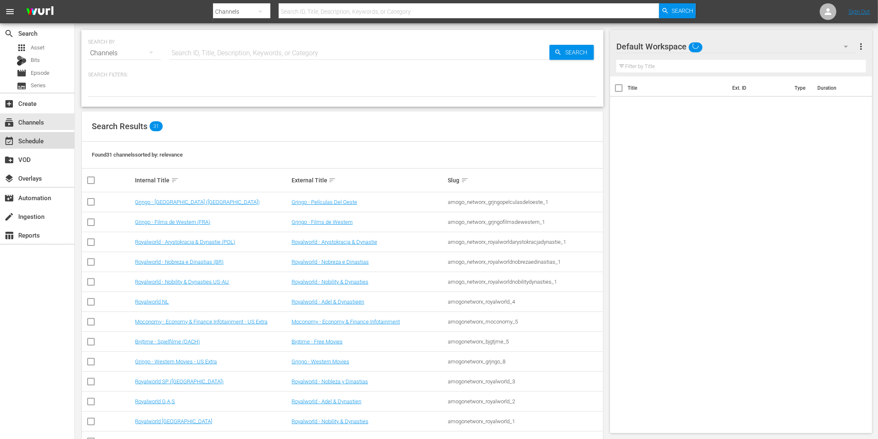
click at [31, 140] on div "event_available Schedule" at bounding box center [23, 139] width 47 height 7
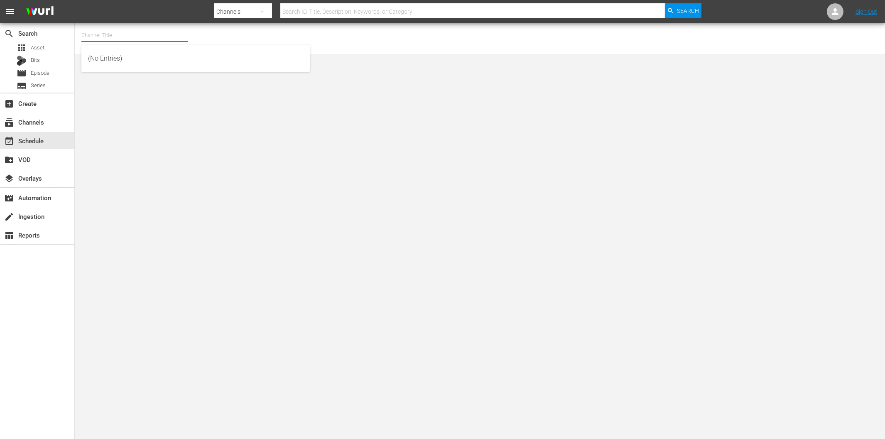
click at [106, 40] on input "text" at bounding box center [134, 35] width 106 height 20
click at [143, 76] on div "ARTFLIX - ESP (1249 - amogonetworx_artflix_3)" at bounding box center [195, 79] width 215 height 20
type input "ARTFLIX - ESP (1249 - amogonetworx_artflix_3)"
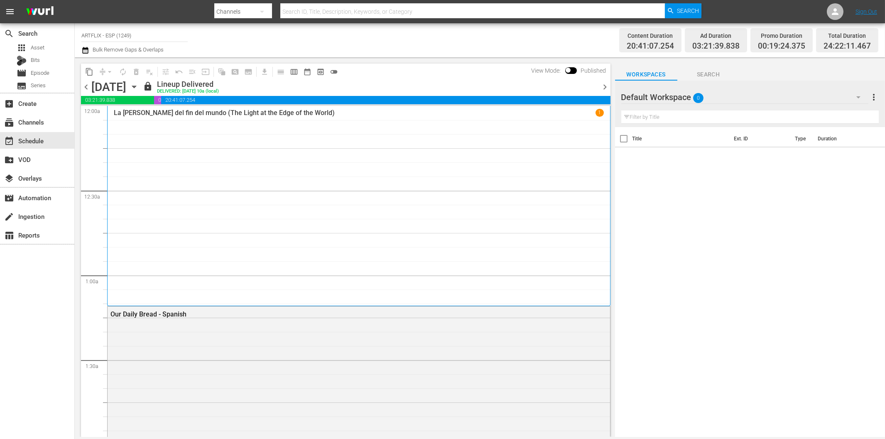
click at [334, 75] on span "toggle_off" at bounding box center [334, 72] width 8 height 8
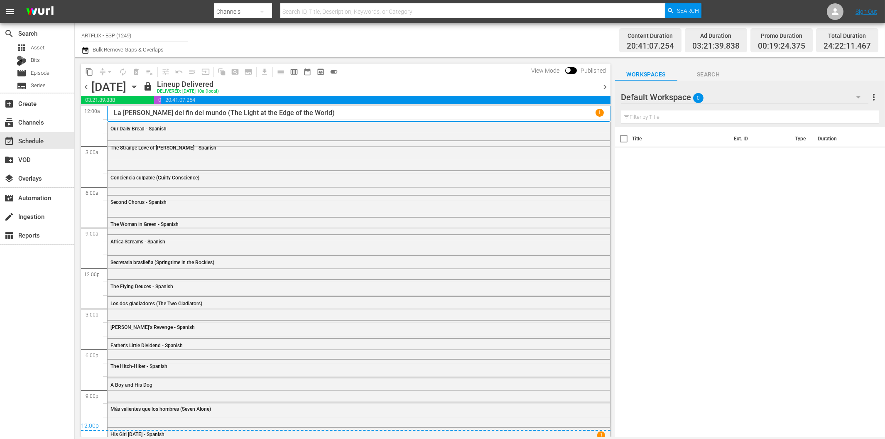
click at [136, 86] on icon "button" at bounding box center [134, 87] width 4 height 2
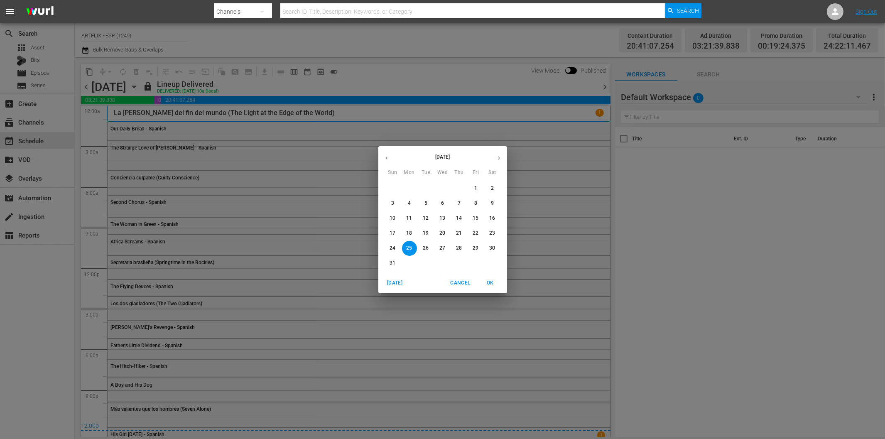
click at [499, 156] on icon "button" at bounding box center [499, 158] width 6 height 6
click at [473, 217] on p "19" at bounding box center [476, 218] width 6 height 7
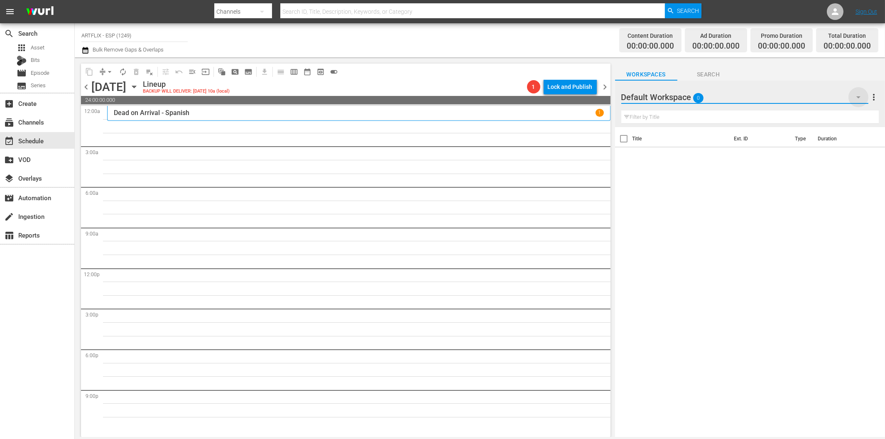
click at [857, 99] on icon "button" at bounding box center [859, 97] width 10 height 10
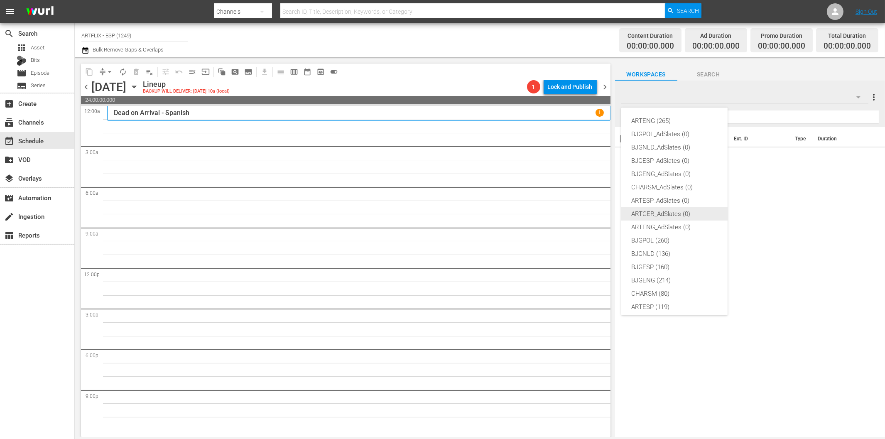
scroll to position [31, 0]
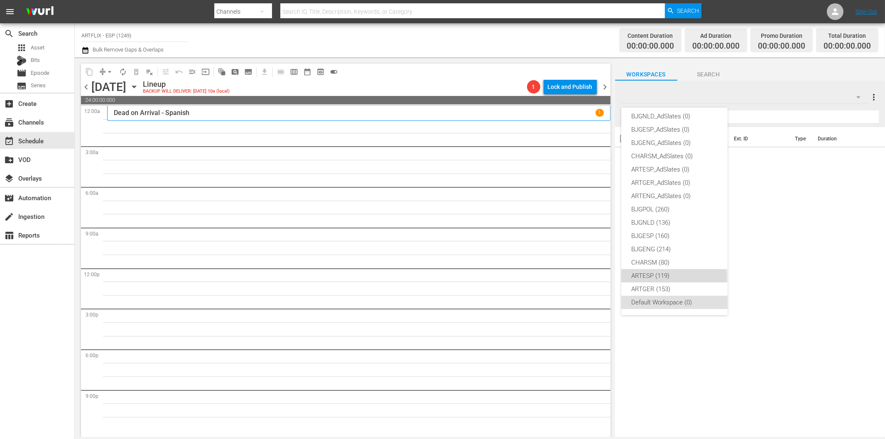
click at [674, 278] on div "ARTESP (119)" at bounding box center [674, 275] width 86 height 13
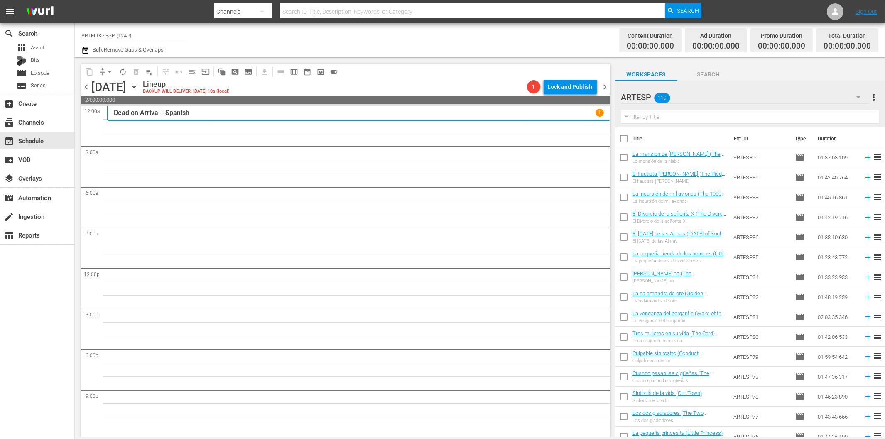
click at [691, 115] on input "text" at bounding box center [750, 117] width 258 height 13
paste input "Night of the Living Dead"
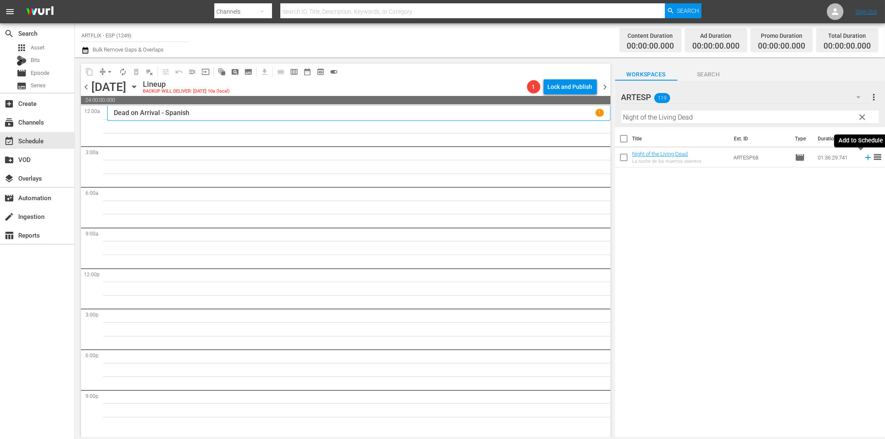
click at [864, 156] on icon at bounding box center [868, 157] width 9 height 9
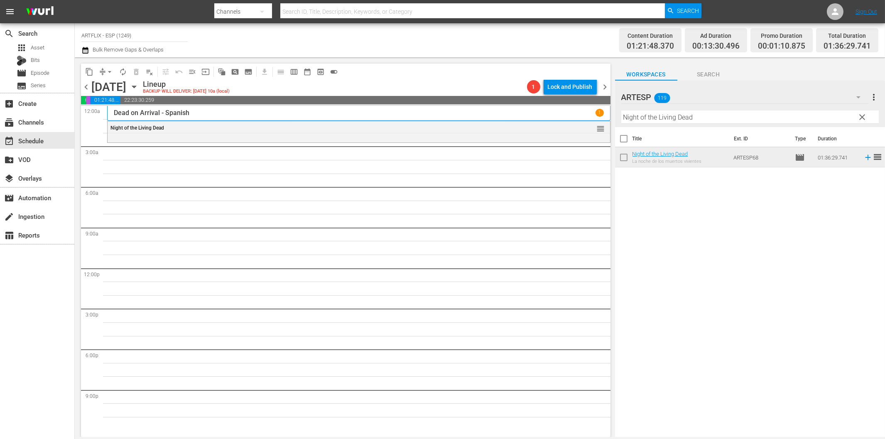
click at [664, 118] on input "Night of the Living Dead" at bounding box center [750, 117] width 258 height 13
paste input "Angel on my Shoulder"
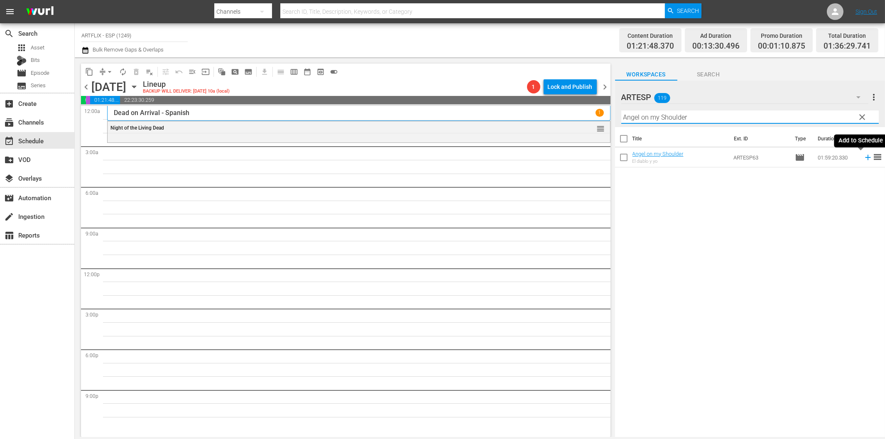
click at [864, 156] on icon at bounding box center [868, 157] width 9 height 9
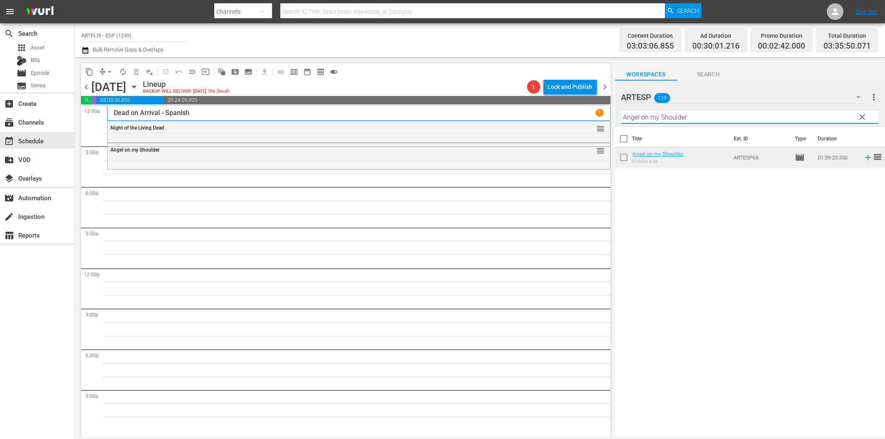
click at [665, 115] on input "Angel on my Shoulder" at bounding box center [750, 117] width 258 height 13
paste input "Letter of Introduction - Spanish"
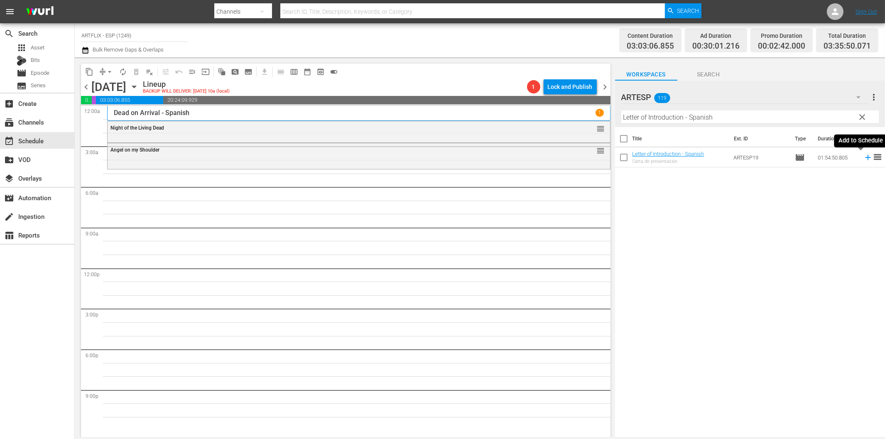
click at [865, 159] on icon at bounding box center [867, 157] width 5 height 5
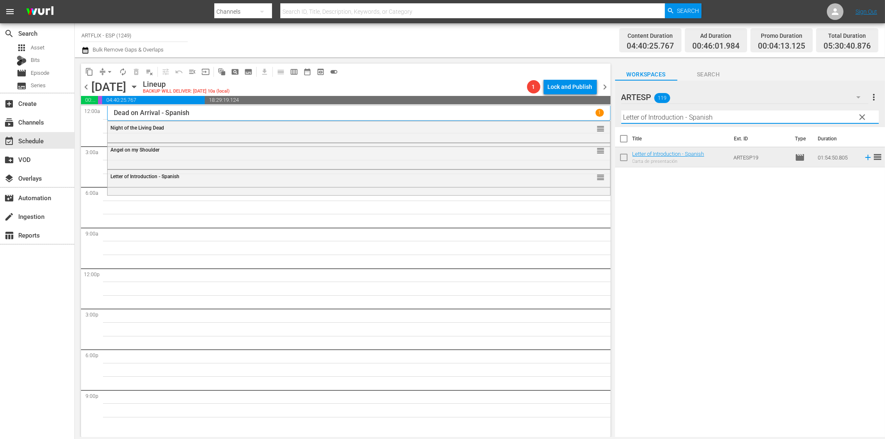
click at [778, 114] on input "Letter of Introduction - Spanish" at bounding box center [750, 117] width 258 height 13
paste input "Topper Returns"
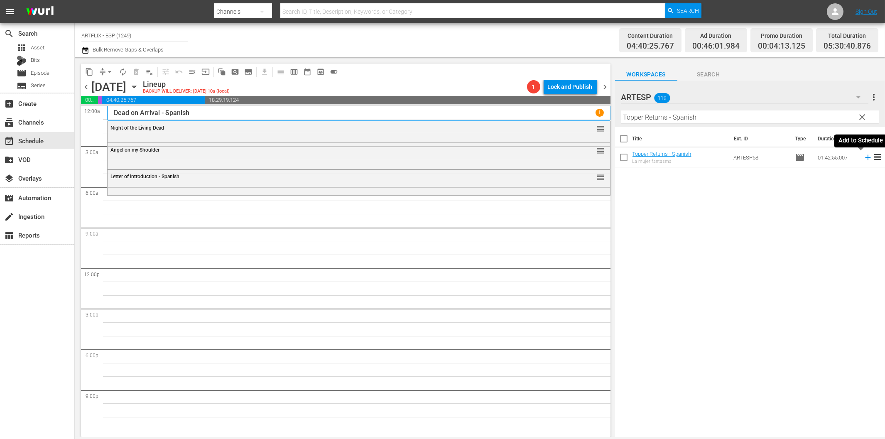
click at [864, 156] on icon at bounding box center [868, 157] width 9 height 9
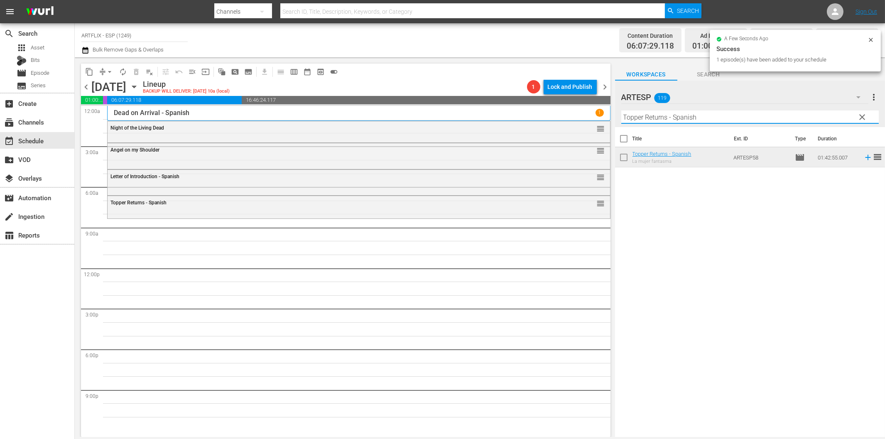
click at [663, 112] on input "Topper Returns - Spanish" at bounding box center [750, 117] width 258 height 13
paste input "he New Adventures of Tarzan"
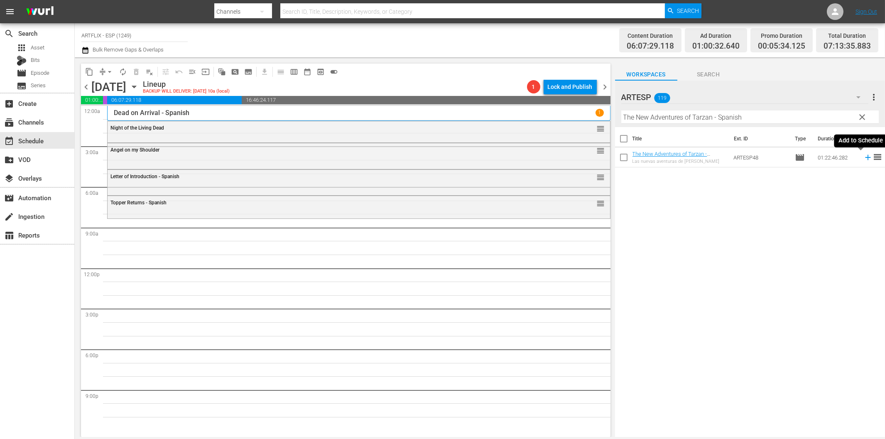
click at [864, 159] on icon at bounding box center [868, 157] width 9 height 9
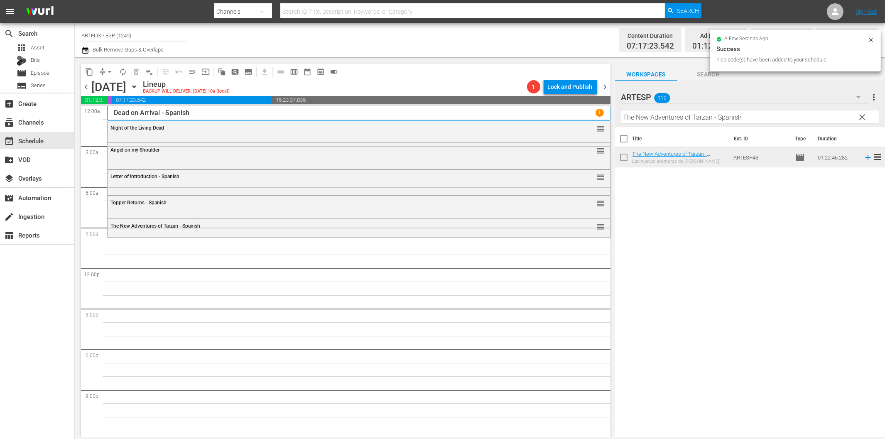
click at [666, 115] on input "The New Adventures of Tarzan - Spanish" at bounding box center [750, 117] width 258 height 13
paste input "Los dos gladiadores (The Two Gladiators)"
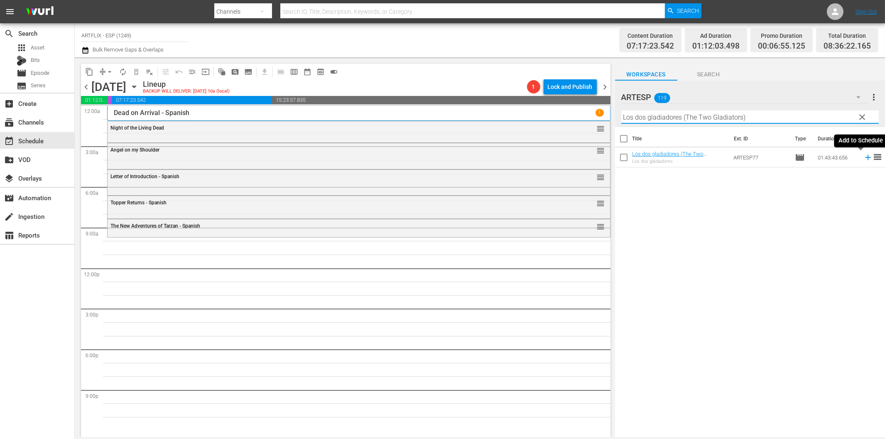
click at [864, 159] on icon at bounding box center [868, 157] width 9 height 9
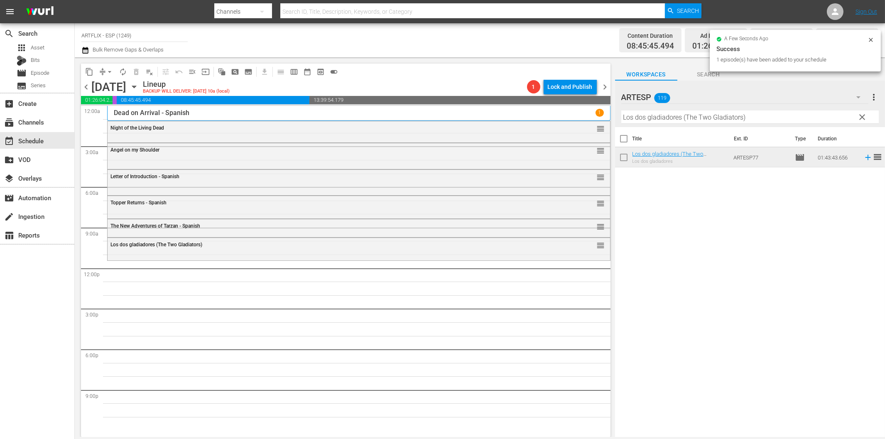
click at [662, 117] on input "Los dos gladiadores (The Two Gladiators)" at bounding box center [750, 117] width 258 height 13
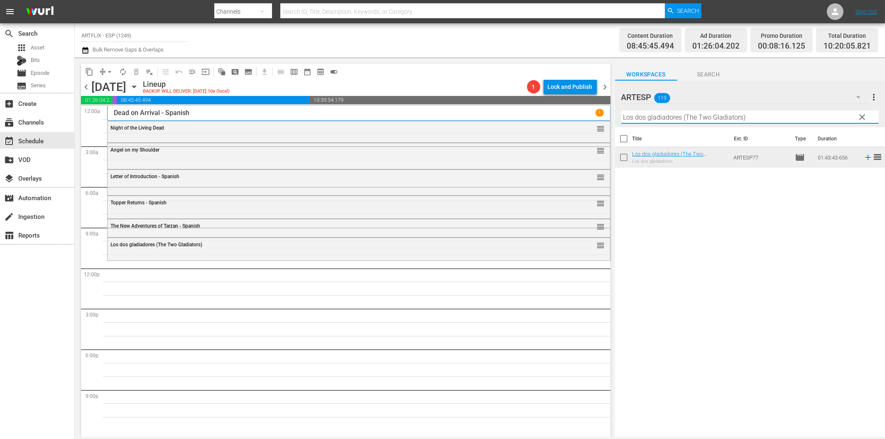
paste input "a posada maldita (Jamaica Inn"
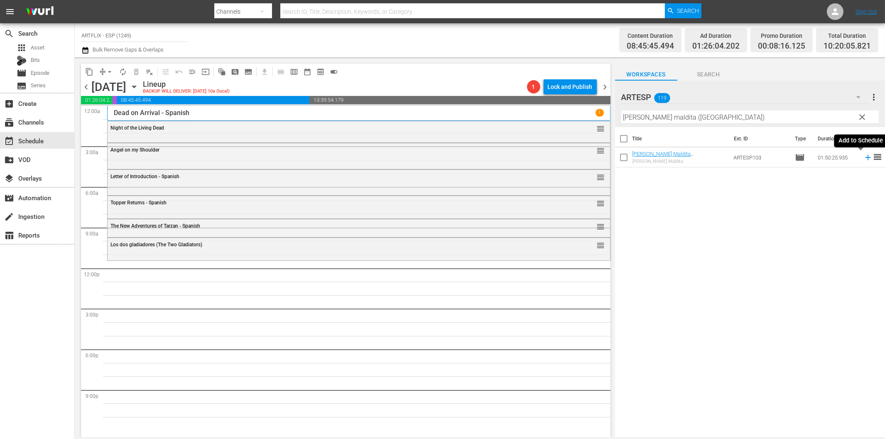
click at [865, 157] on icon at bounding box center [867, 157] width 5 height 5
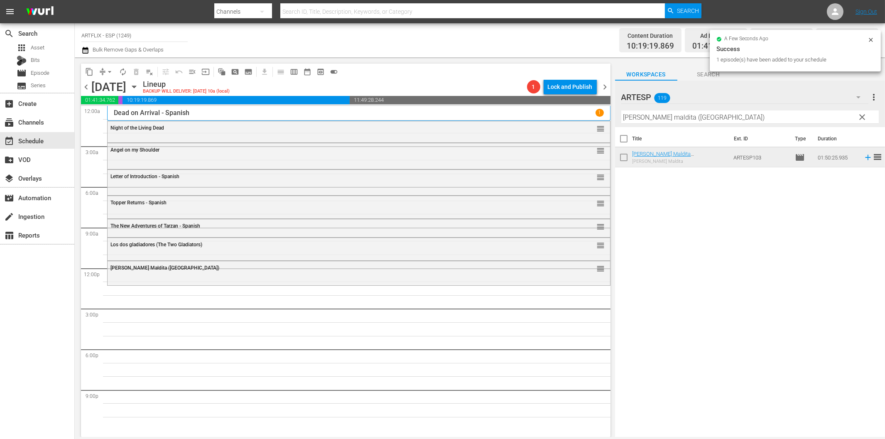
click at [664, 113] on input "La posada maldita (Jamaica Inn)" at bounding box center [750, 117] width 258 height 13
paste input "Kansas City Confidential - Spanish"
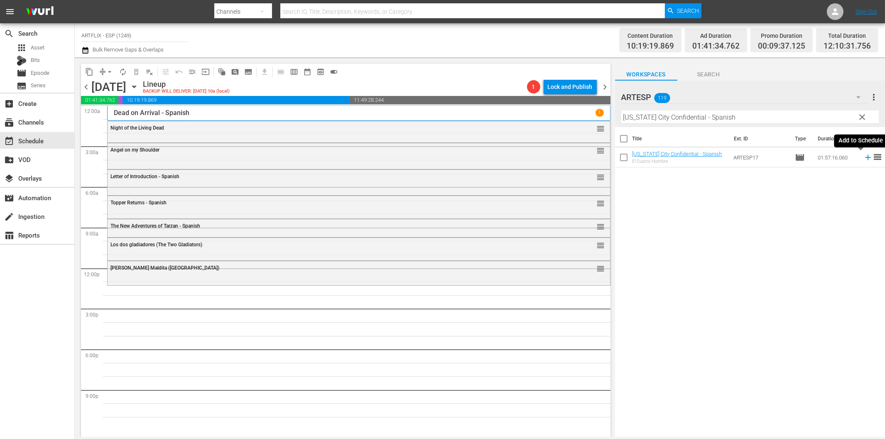
drag, startPoint x: 861, startPoint y: 157, endPoint x: 853, endPoint y: 158, distance: 8.4
click at [865, 157] on icon at bounding box center [867, 157] width 5 height 5
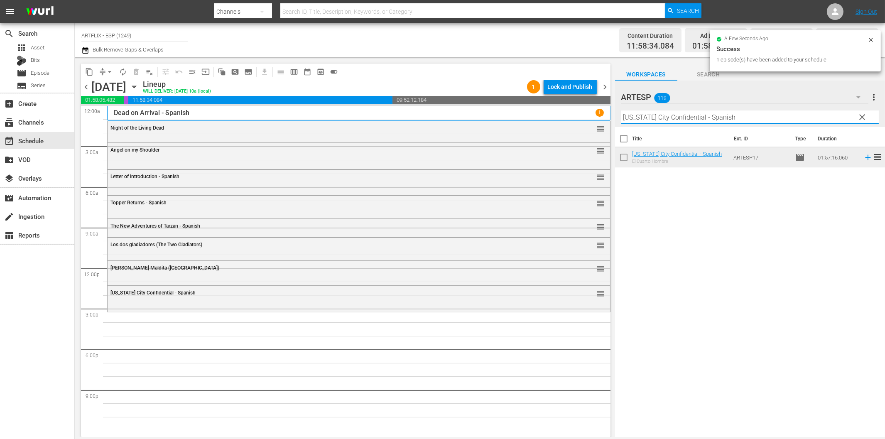
click at [650, 115] on input "Kansas City Confidential - Spanish" at bounding box center [750, 117] width 258 height 13
paste input "The Rage of Paris"
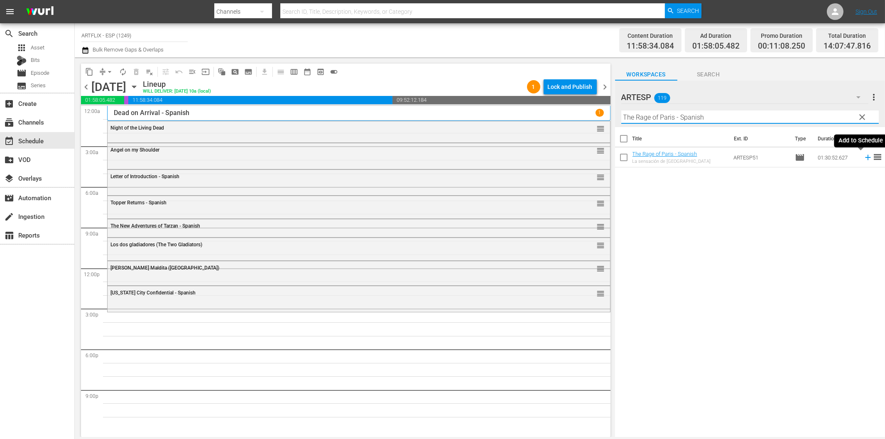
click at [864, 159] on icon at bounding box center [868, 157] width 9 height 9
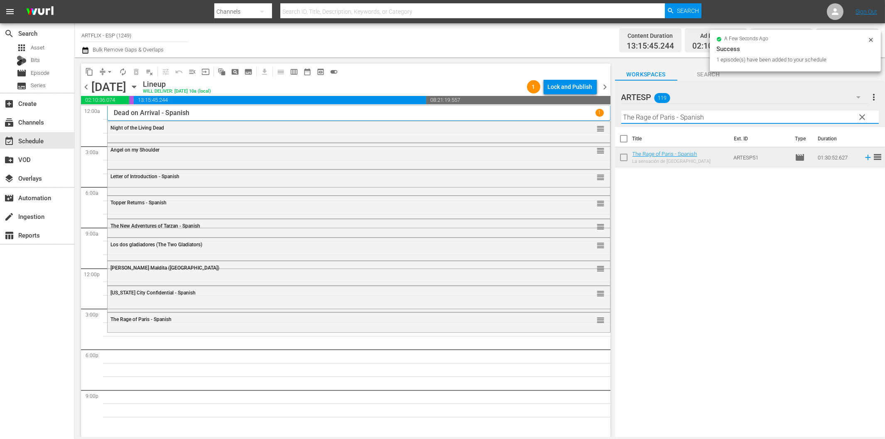
click at [724, 120] on input "The Rage of Paris - Spanish" at bounding box center [750, 117] width 258 height 13
paste input "A Farewell to Arm"
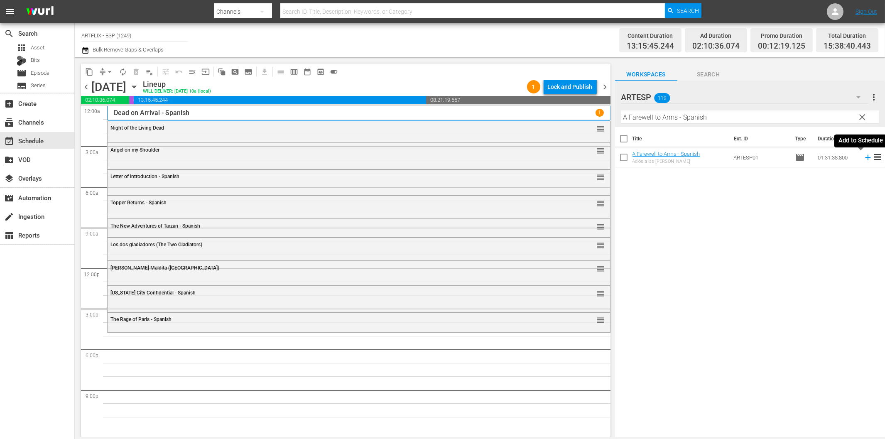
click at [864, 158] on icon at bounding box center [868, 157] width 9 height 9
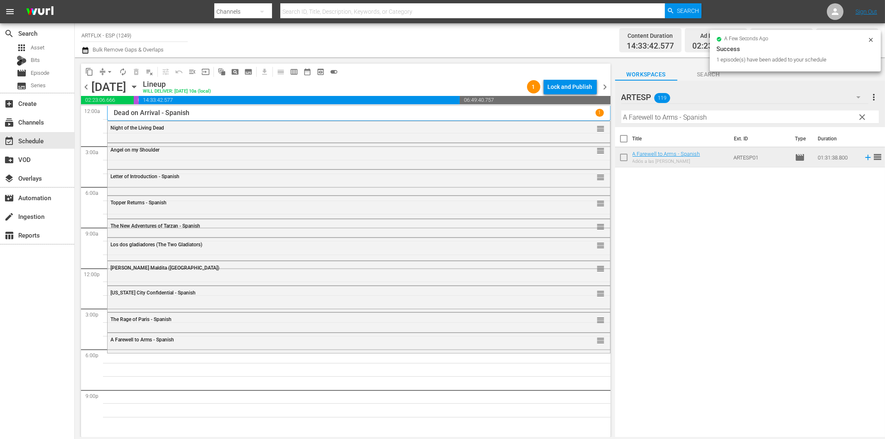
click at [658, 119] on input "A Farewell to Arms - Spanish" at bounding box center [750, 117] width 258 height 13
paste input "Bird of Paradise"
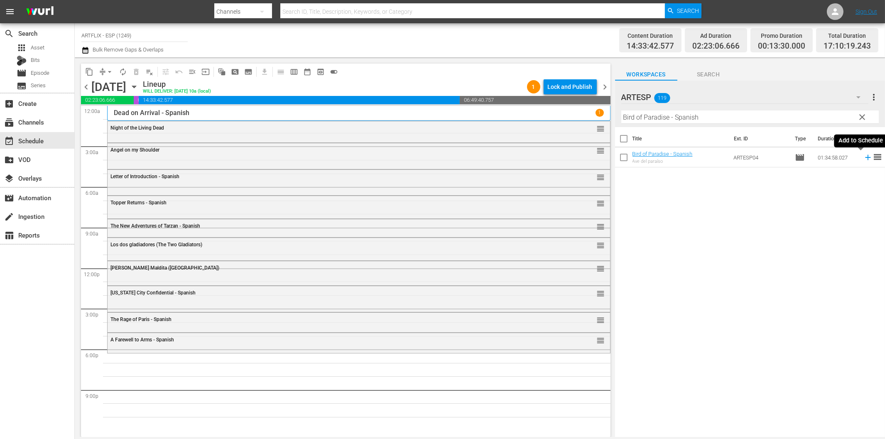
click at [865, 159] on icon at bounding box center [867, 157] width 5 height 5
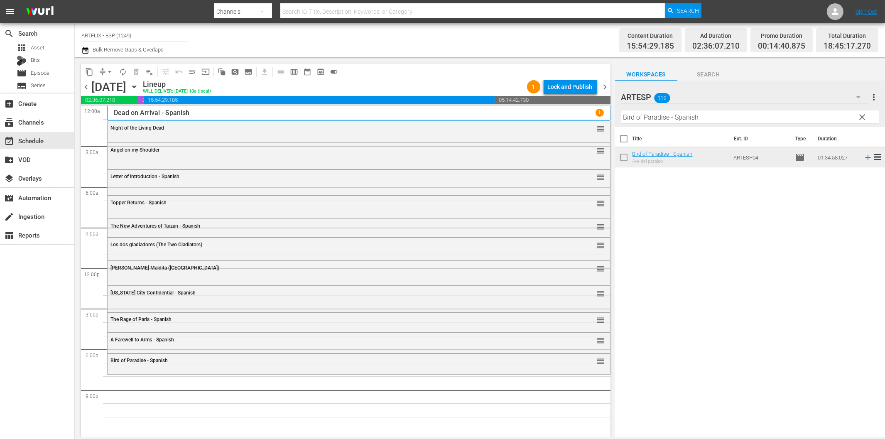
click at [638, 119] on input "Bird of Paradise - Spanish" at bounding box center [750, 117] width 258 height 13
paste input "La pequeña tienda de los horrores (Little Shop of Horrors)"
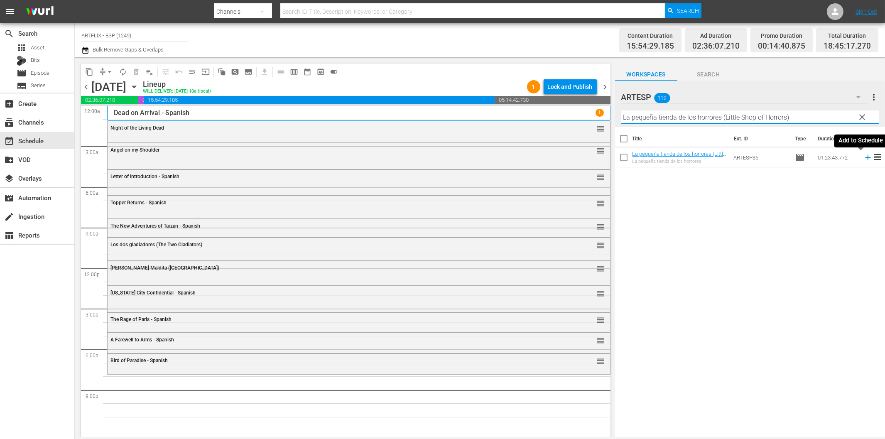
click at [865, 157] on icon at bounding box center [867, 157] width 5 height 5
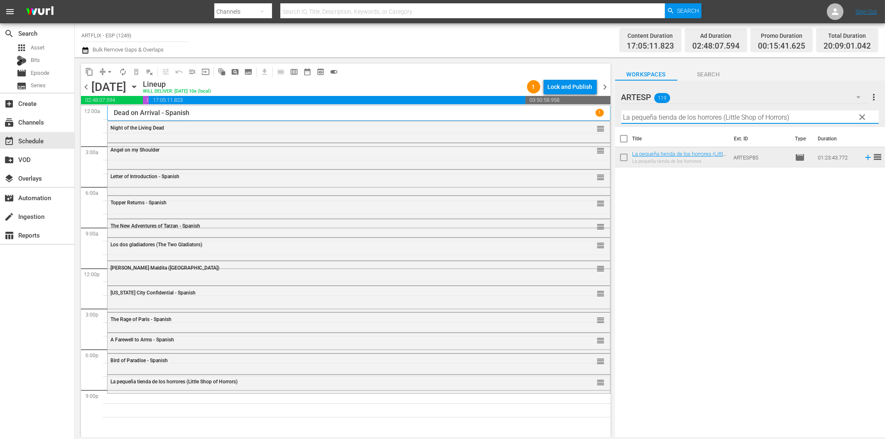
click at [724, 117] on input "La pequeña tienda de los horrores (Little Shop of Horrors)" at bounding box center [750, 117] width 258 height 13
paste input "El poder del diablo (Prime Evil"
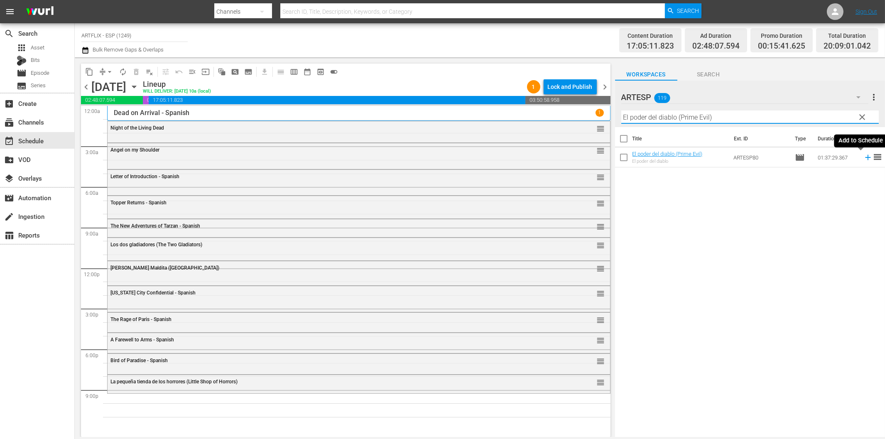
click at [865, 157] on icon at bounding box center [867, 157] width 5 height 5
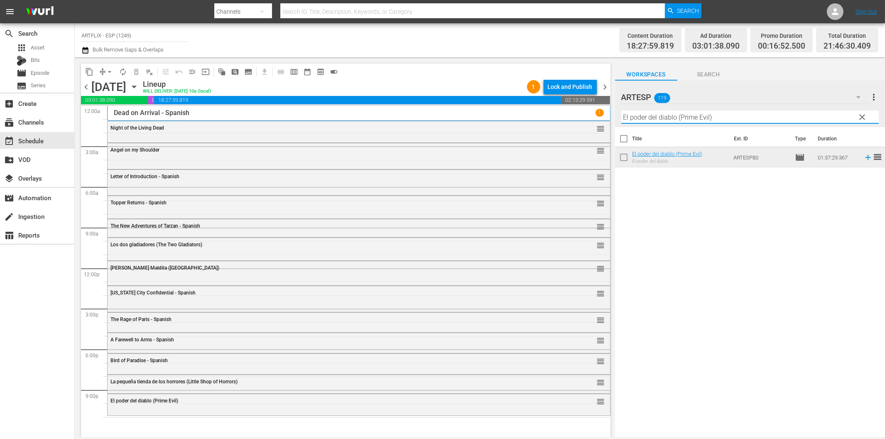
click at [656, 119] on input "El poder del diablo (Prime Evil)" at bounding box center [750, 117] width 258 height 13
paste input "terror (The Terror"
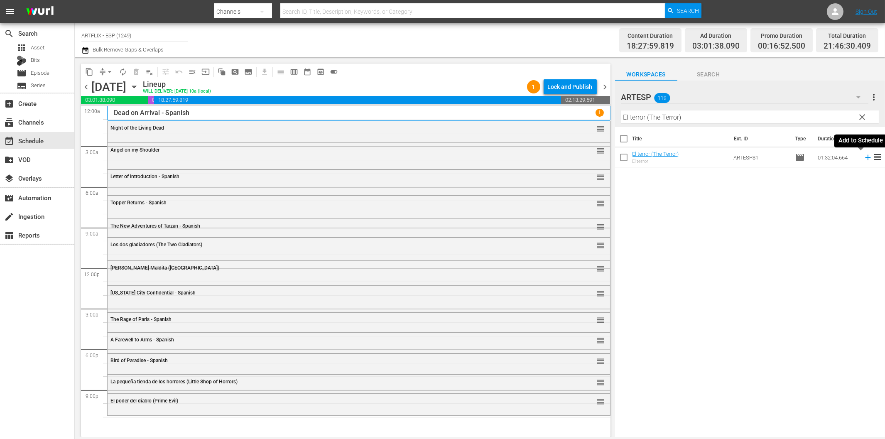
click at [864, 156] on icon at bounding box center [868, 157] width 9 height 9
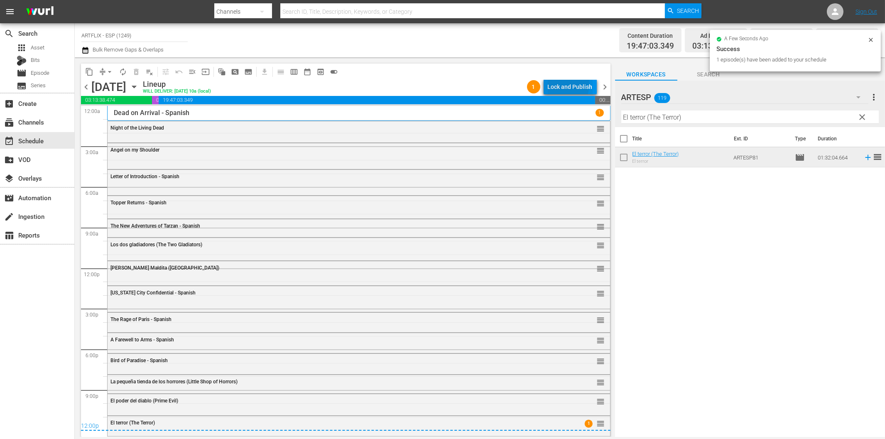
click at [557, 84] on div "Lock and Publish" at bounding box center [570, 86] width 45 height 15
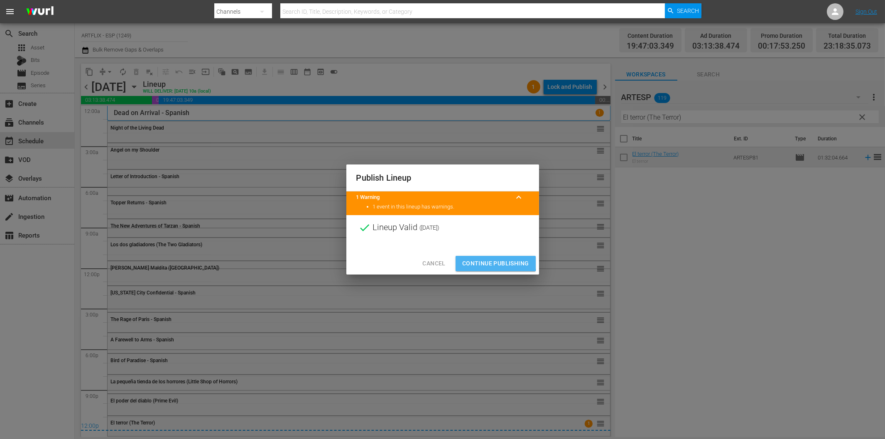
click at [483, 259] on span "Continue Publishing" at bounding box center [495, 263] width 67 height 10
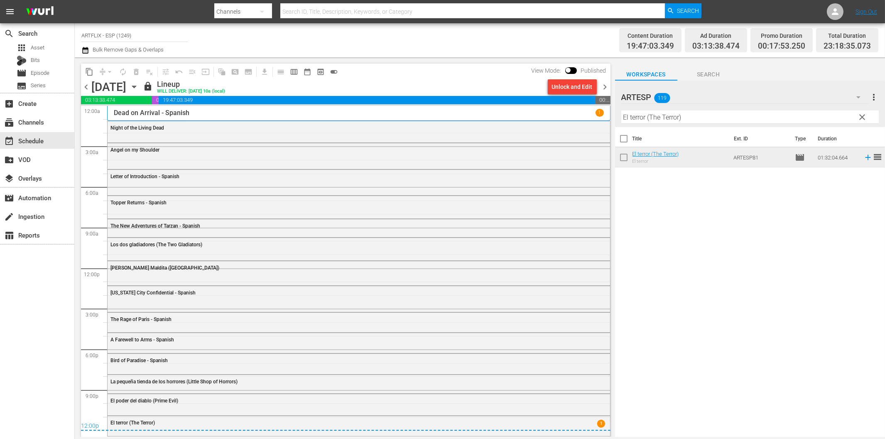
click at [607, 84] on span "chevron_right" at bounding box center [605, 87] width 10 height 10
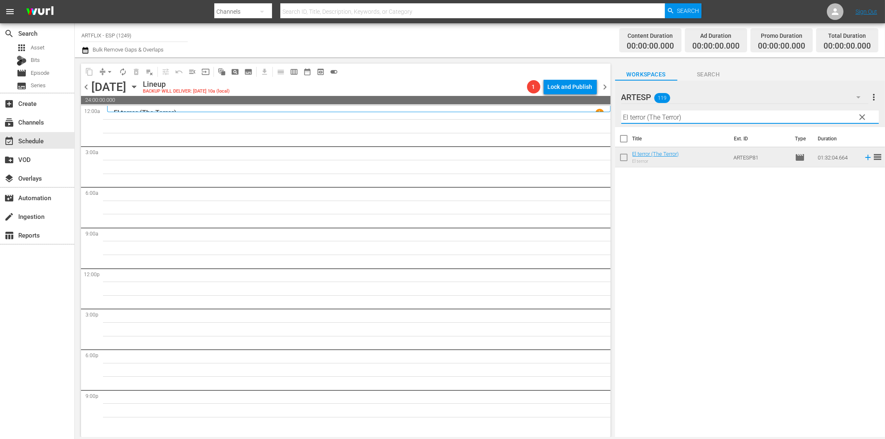
click at [646, 121] on input "El terror (The Terror)" at bounding box center [750, 117] width 258 height 13
paste input "La venganza del bergantín (Wake of the Red Witch) Colorized"
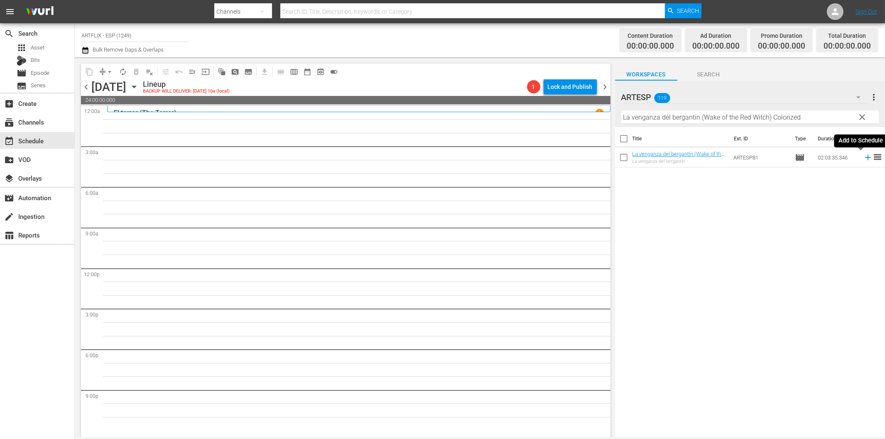
click at [864, 156] on icon at bounding box center [868, 157] width 9 height 9
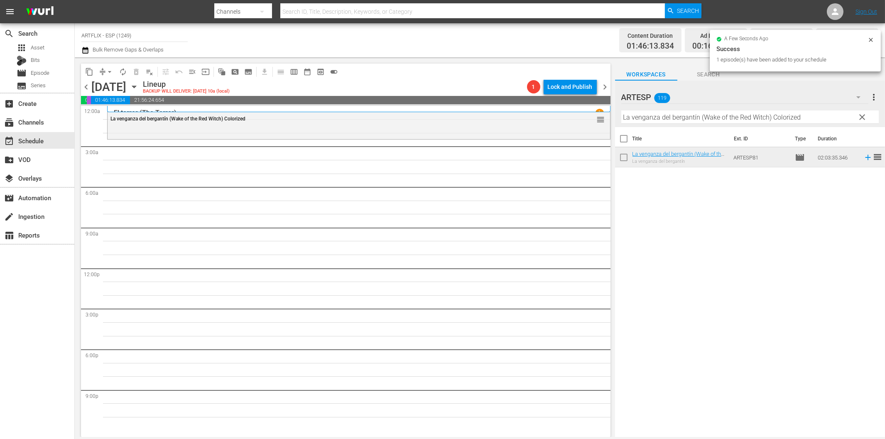
click at [674, 117] on input "La venganza del bergantín (Wake of the Red Witch) Colorized" at bounding box center [750, 117] width 258 height 13
paste input "Our Daily Bread - Spanish"
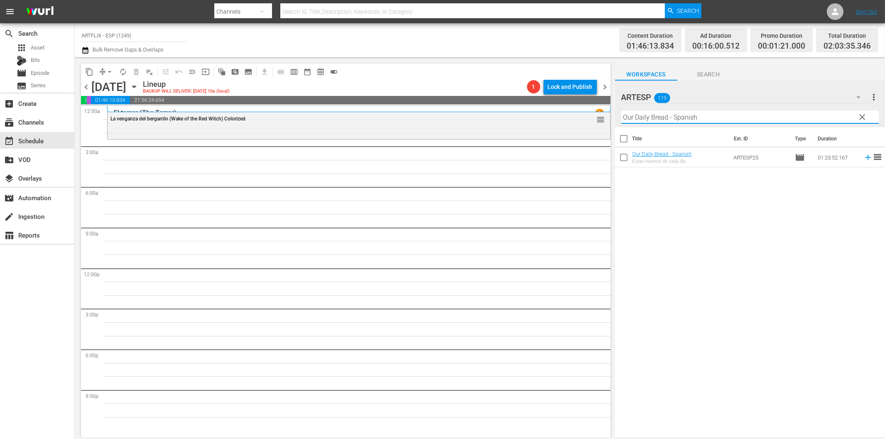
click at [865, 157] on icon at bounding box center [867, 157] width 5 height 5
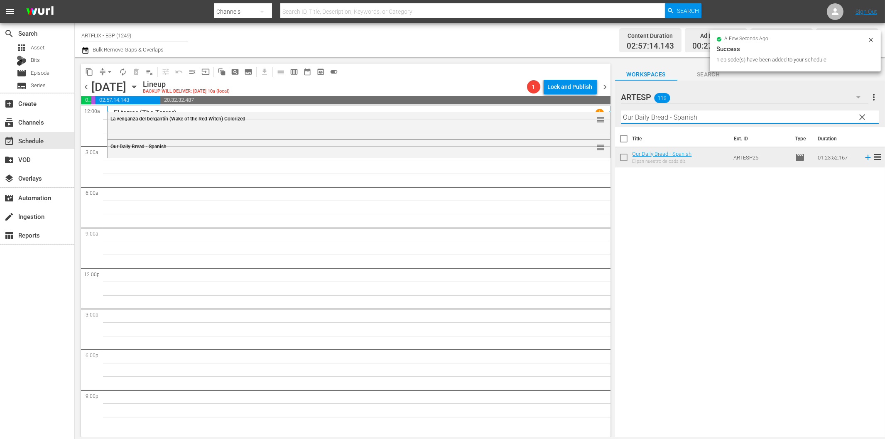
click at [674, 115] on input "Our Daily Bread - Spanish" at bounding box center [750, 117] width 258 height 13
paste input "Seven Alone"
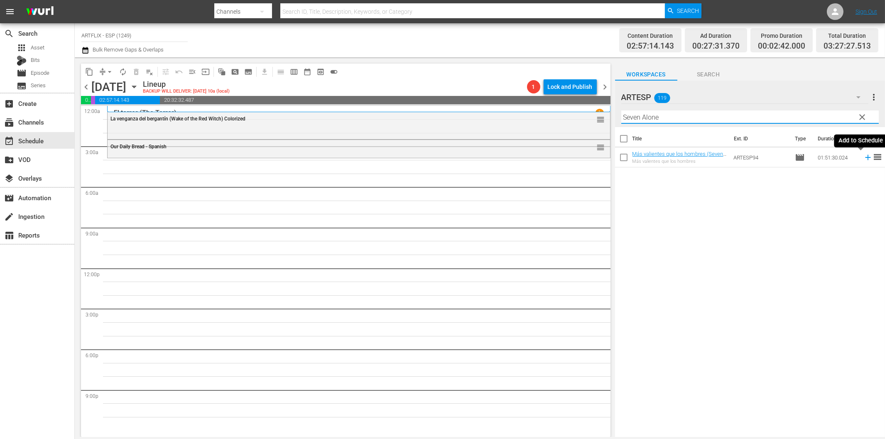
click at [864, 157] on icon at bounding box center [868, 157] width 9 height 9
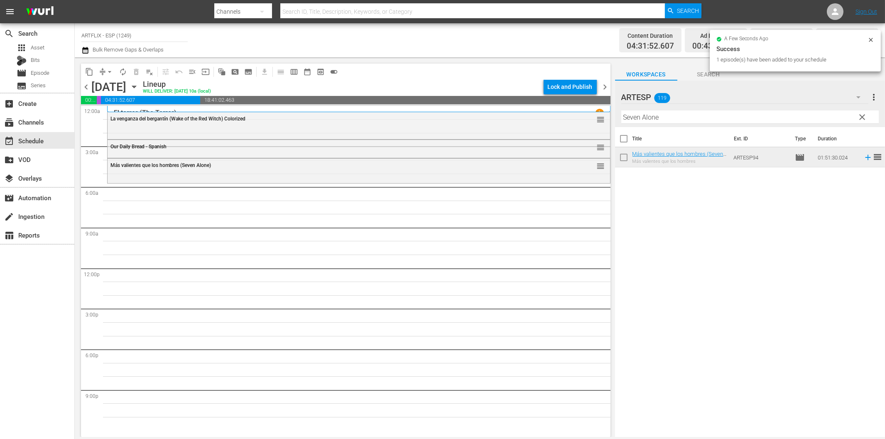
drag, startPoint x: 644, startPoint y: 118, endPoint x: 651, endPoint y: 118, distance: 6.7
click at [645, 118] on input "Seven Alone" at bounding box center [750, 117] width 258 height 13
paste input "Los alegres vividores (The Young in Heart)"
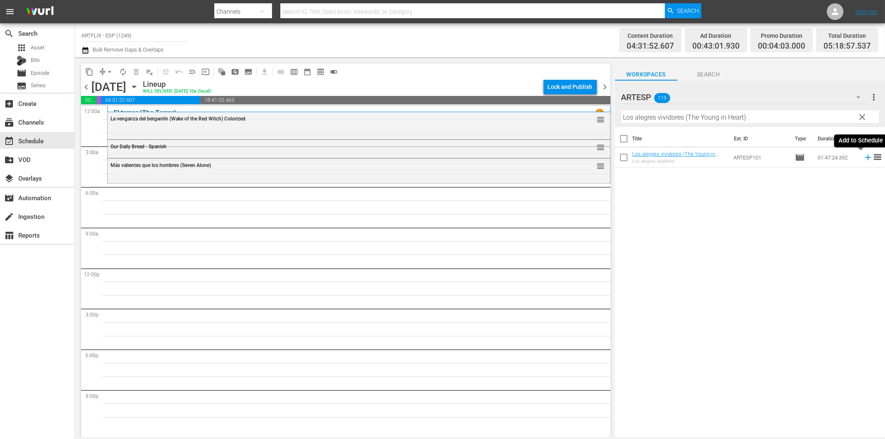
click at [864, 157] on icon at bounding box center [868, 157] width 9 height 9
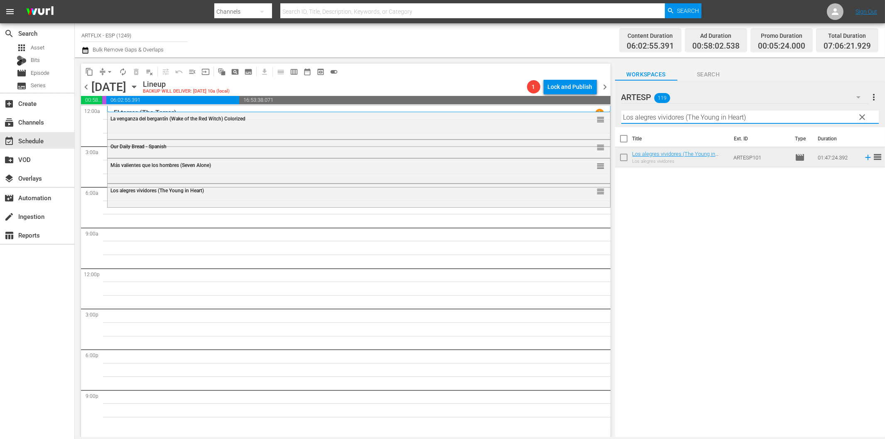
click at [709, 122] on input "Los alegres vividores (The Young in Heart)" at bounding box center [750, 117] width 258 height 13
paste input "Kidd Captain Kidd - Spanish"
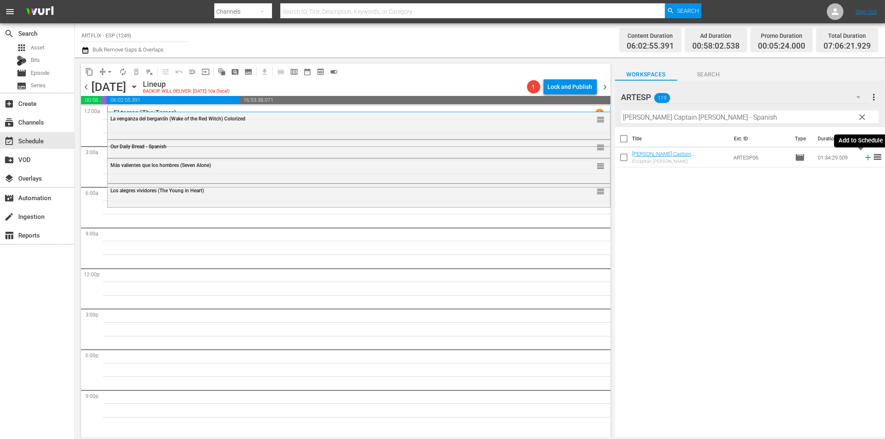
drag, startPoint x: 861, startPoint y: 156, endPoint x: 833, endPoint y: 160, distance: 27.7
click at [864, 156] on icon at bounding box center [868, 157] width 9 height 9
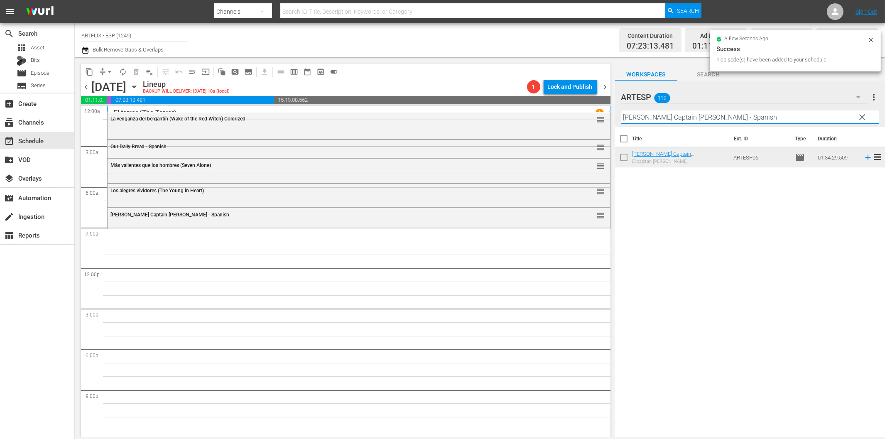
click at [711, 118] on input "Kidd Captain Kidd - Spanish" at bounding box center [750, 117] width 258 height 13
paste input "Cuando pasan las cigüeñas (The Cranes Are Flying)"
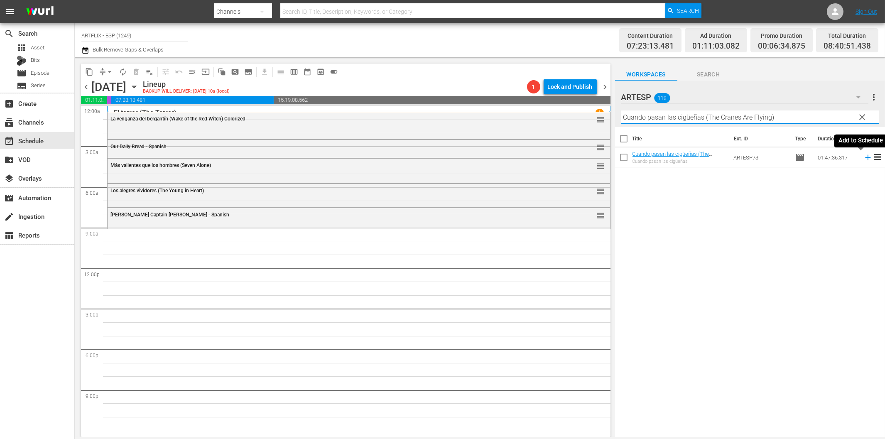
click at [865, 157] on icon at bounding box center [867, 157] width 5 height 5
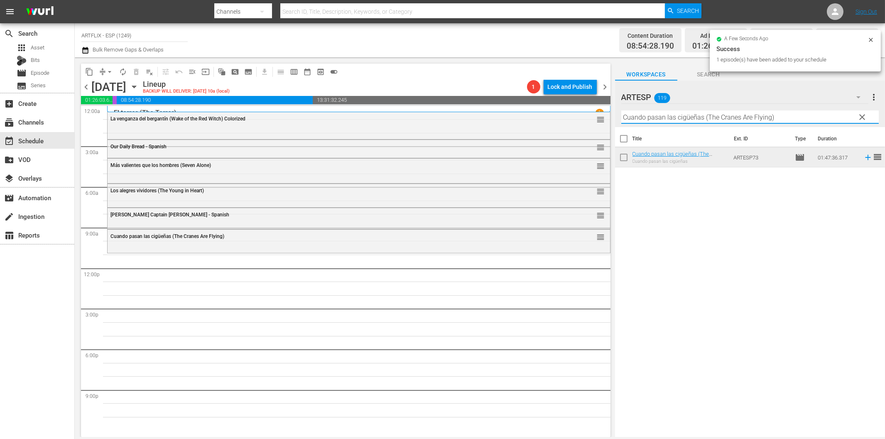
drag, startPoint x: 697, startPoint y: 116, endPoint x: 704, endPoint y: 118, distance: 7.2
click at [700, 117] on input "Cuando pasan las cigüeñas (The Cranes Are Flying)" at bounding box center [750, 117] width 258 height 13
paste input "Love Laughs at Andy Hardy - Spanish"
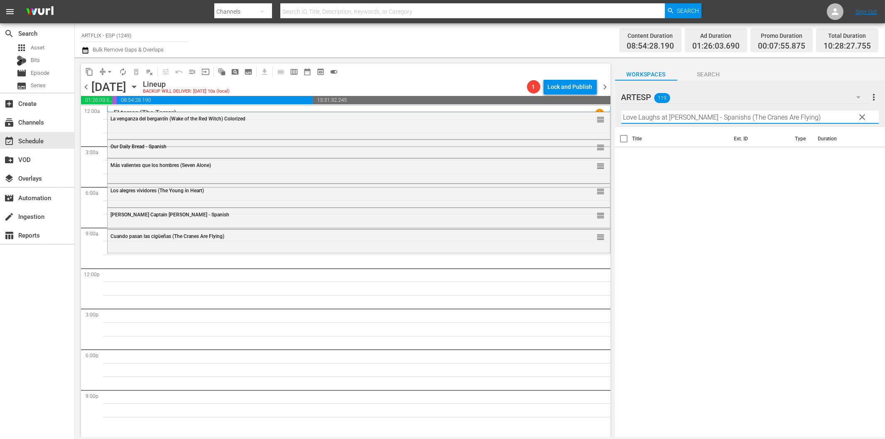
paste input "text"
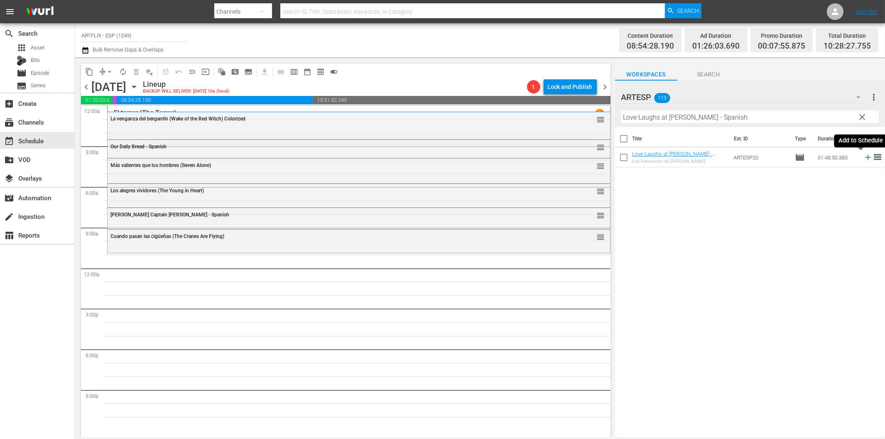
click at [864, 160] on icon at bounding box center [868, 157] width 9 height 9
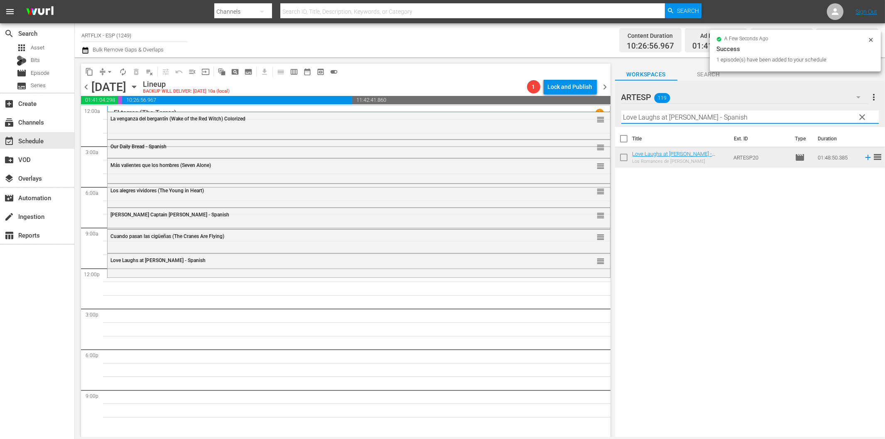
click at [673, 119] on input "Love Laughs at Andy Hardy - Spanish" at bounding box center [750, 117] width 258 height 13
paste input "Tarzan the Fearless"
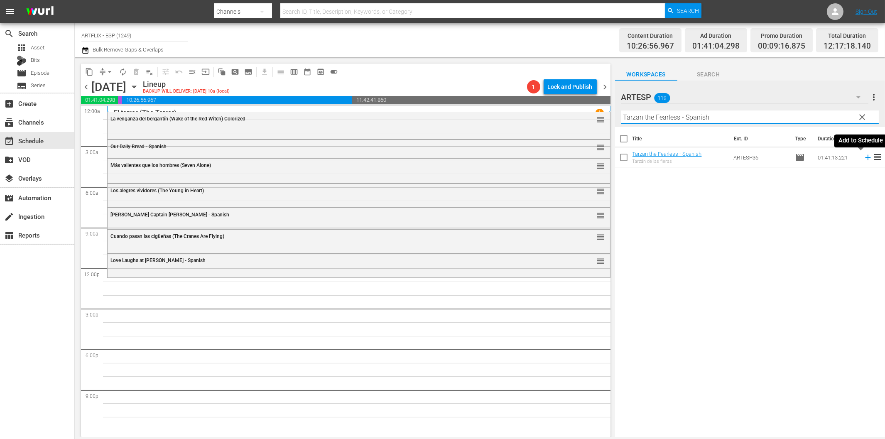
click at [864, 156] on icon at bounding box center [868, 157] width 9 height 9
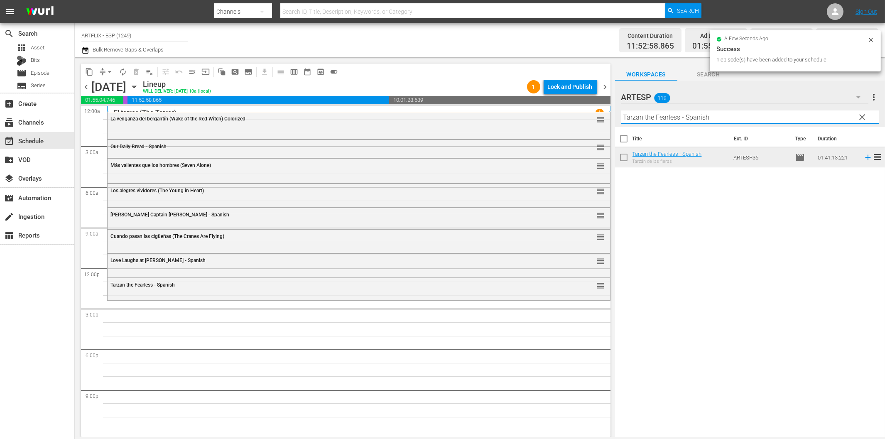
click at [651, 117] on input "Tarzan the Fearless - Spanish" at bounding box center [750, 117] width 258 height 13
paste input "Los bicivoladores (BMX Bandits)"
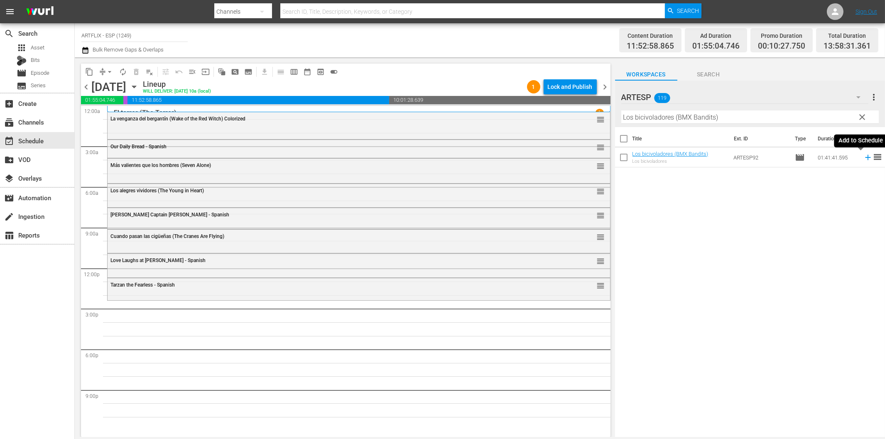
click at [864, 156] on icon at bounding box center [868, 157] width 9 height 9
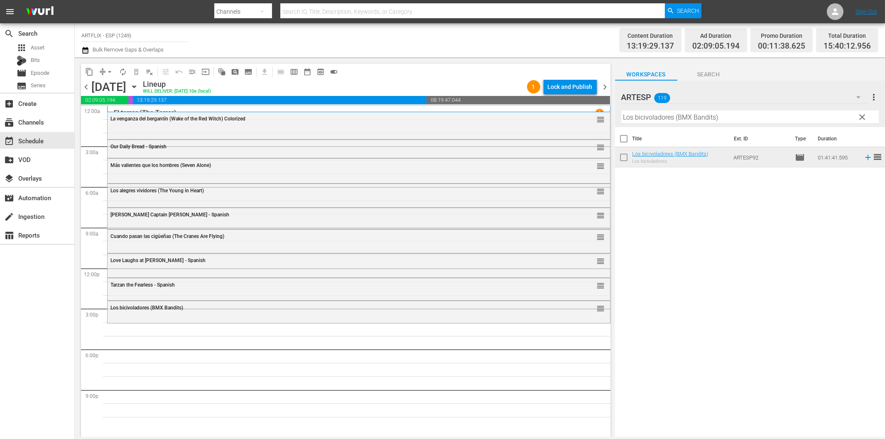
click at [704, 117] on input "Los bicivoladores (BMX Bandits)" at bounding box center [750, 117] width 258 height 13
paste input "Esther y el rey (Esther and the King"
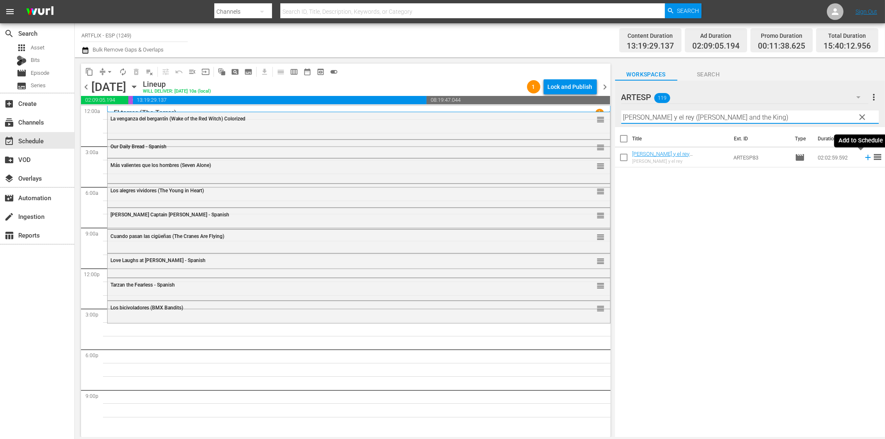
click at [865, 157] on icon at bounding box center [867, 157] width 5 height 5
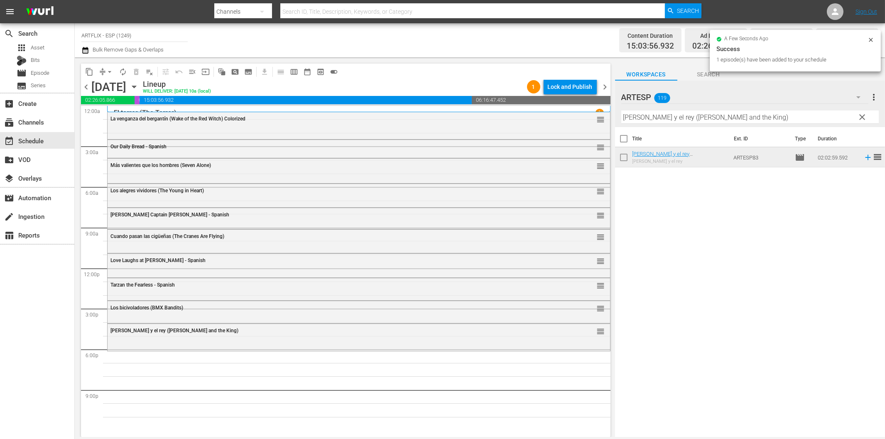
click at [713, 121] on input "Esther y el rey (Esther and the King)" at bounding box center [750, 117] width 258 height 13
paste input "l bígamo (The Bigamist"
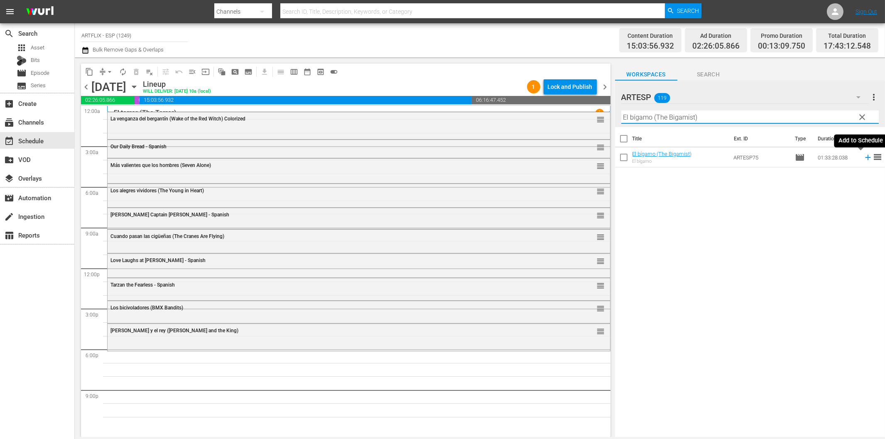
click at [864, 156] on icon at bounding box center [868, 157] width 9 height 9
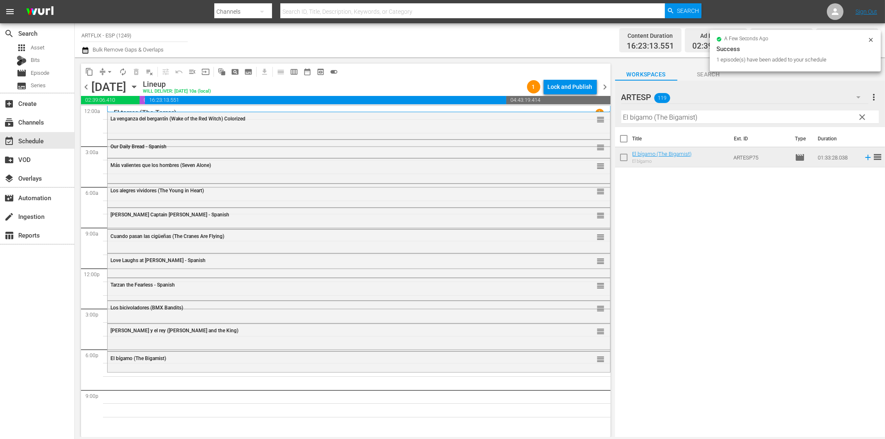
click at [684, 118] on input "El bígamo (The Bigamist)" at bounding box center [750, 117] width 258 height 13
paste input "He Walked by Night - Spanish"
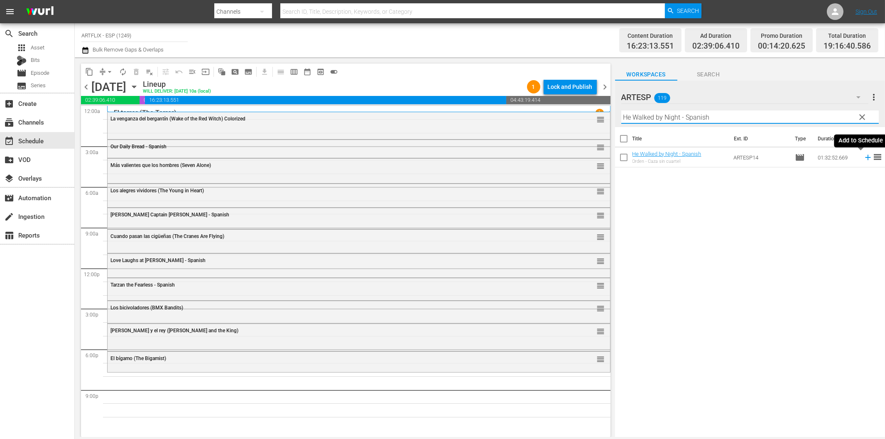
click at [864, 155] on icon at bounding box center [868, 157] width 9 height 9
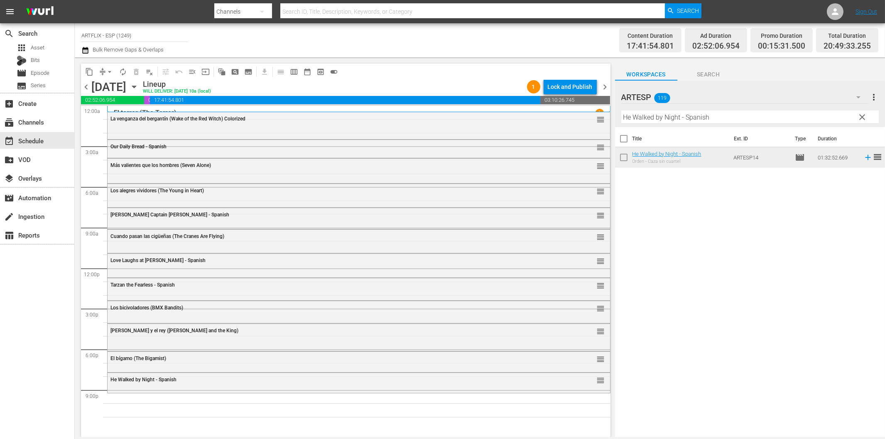
click at [658, 120] on input "He Walked by Night - Spanish" at bounding box center [750, 117] width 258 height 13
paste input "Dishonored Lady"
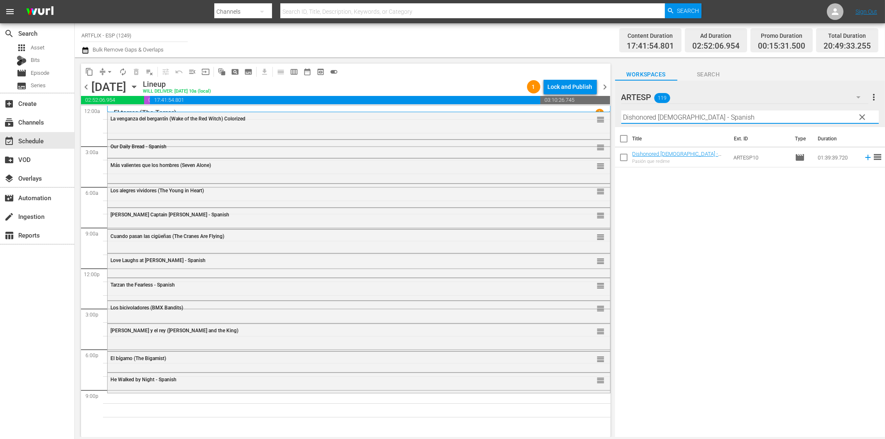
click at [865, 160] on icon at bounding box center [867, 157] width 5 height 5
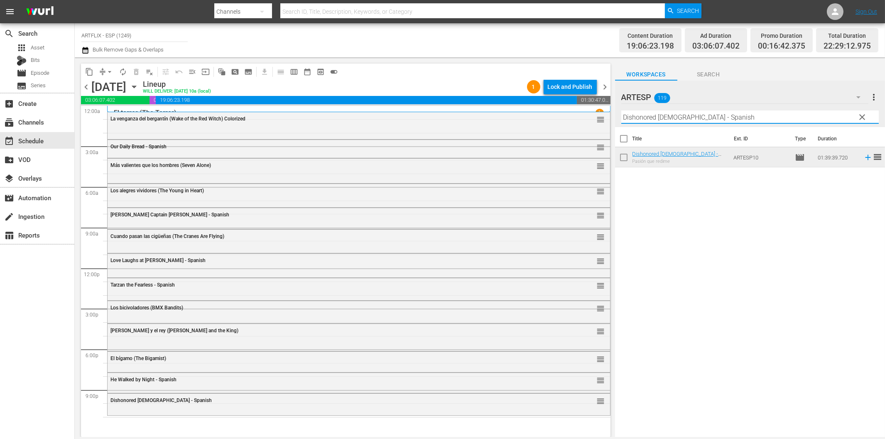
click at [727, 118] on input "Dishonored Lady - Spanish" at bounding box center [750, 117] width 258 height 13
paste input "The Woman in Green"
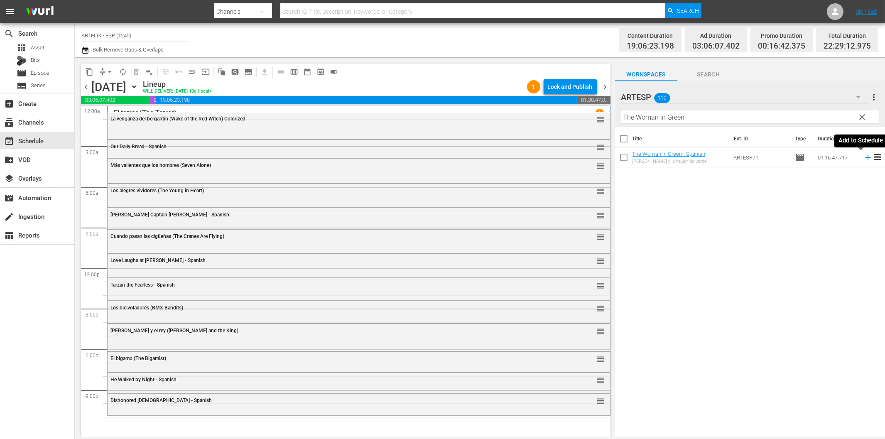
click at [864, 158] on icon at bounding box center [868, 157] width 9 height 9
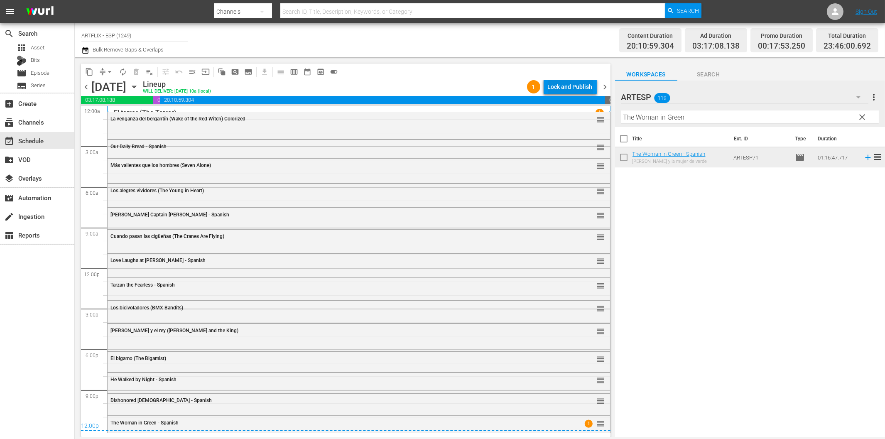
click at [577, 87] on div "Lock and Publish" at bounding box center [570, 86] width 45 height 15
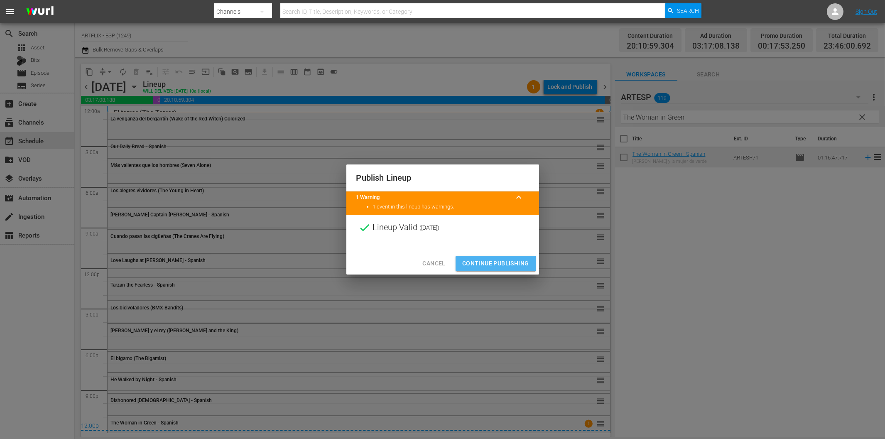
click at [491, 264] on span "Continue Publishing" at bounding box center [495, 263] width 67 height 10
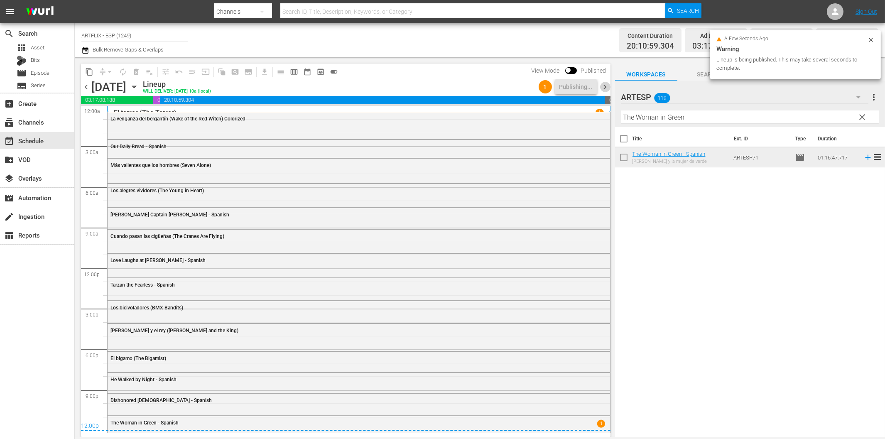
click at [607, 86] on span "chevron_right" at bounding box center [605, 87] width 10 height 10
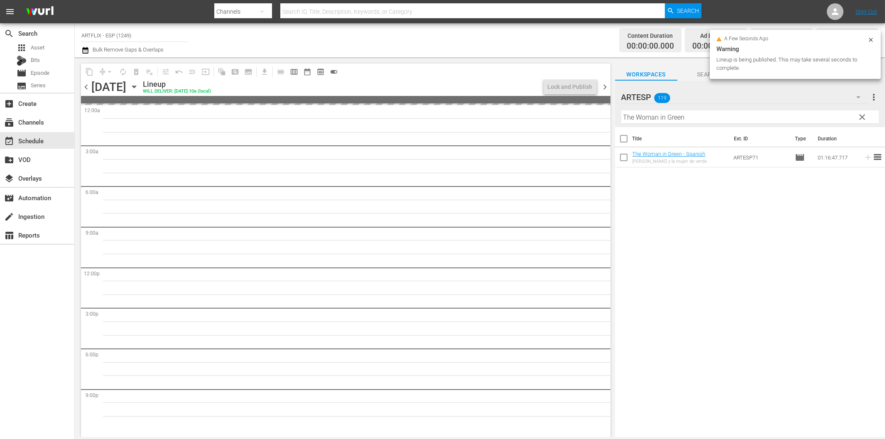
click at [682, 113] on input "The Woman in Green" at bounding box center [750, 117] width 258 height 13
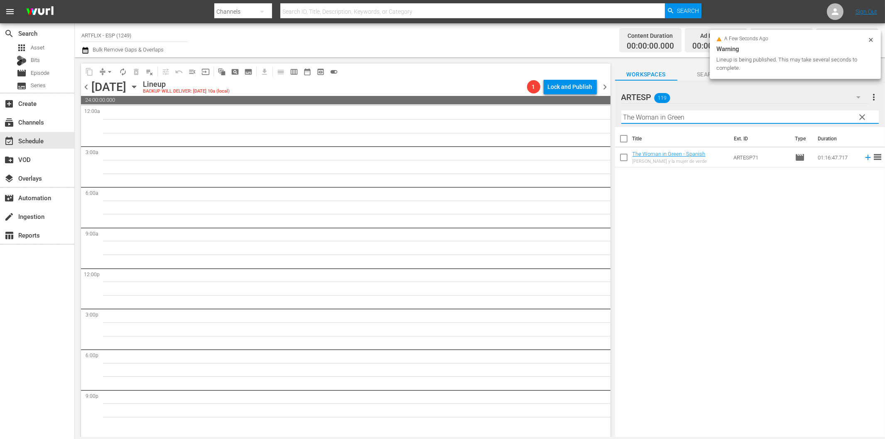
paste input "at Uncertain Feeling - Spanish"
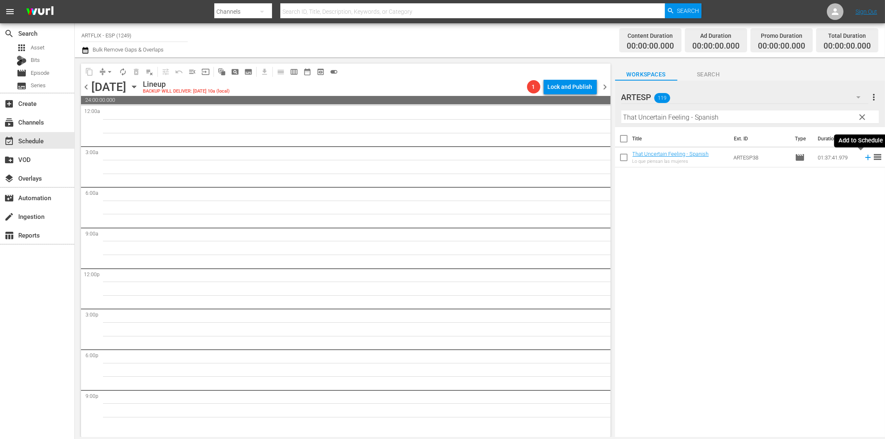
click at [864, 156] on icon at bounding box center [868, 157] width 9 height 9
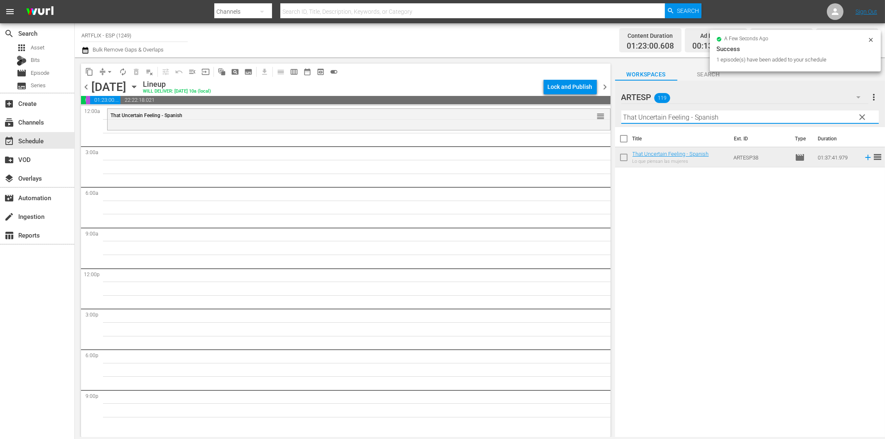
click at [751, 115] on input "That Uncertain Feeling - Spanish" at bounding box center [750, 117] width 258 height 13
paste input "Second Chorus"
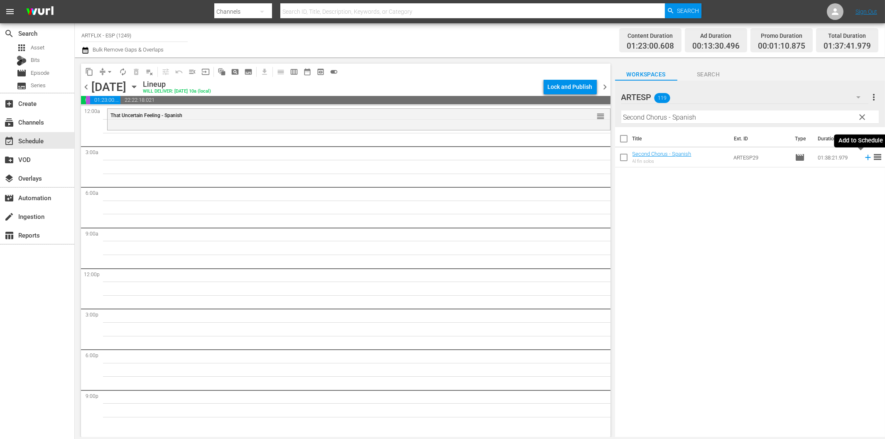
click at [864, 159] on icon at bounding box center [868, 157] width 9 height 9
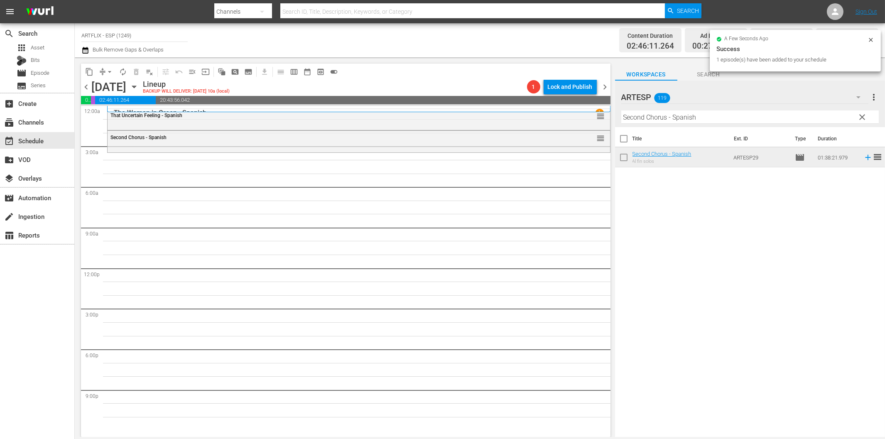
click at [647, 119] on input "Second Chorus - Spanish" at bounding box center [750, 117] width 258 height 13
paste input "El flautista de Hamelin (The Pied Piper of Hamelin)"
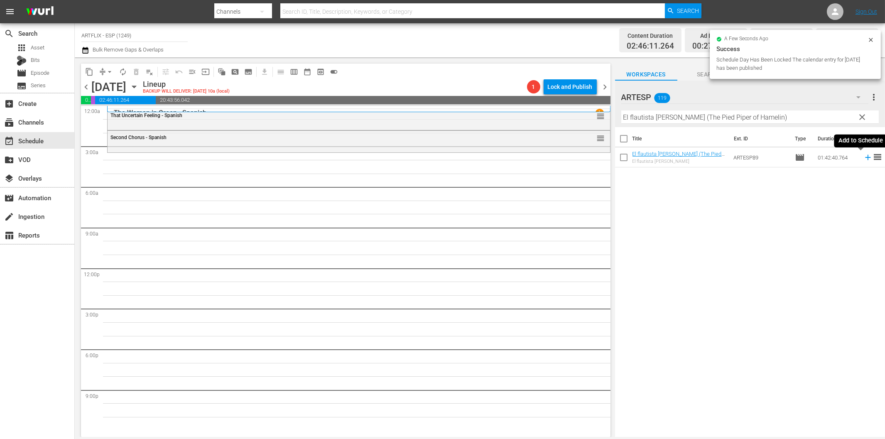
click at [864, 157] on icon at bounding box center [868, 157] width 9 height 9
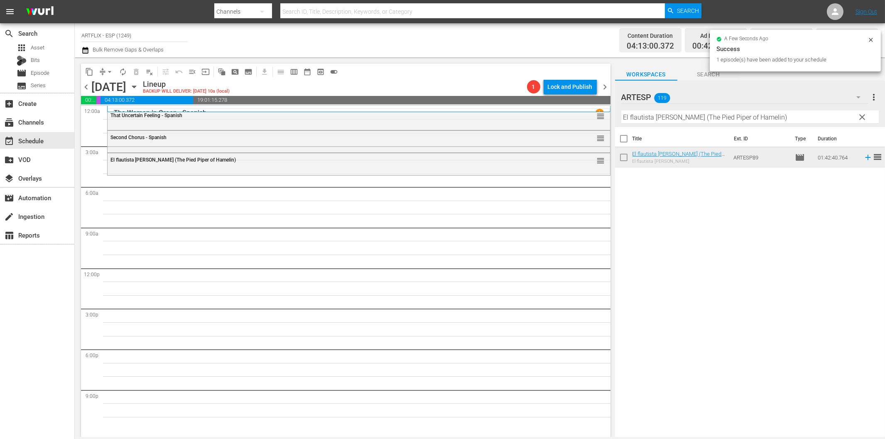
click at [654, 115] on input "El flautista de Hamelin (The Pied Piper of Hamelin)" at bounding box center [750, 117] width 258 height 13
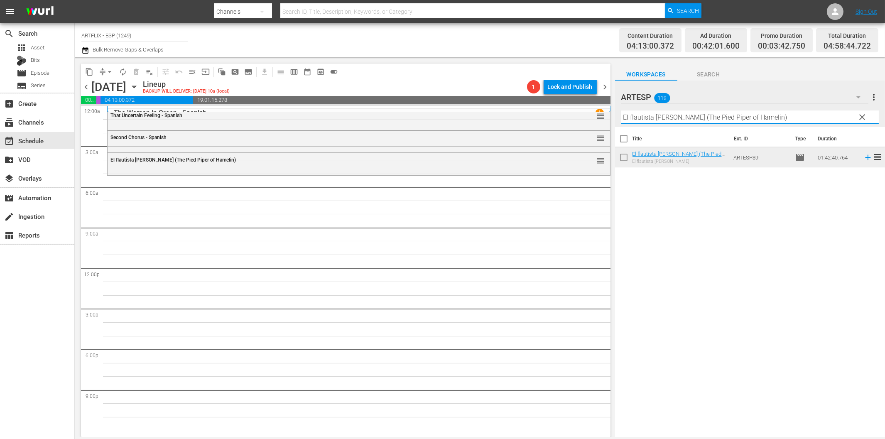
paste input "La feria de la vanidad (Becky Sharp"
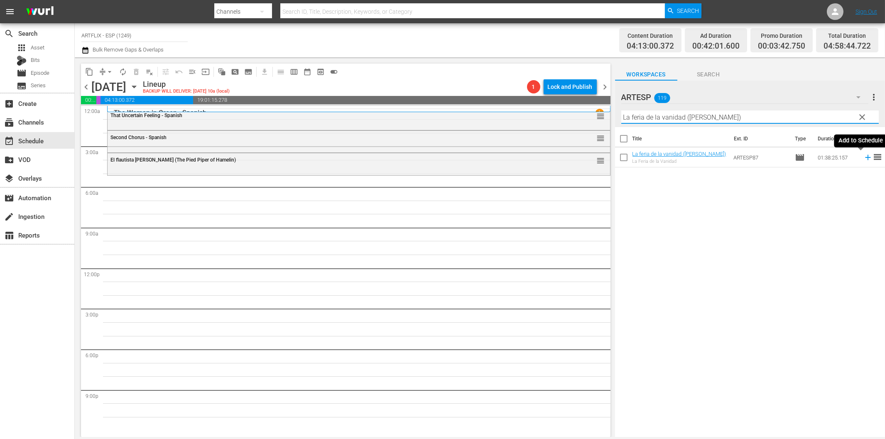
click at [864, 156] on icon at bounding box center [868, 157] width 9 height 9
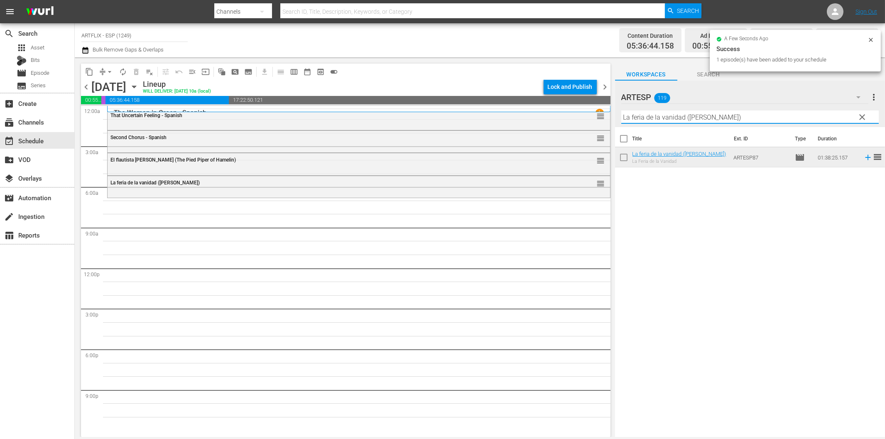
click at [677, 118] on input "La feria de la vanidad (Becky Sharp)" at bounding box center [750, 117] width 258 height 13
paste input "dy Cocoa"
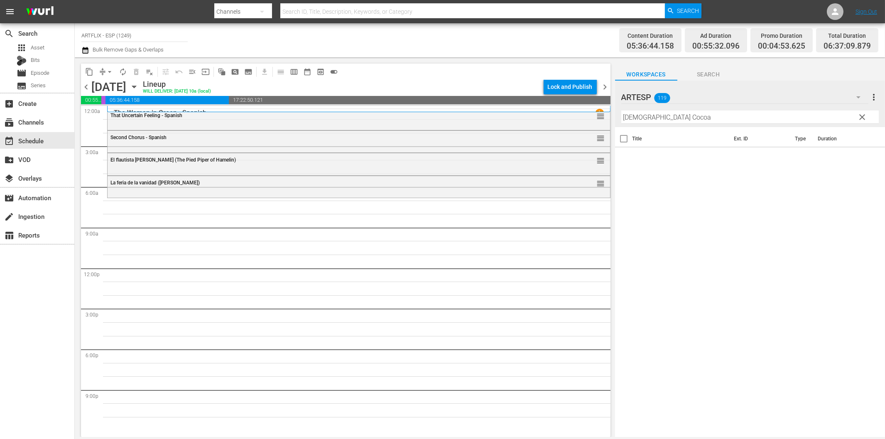
click at [658, 120] on input "Lady Cocoa" at bounding box center [750, 117] width 258 height 13
paste input "Bodas reales (Royal Wedding)"
click at [865, 158] on icon at bounding box center [867, 157] width 5 height 5
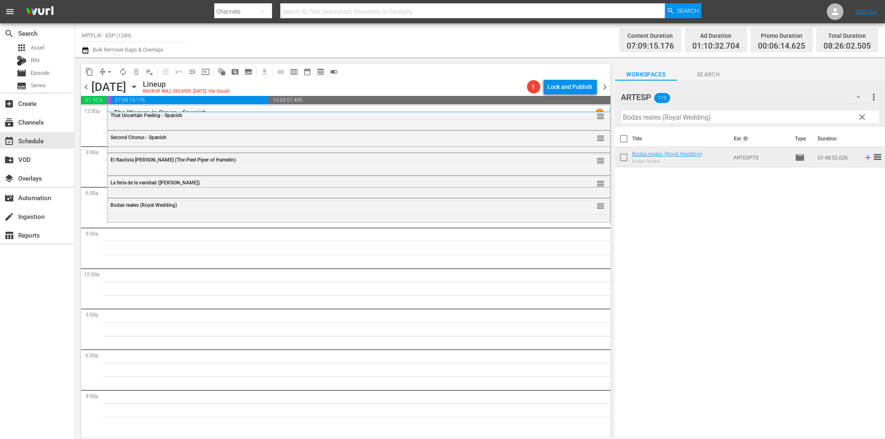
click at [654, 118] on input "Bodas reales (Royal Wedding)" at bounding box center [750, 117] width 258 height 13
paste input "Tarzan and the Trappers - Spanish"
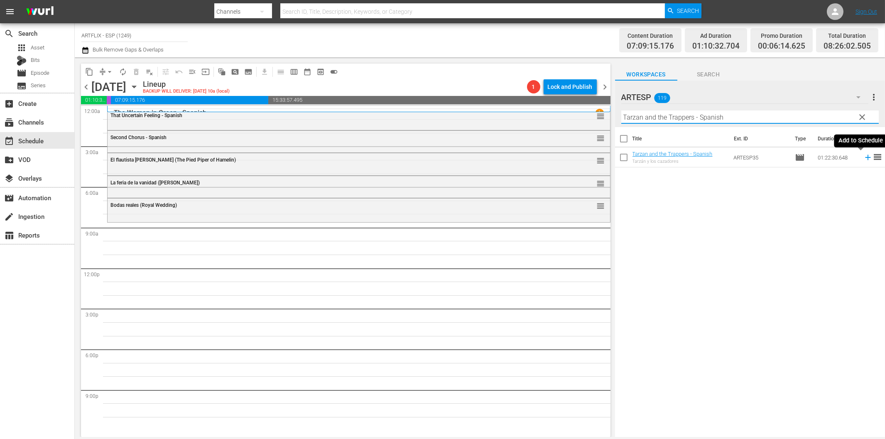
click at [864, 157] on icon at bounding box center [868, 157] width 9 height 9
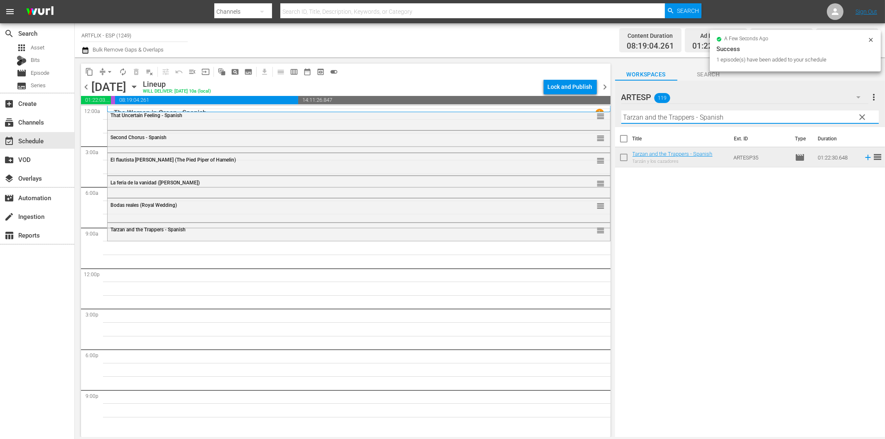
click at [696, 118] on input "Tarzan and the Trappers - Spanish" at bounding box center [750, 117] width 258 height 13
paste input "A Boy and His Dog"
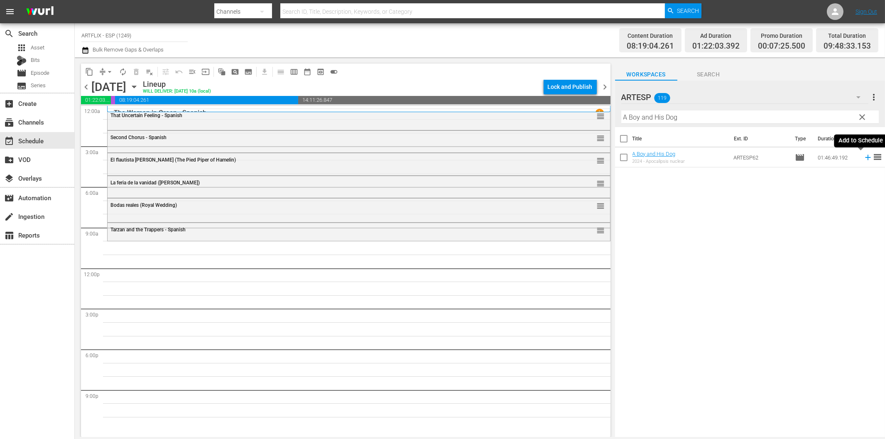
drag, startPoint x: 861, startPoint y: 158, endPoint x: 855, endPoint y: 159, distance: 6.3
click at [865, 158] on icon at bounding box center [867, 157] width 5 height 5
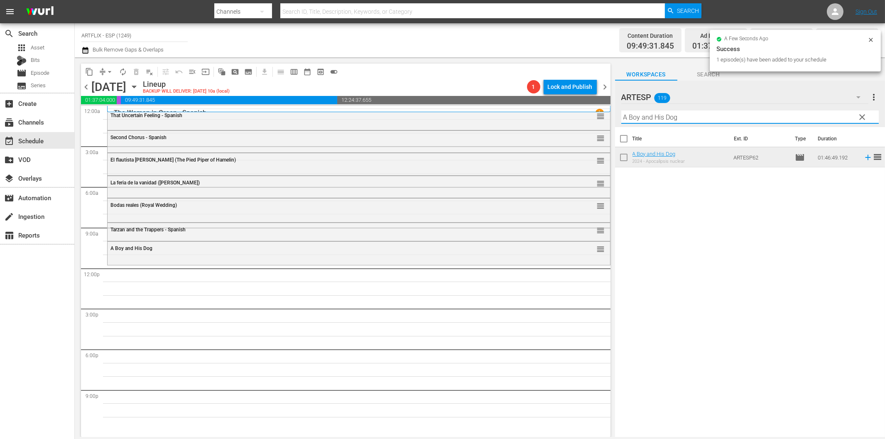
click at [683, 121] on input "A Boy and His Dog" at bounding box center [750, 117] width 258 height 13
paste input "Lassie - Las colinas pintadas (Lassie - The Painted Hills)"
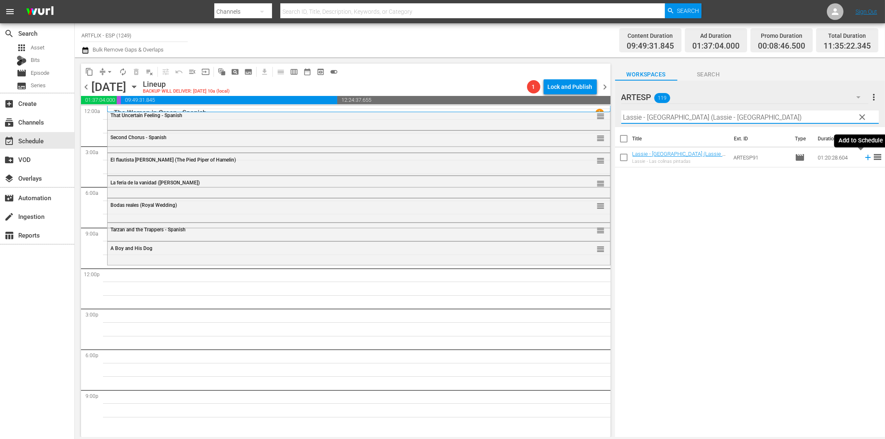
click at [864, 156] on icon at bounding box center [868, 157] width 9 height 9
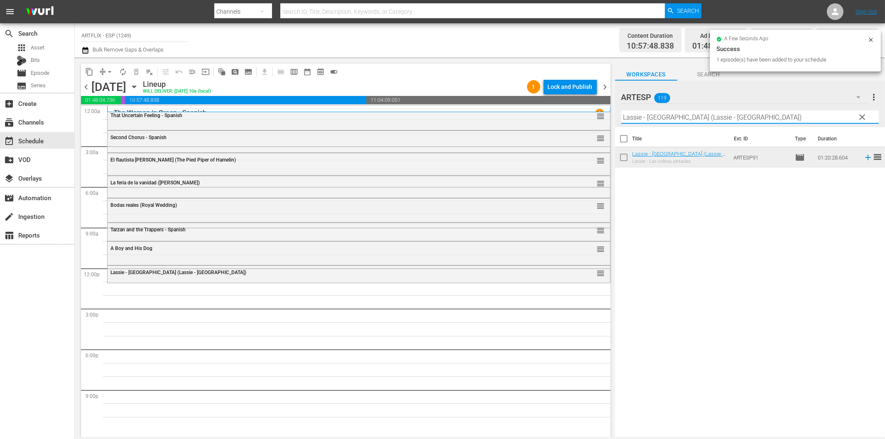
click at [647, 117] on input "Lassie - Las colinas pintadas (Lassie - The Painted Hills)" at bounding box center [750, 117] width 258 height 13
paste input "Escipión, el africano (Scipio the African"
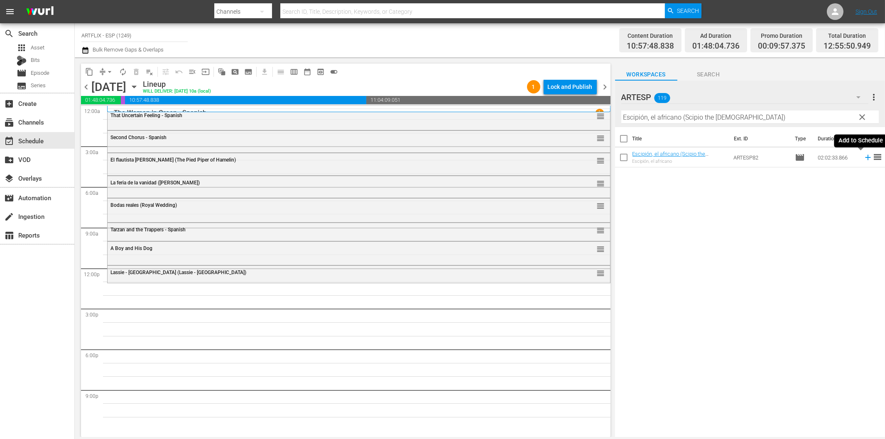
click at [864, 155] on icon at bounding box center [868, 157] width 9 height 9
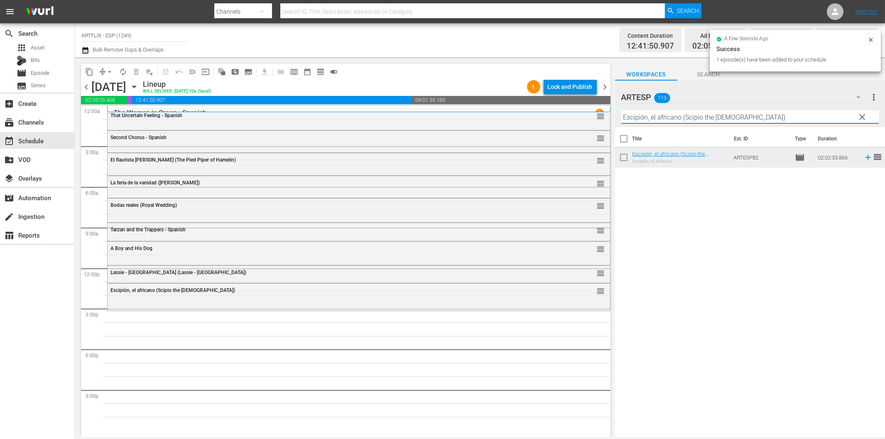
click at [735, 120] on input "Escipión, el africano (Scipio the African)" at bounding box center [750, 117] width 258 height 13
paste input "The Great Flamarion - Spanish"
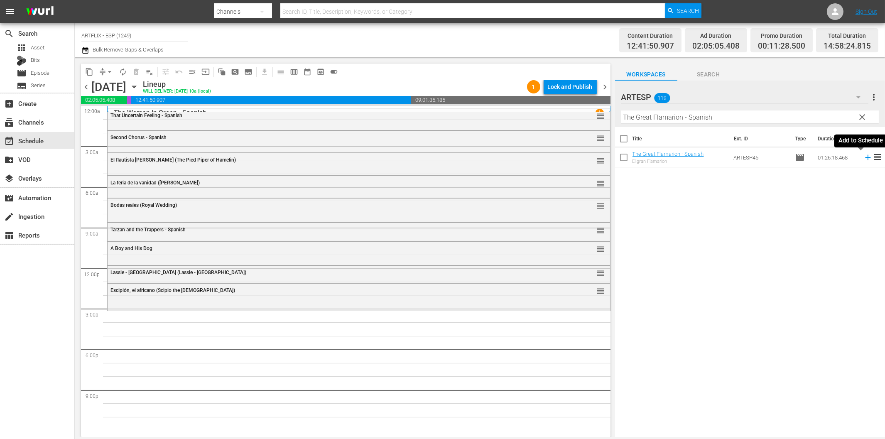
click at [865, 157] on icon at bounding box center [867, 157] width 5 height 5
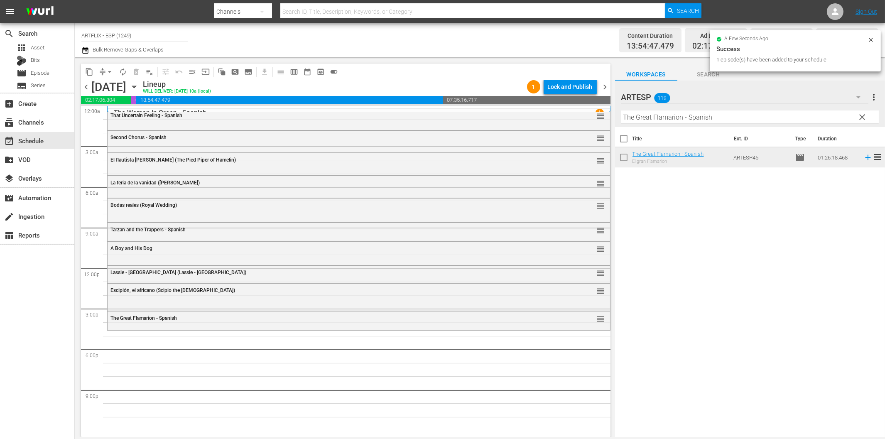
click at [716, 116] on input "The Great Flamarion - Spanish" at bounding box center [750, 117] width 258 height 13
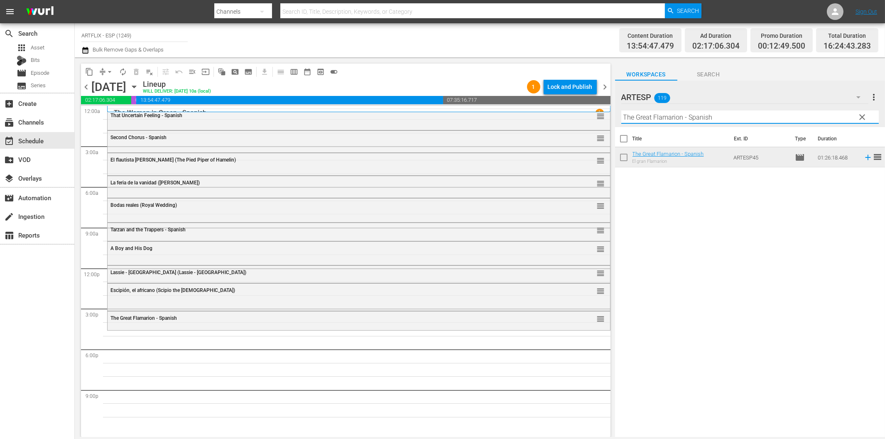
paste input "Charada (Charade)"
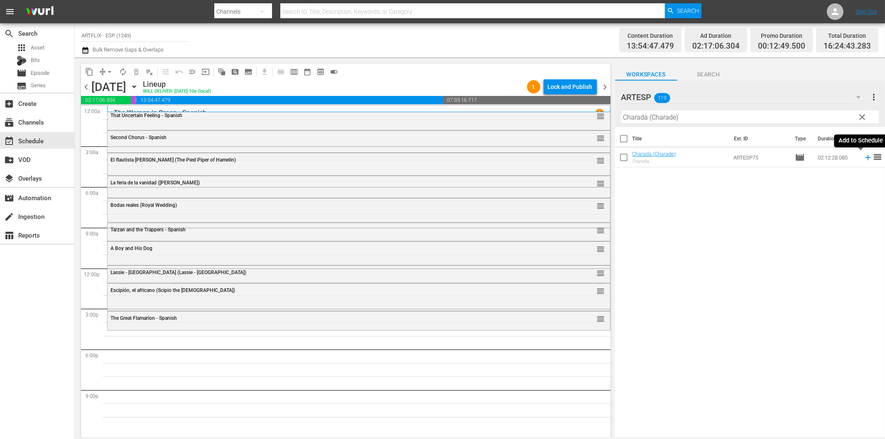
click at [864, 155] on icon at bounding box center [868, 157] width 9 height 9
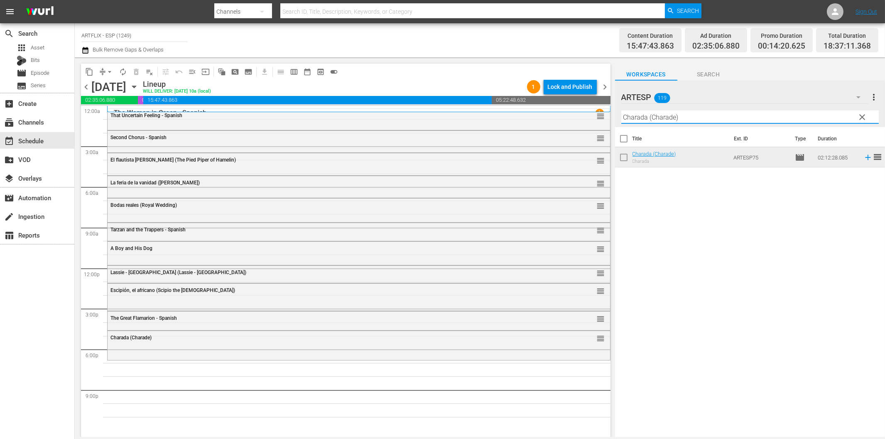
click at [642, 120] on input "Charada (Charade)" at bounding box center [750, 117] width 258 height 13
paste input "Gung Ho - Spanish"
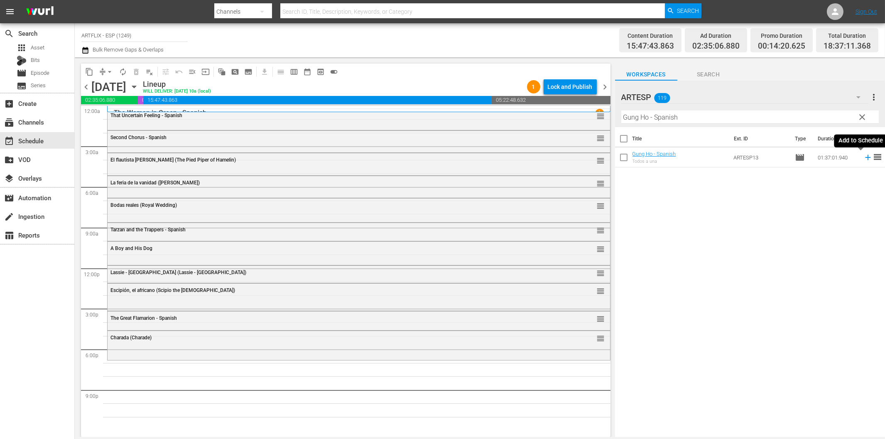
click at [865, 159] on icon at bounding box center [867, 157] width 5 height 5
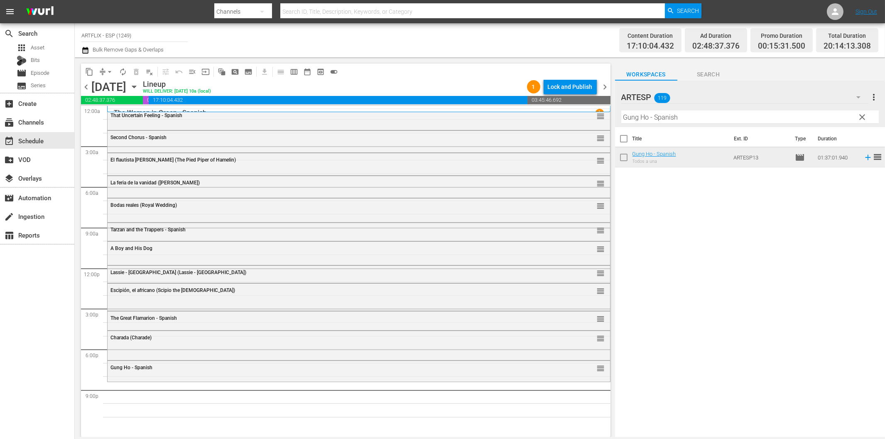
click at [674, 117] on input "Gung Ho - Spanish" at bounding box center [750, 117] width 258 height 13
paste input "The Devil Bat"
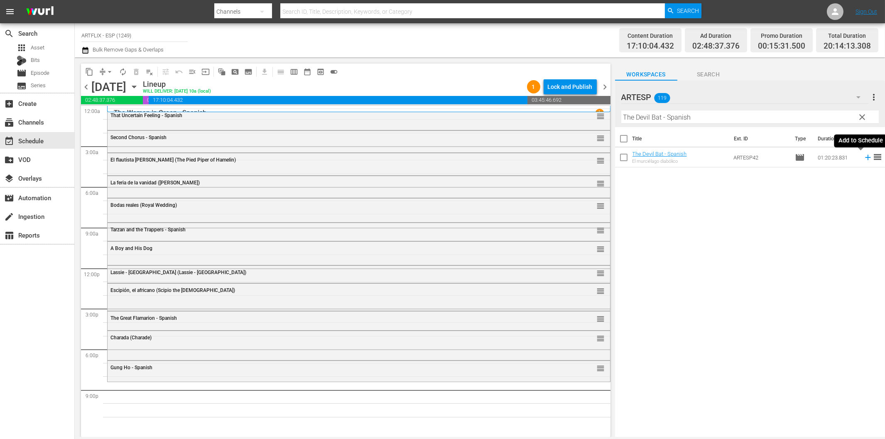
click at [864, 157] on icon at bounding box center [868, 157] width 9 height 9
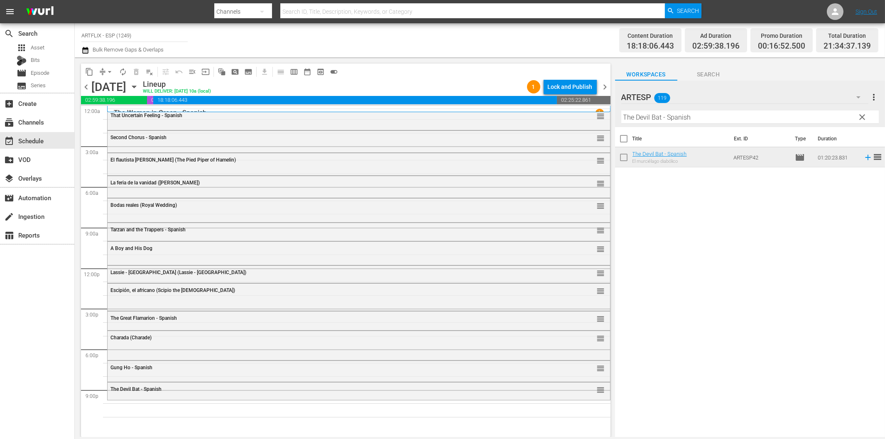
click at [725, 115] on input "The Devil Bat - Spanish" at bounding box center [750, 117] width 258 height 13
paste input "Salt of the Earth"
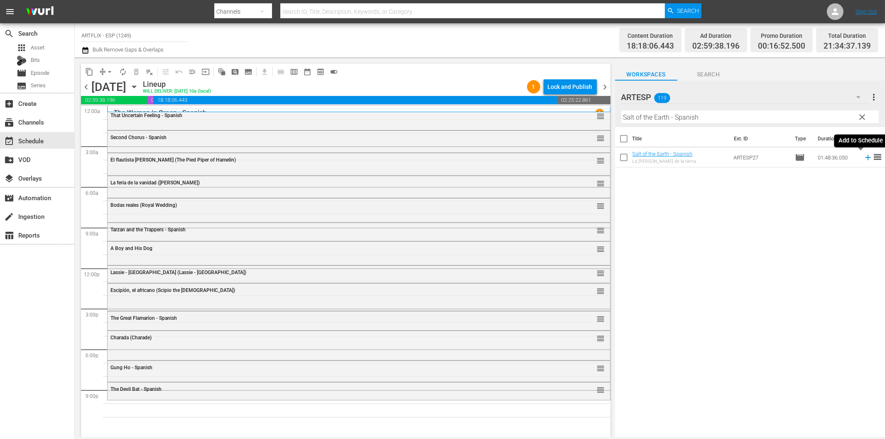
drag, startPoint x: 863, startPoint y: 156, endPoint x: 846, endPoint y: 159, distance: 17.2
click at [864, 156] on icon at bounding box center [868, 157] width 9 height 9
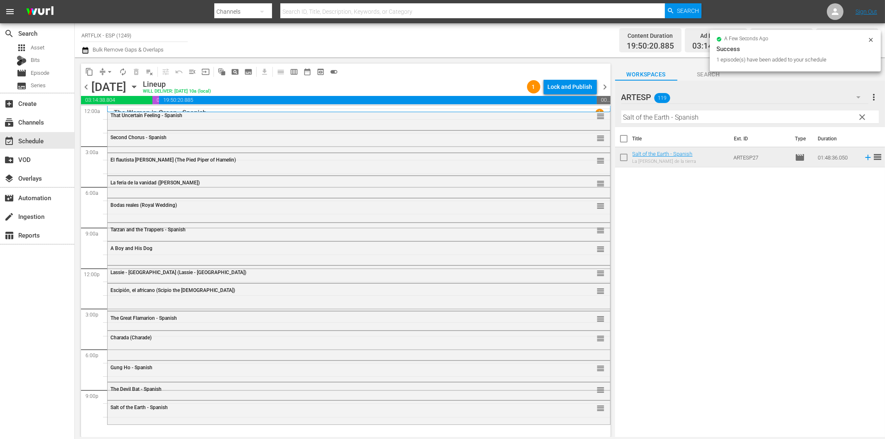
click at [658, 119] on input "Salt of the Earth - Spanish" at bounding box center [750, 117] width 258 height 13
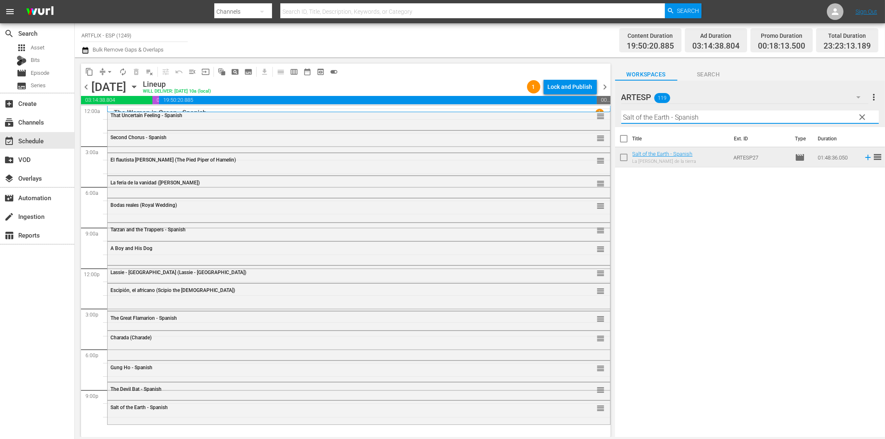
paste input "La luz del fin del mundo (The Light at the Edge of the World)"
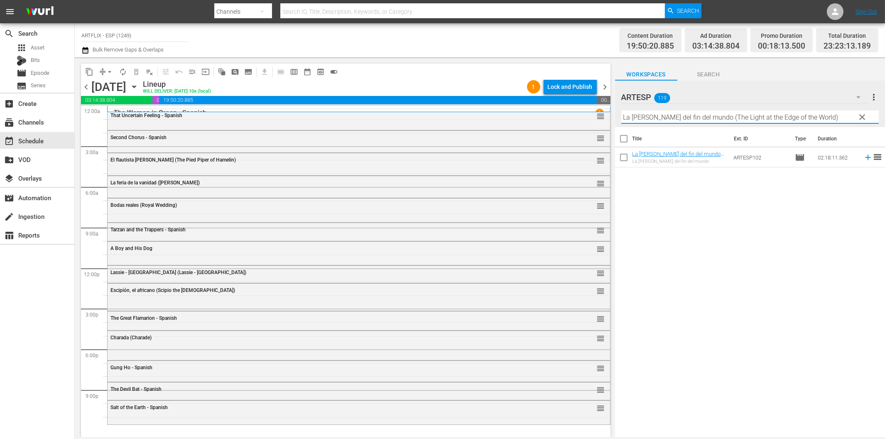
type input "La luz del fin del mundo (The Light at the Edge of the World)"
click at [864, 155] on icon at bounding box center [868, 157] width 9 height 9
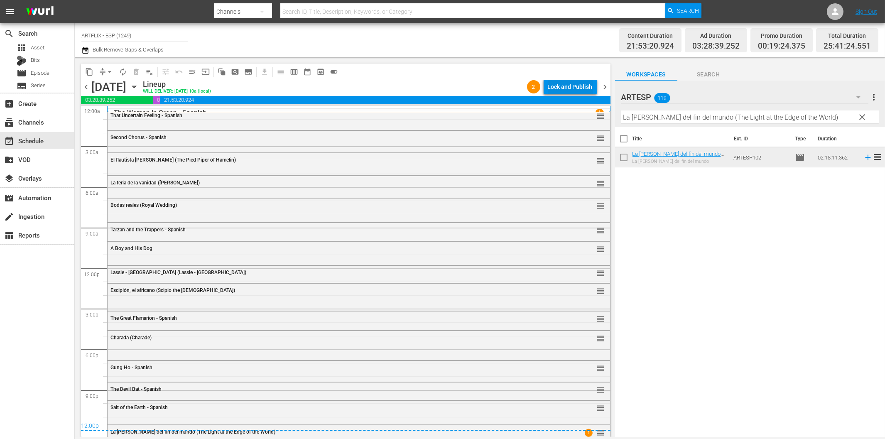
click at [557, 93] on div "Lock and Publish" at bounding box center [570, 86] width 45 height 15
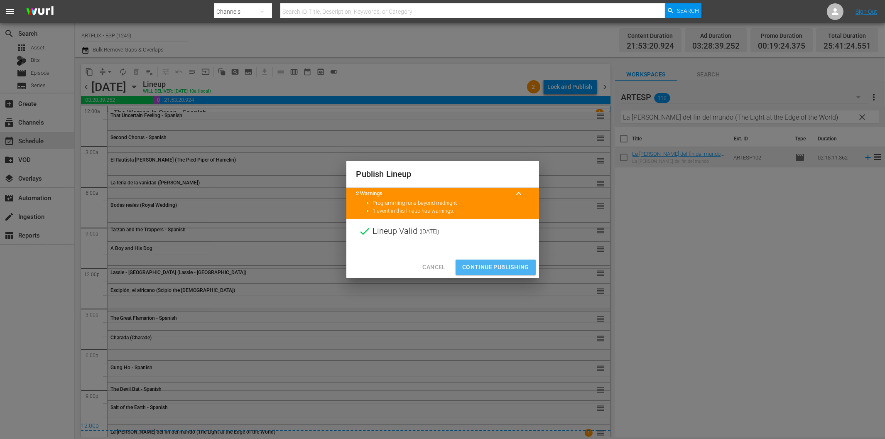
click at [499, 266] on span "Continue Publishing" at bounding box center [495, 267] width 67 height 10
